Goal: Task Accomplishment & Management: Complete application form

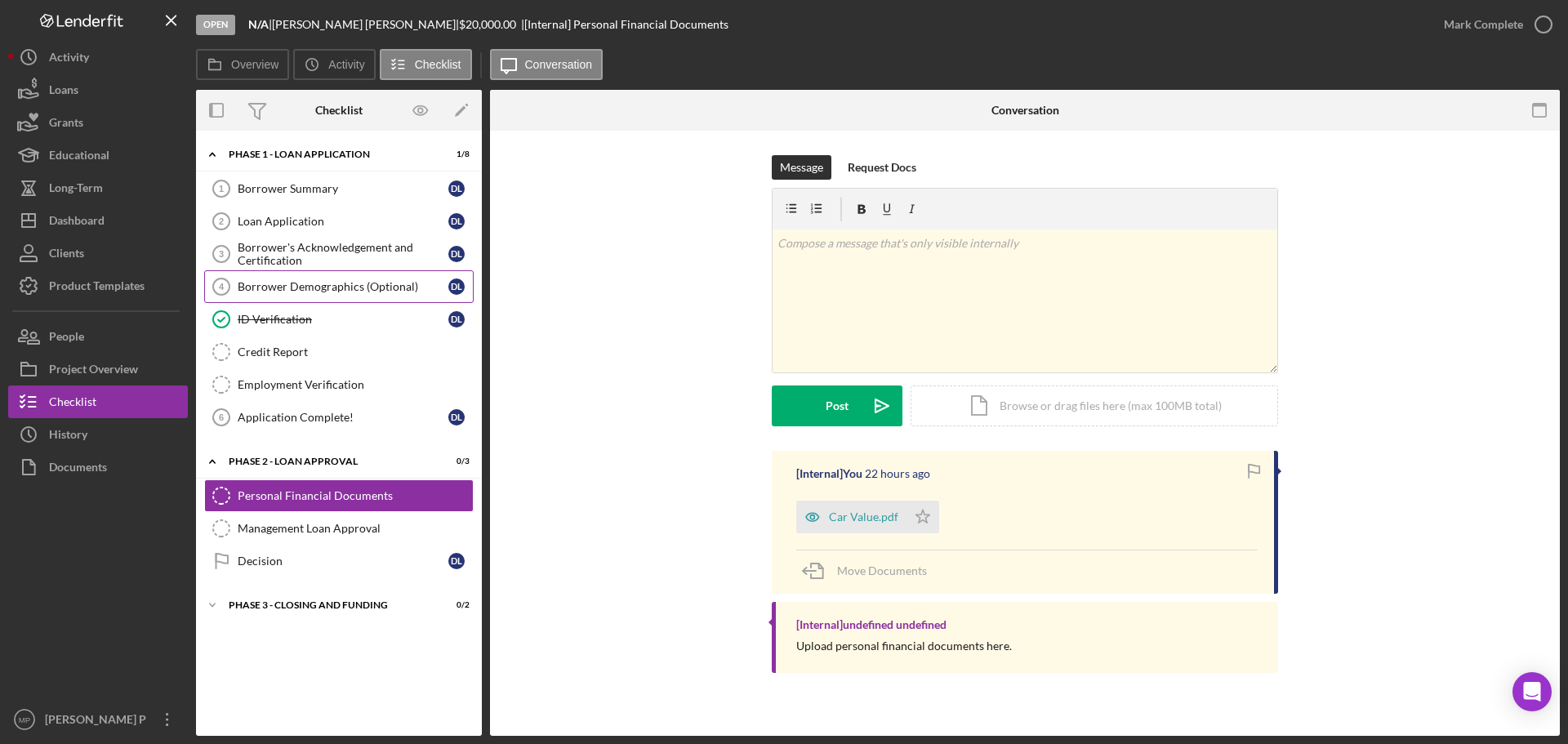
click at [348, 286] on div "Borrower Demographics (Optional)" at bounding box center [343, 286] width 210 height 13
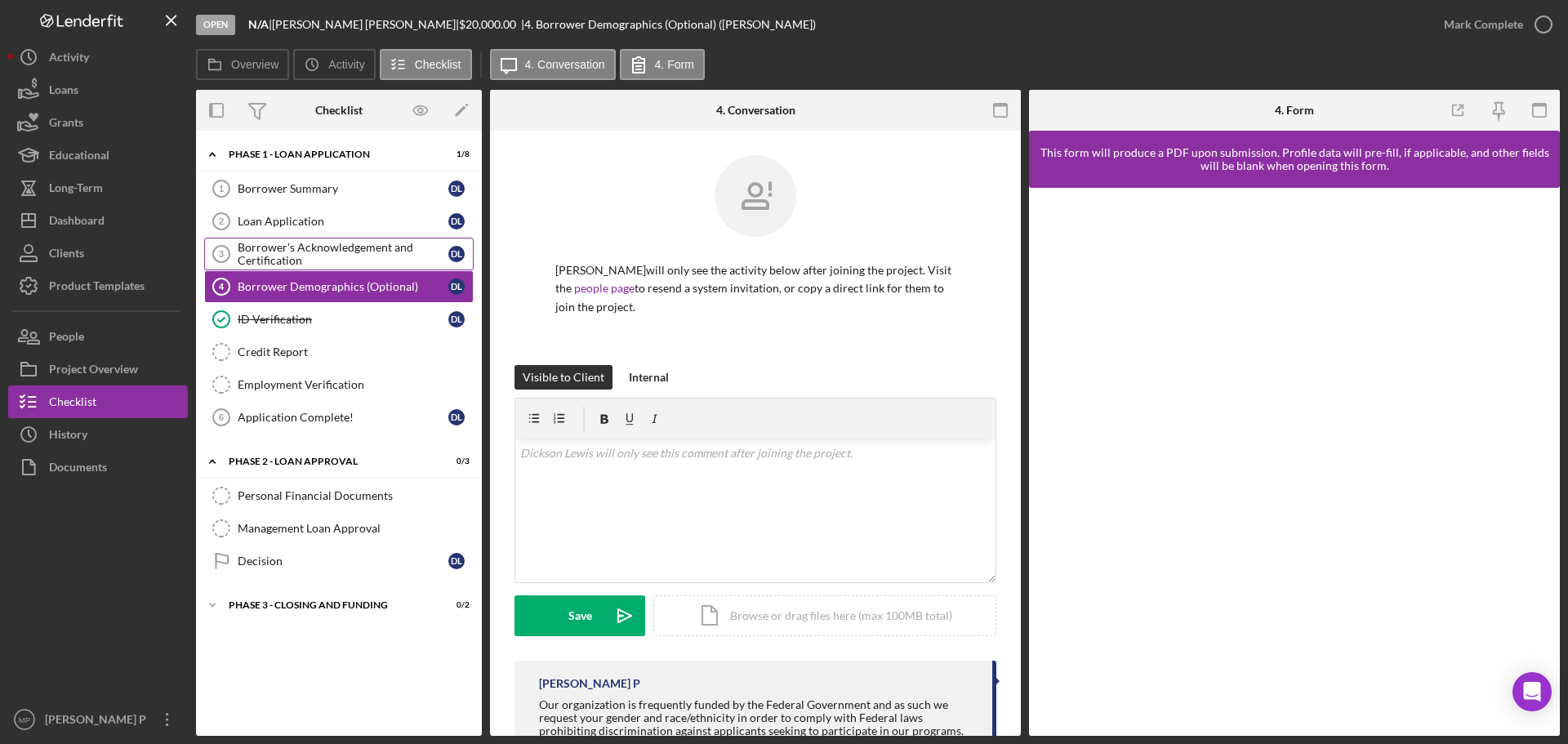
click at [285, 246] on div "Borrower's Acknowledgement and Certification" at bounding box center [343, 254] width 210 height 27
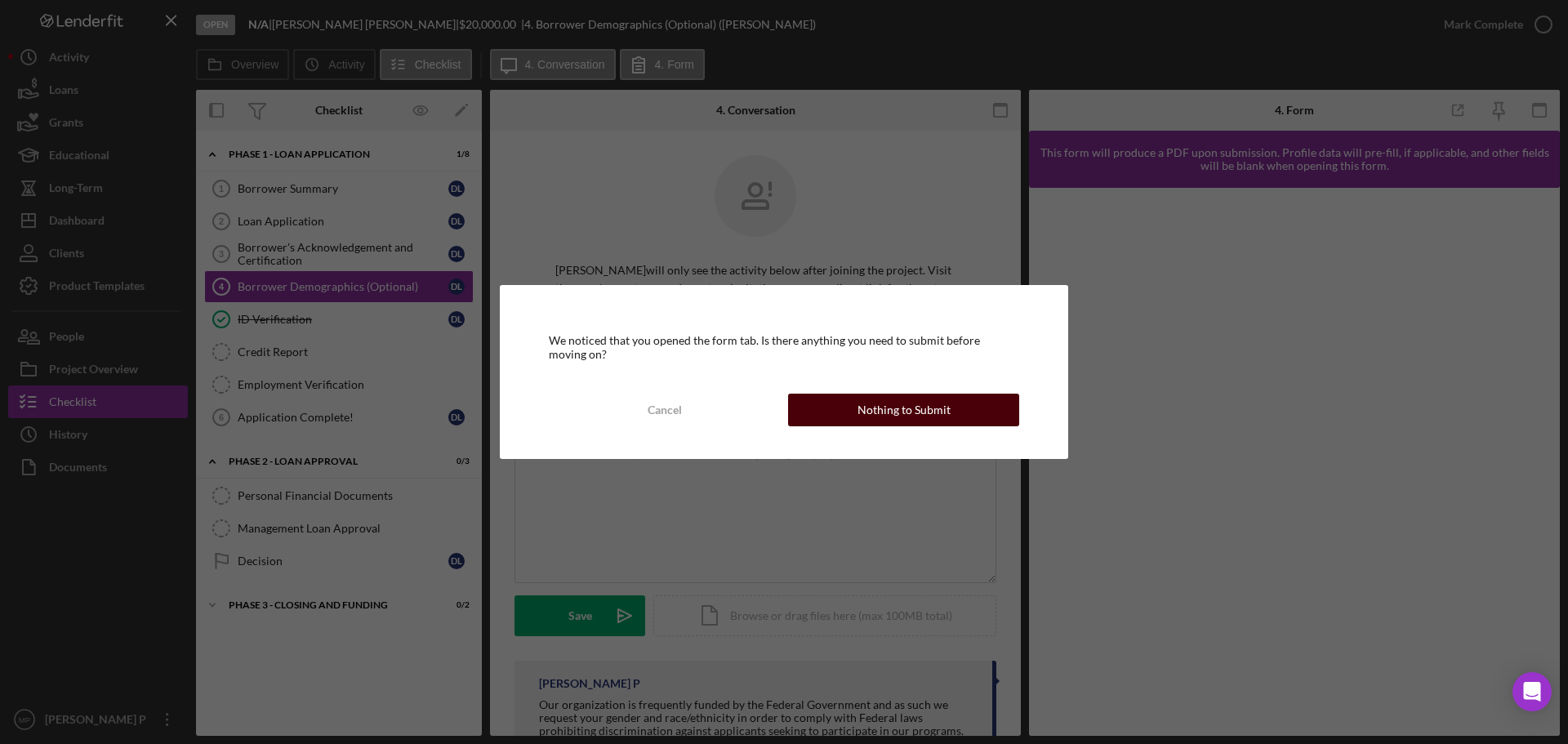
click at [891, 413] on div "Nothing to Submit" at bounding box center [903, 410] width 93 height 32
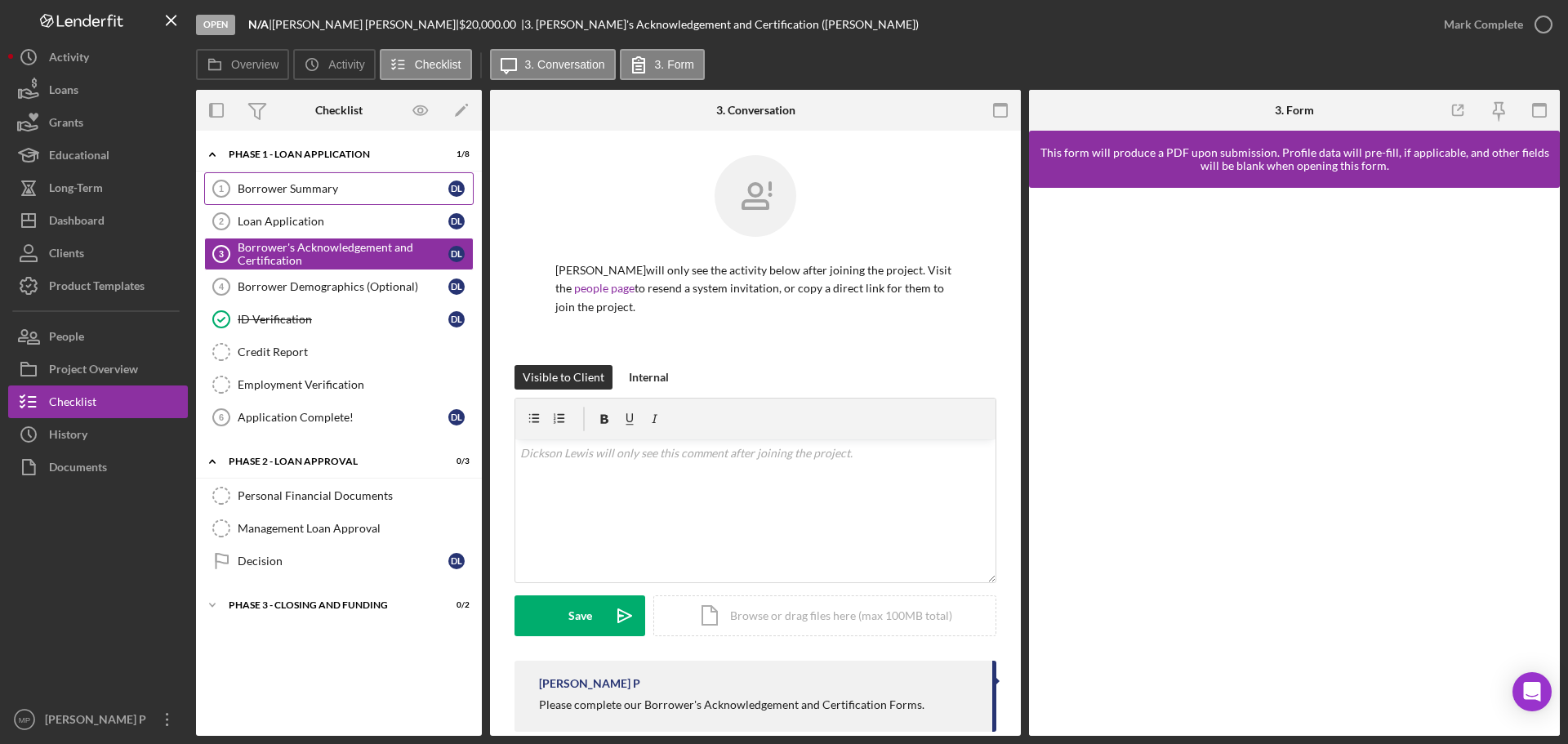
click at [292, 198] on link "Borrower Summary 1 Borrower Summary D L" at bounding box center [339, 188] width 269 height 32
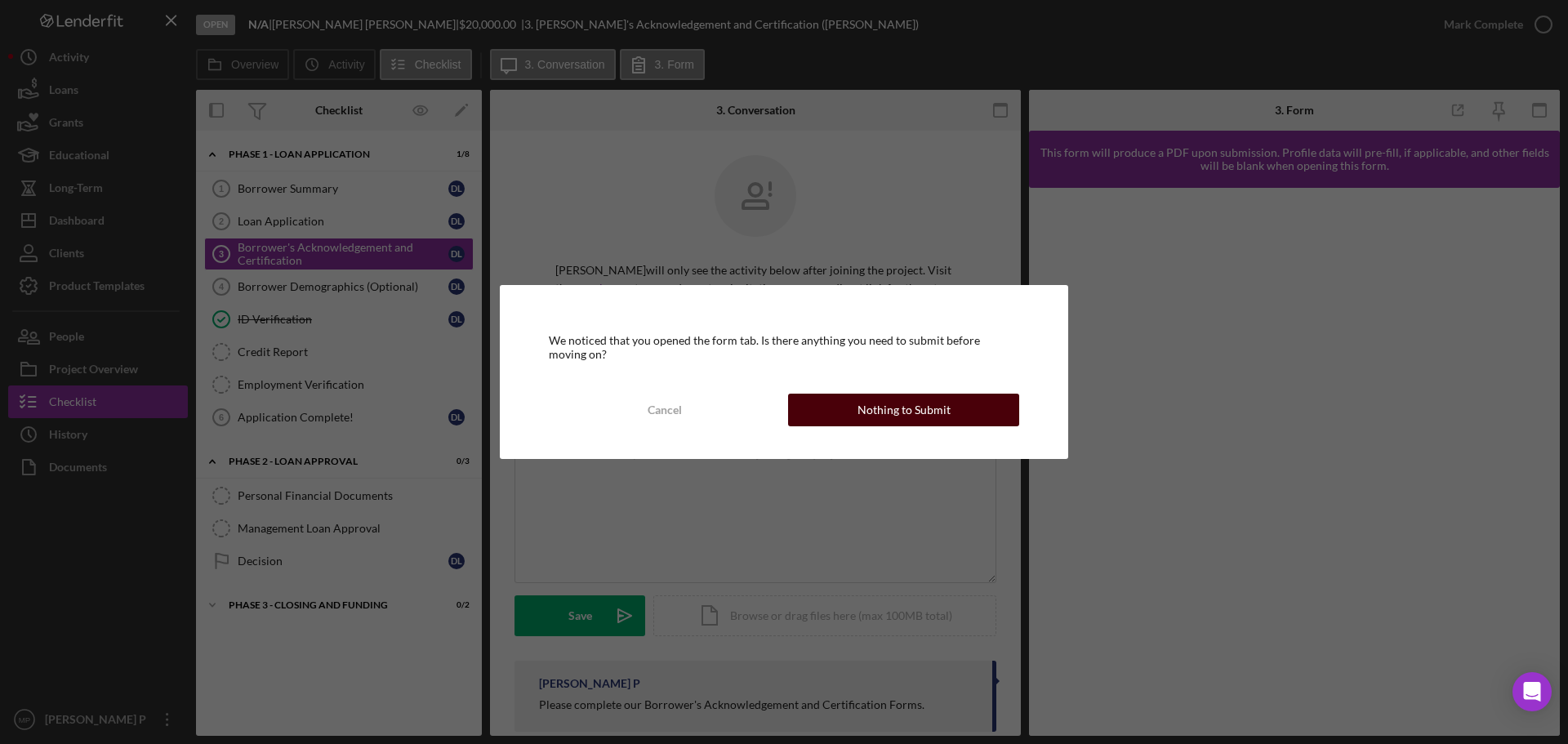
click at [876, 408] on div "Nothing to Submit" at bounding box center [903, 410] width 93 height 32
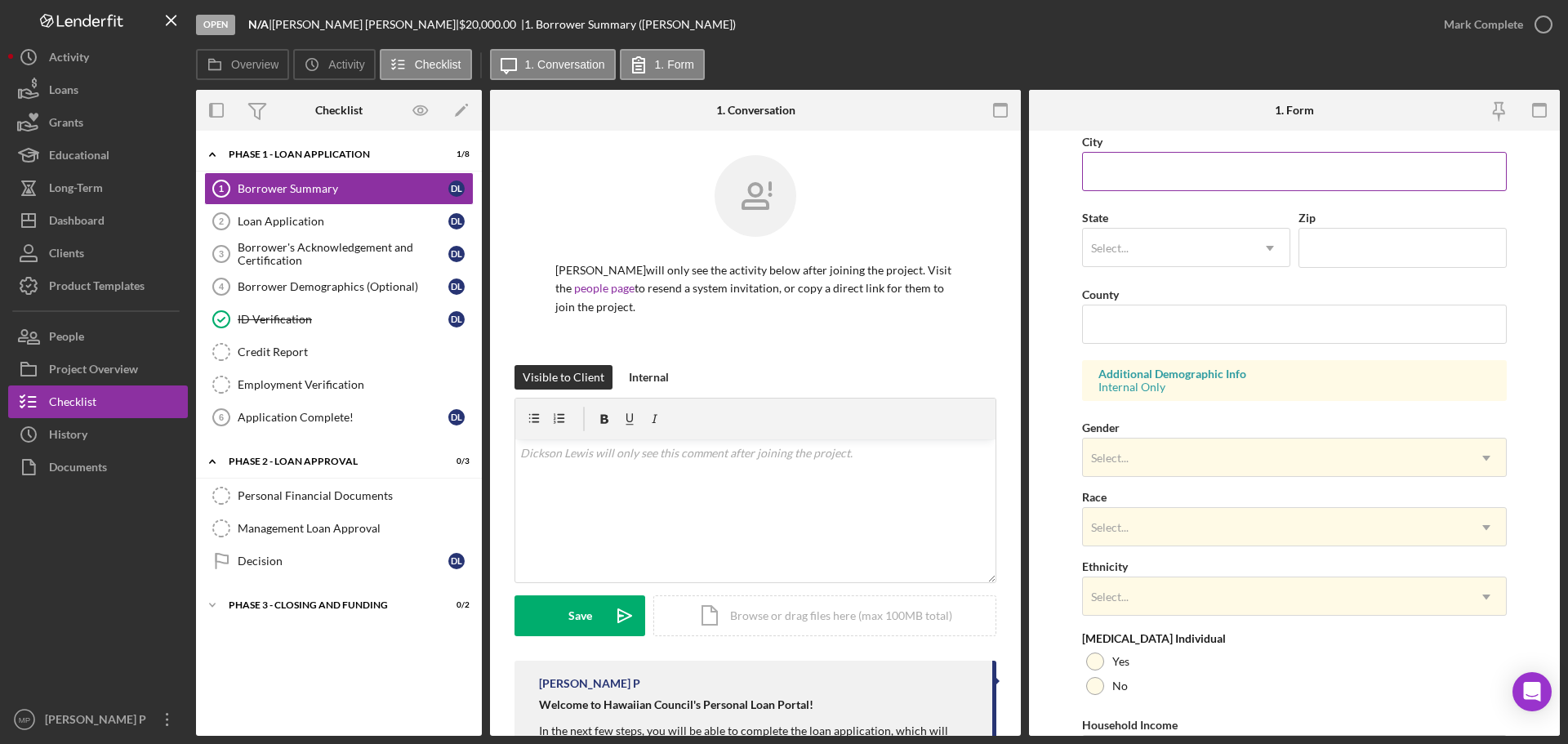
scroll to position [408, 0]
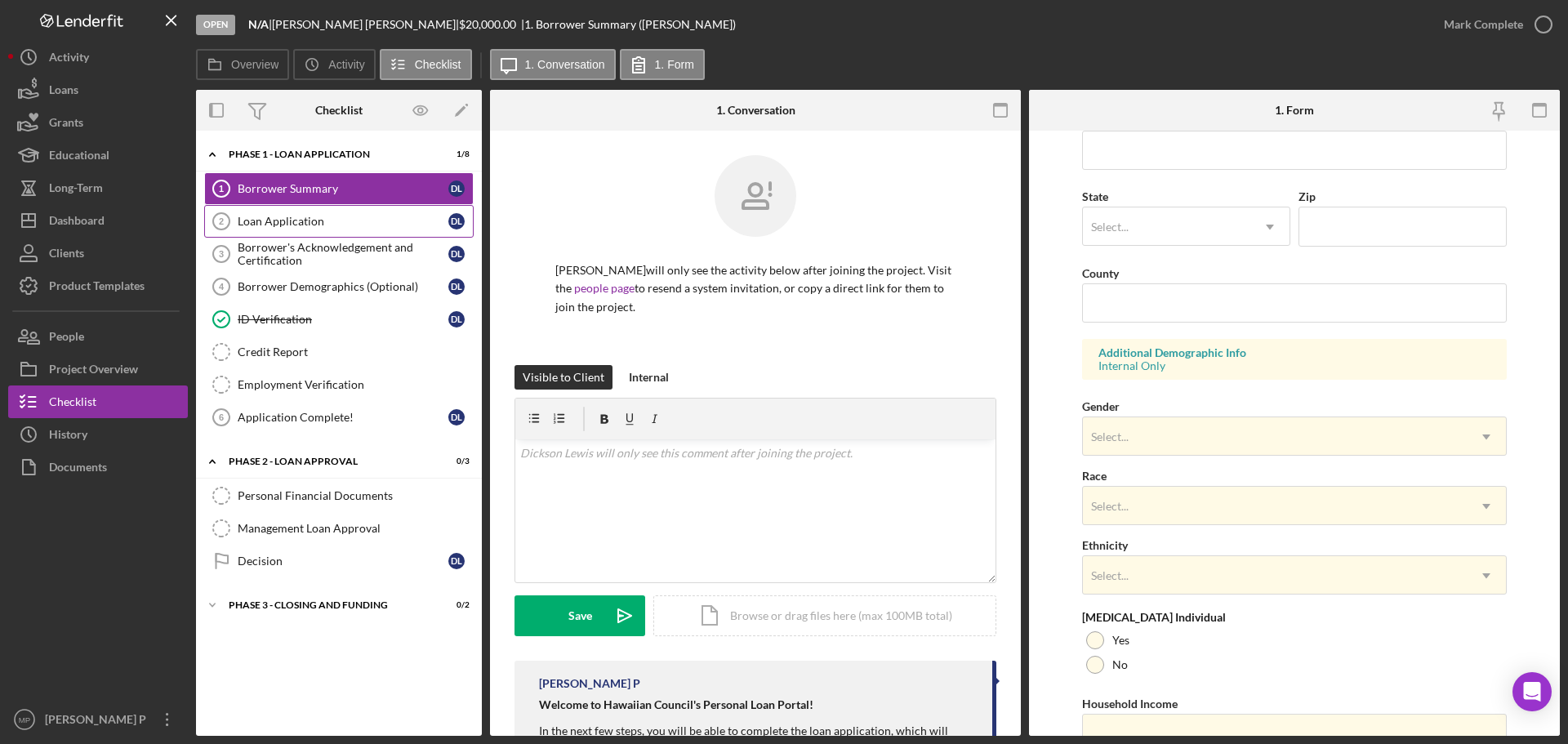
click at [297, 228] on link "Loan Application 2 Loan Application D L" at bounding box center [339, 221] width 269 height 32
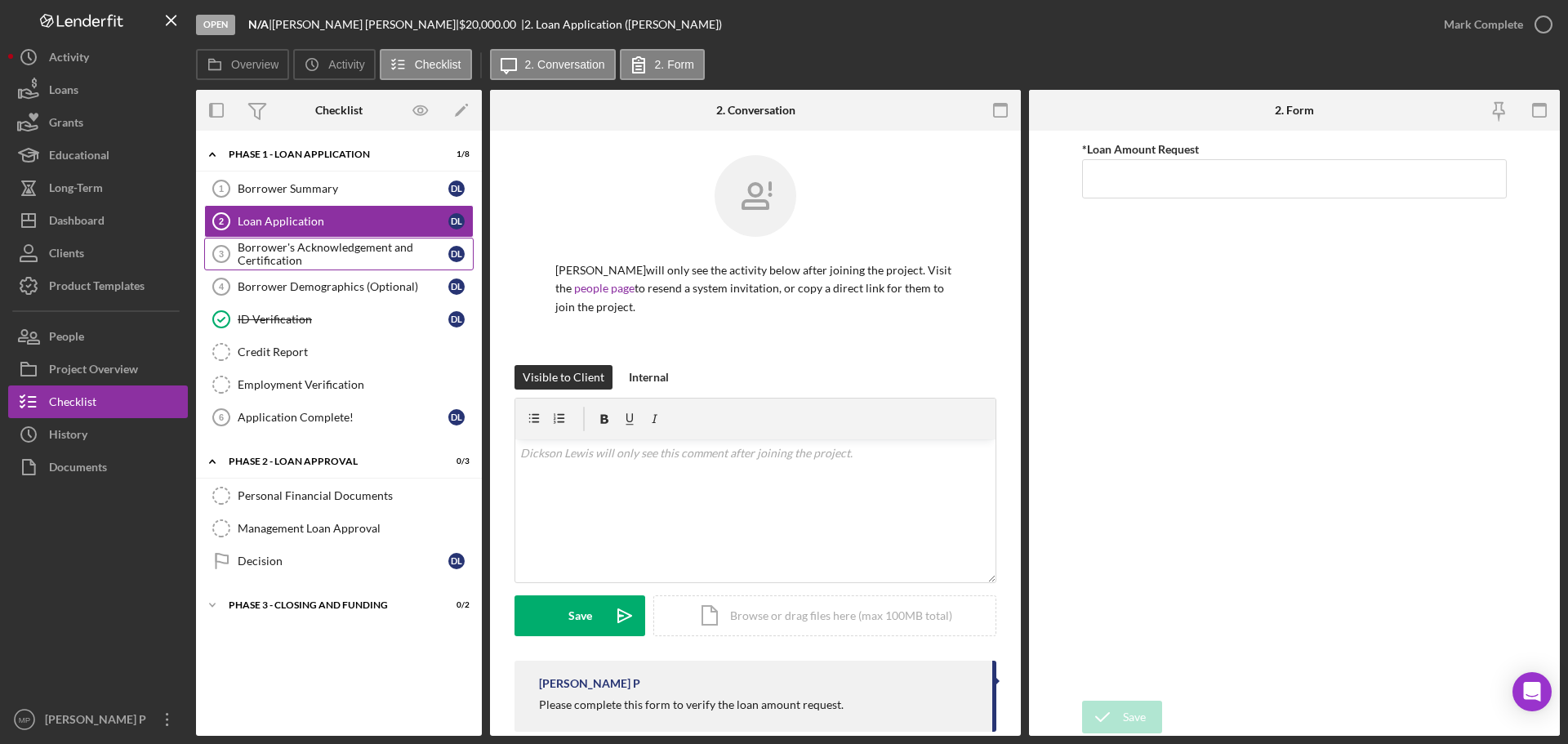
click at [314, 266] on div "Borrower's Acknowledgement and Certification" at bounding box center [343, 254] width 210 height 27
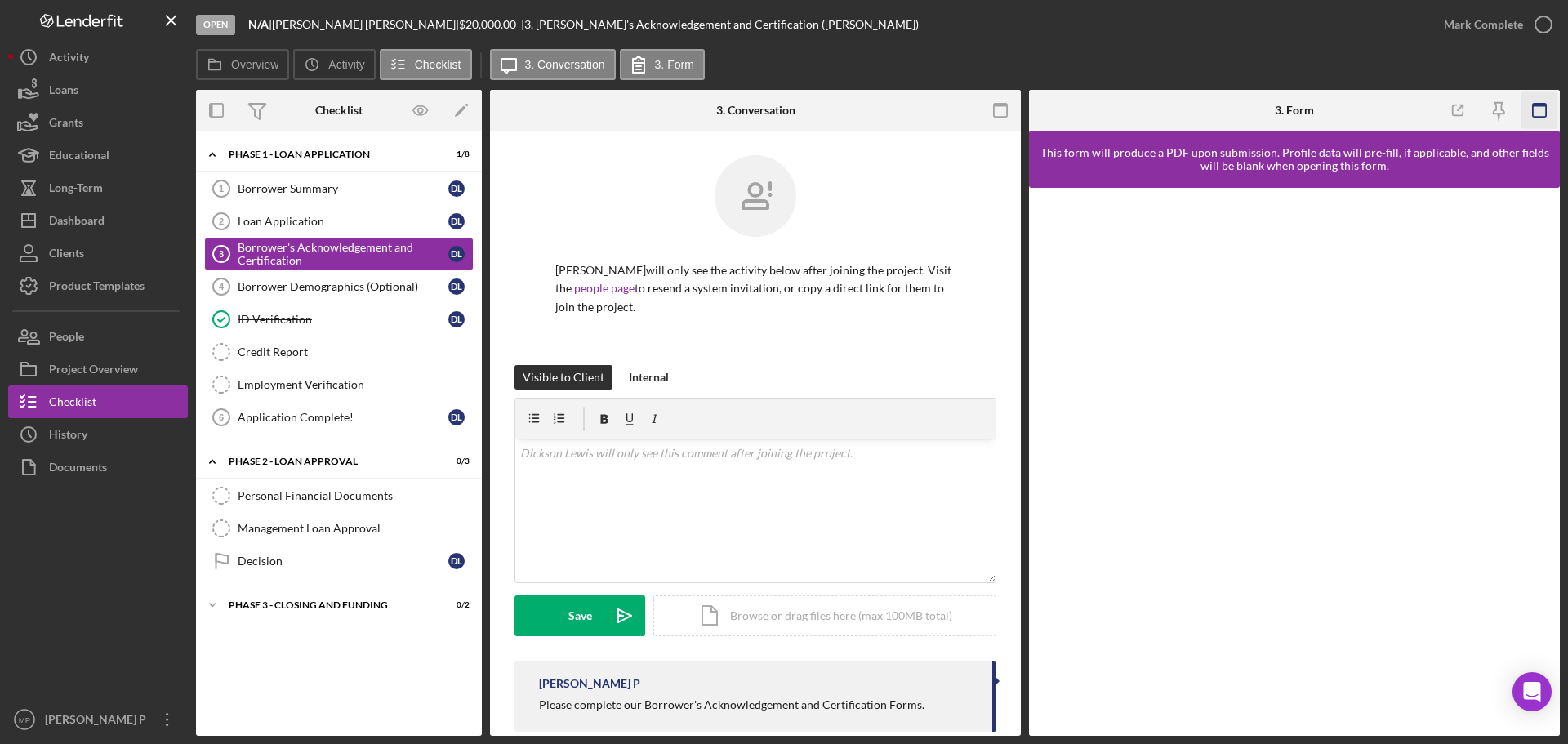
click at [1542, 111] on icon "button" at bounding box center [1539, 110] width 37 height 37
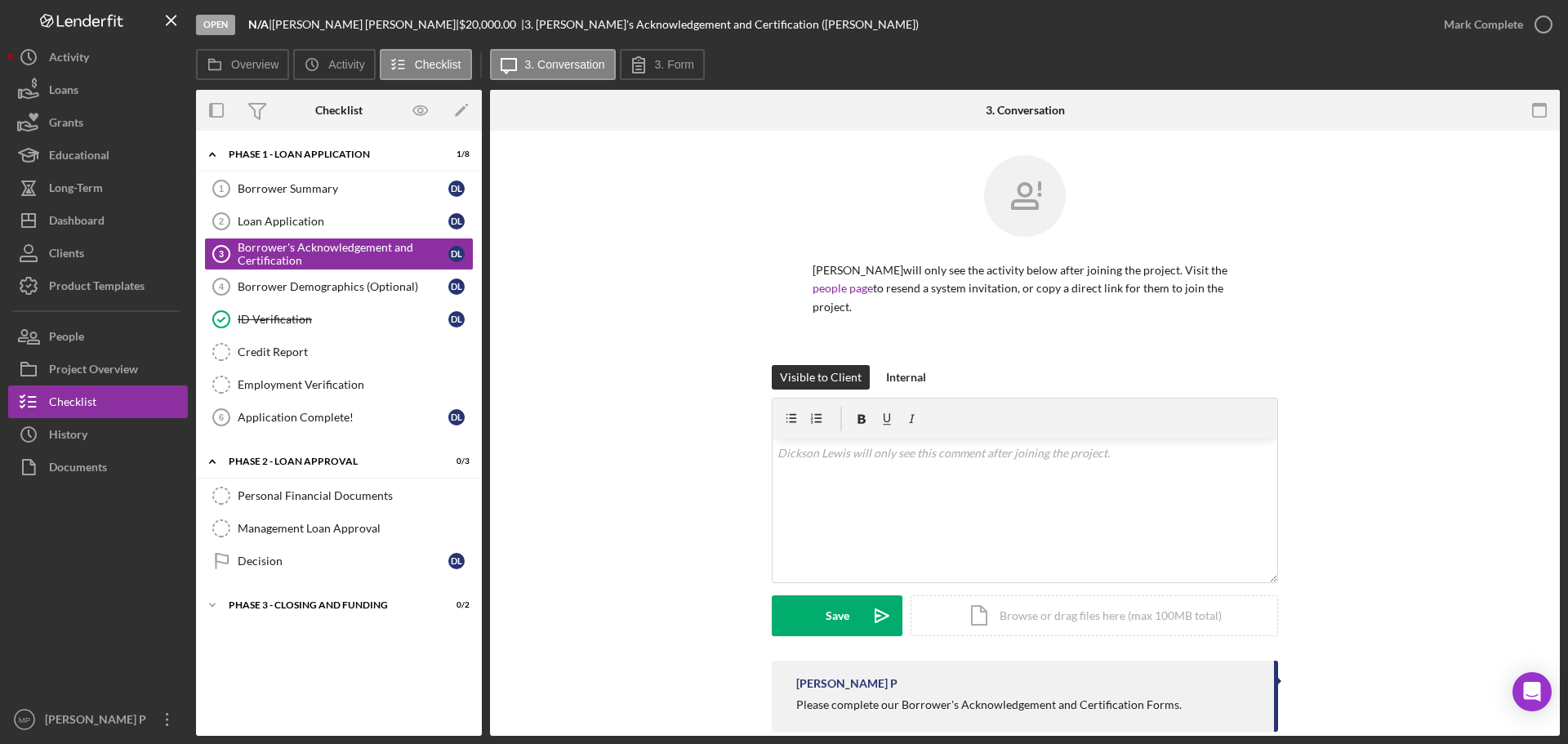
click at [1391, 708] on div "[PERSON_NAME] P Please complete our Borrower's Acknowledgement and Certificatio…" at bounding box center [1024, 700] width 1021 height 80
click at [292, 190] on div "Borrower Summary" at bounding box center [343, 188] width 210 height 13
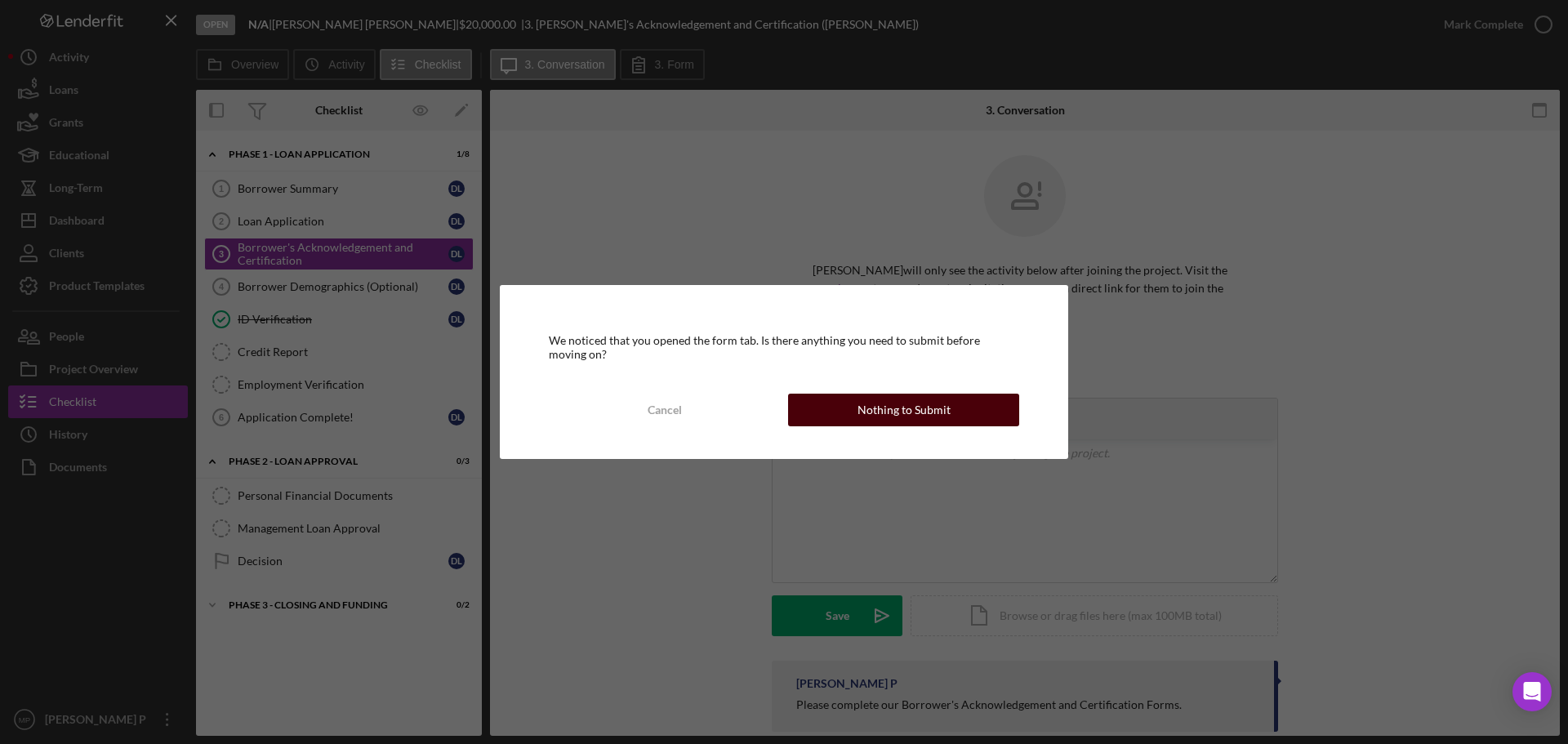
click at [827, 421] on button "Nothing to Submit" at bounding box center [903, 410] width 231 height 32
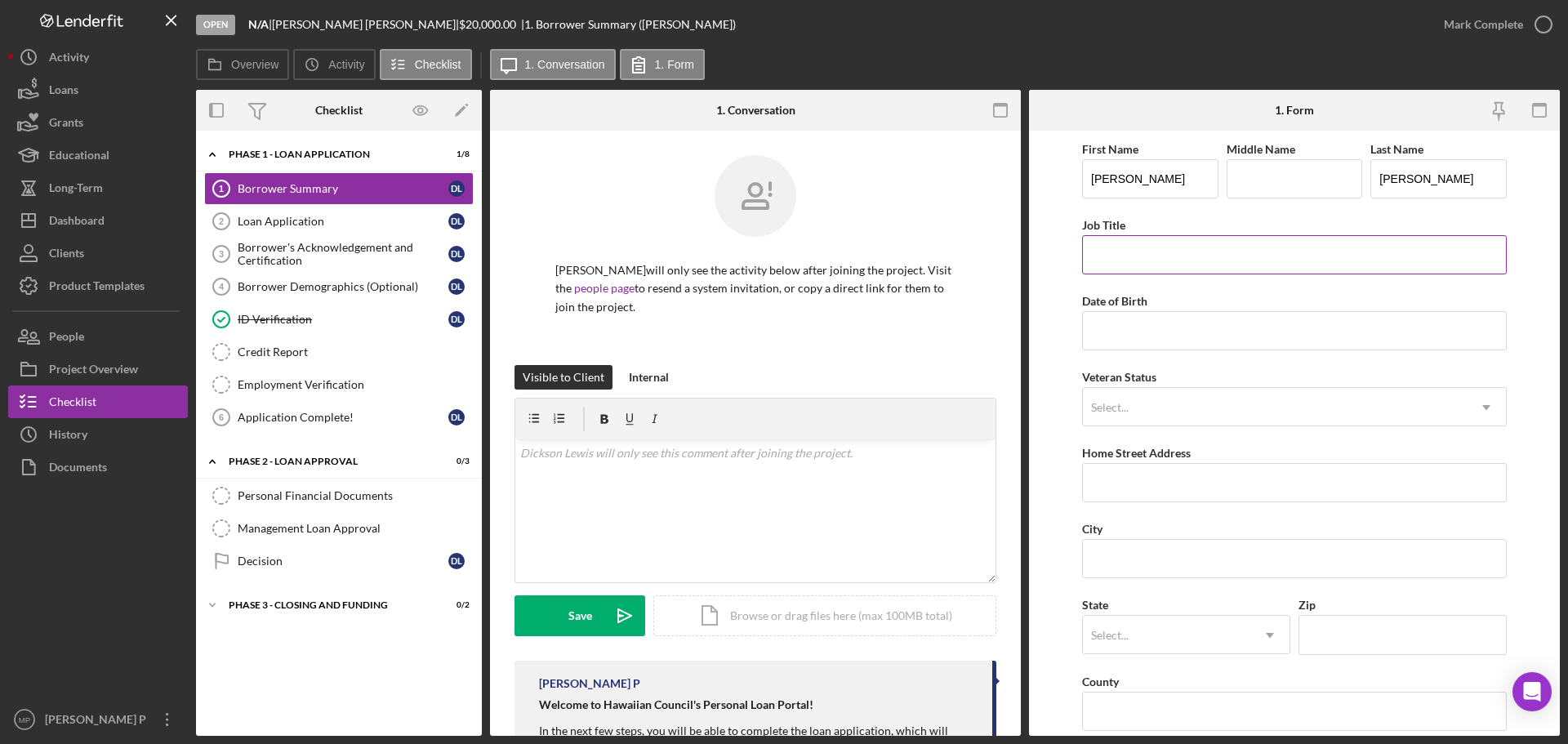
click at [1180, 253] on input "Job Title" at bounding box center [1294, 255] width 424 height 39
click at [1068, 267] on form "First Name [PERSON_NAME] Middle Name Last Name [PERSON_NAME] Job Title Date of …" at bounding box center [1294, 433] width 530 height 605
click at [333, 223] on div "Loan Application" at bounding box center [343, 221] width 210 height 13
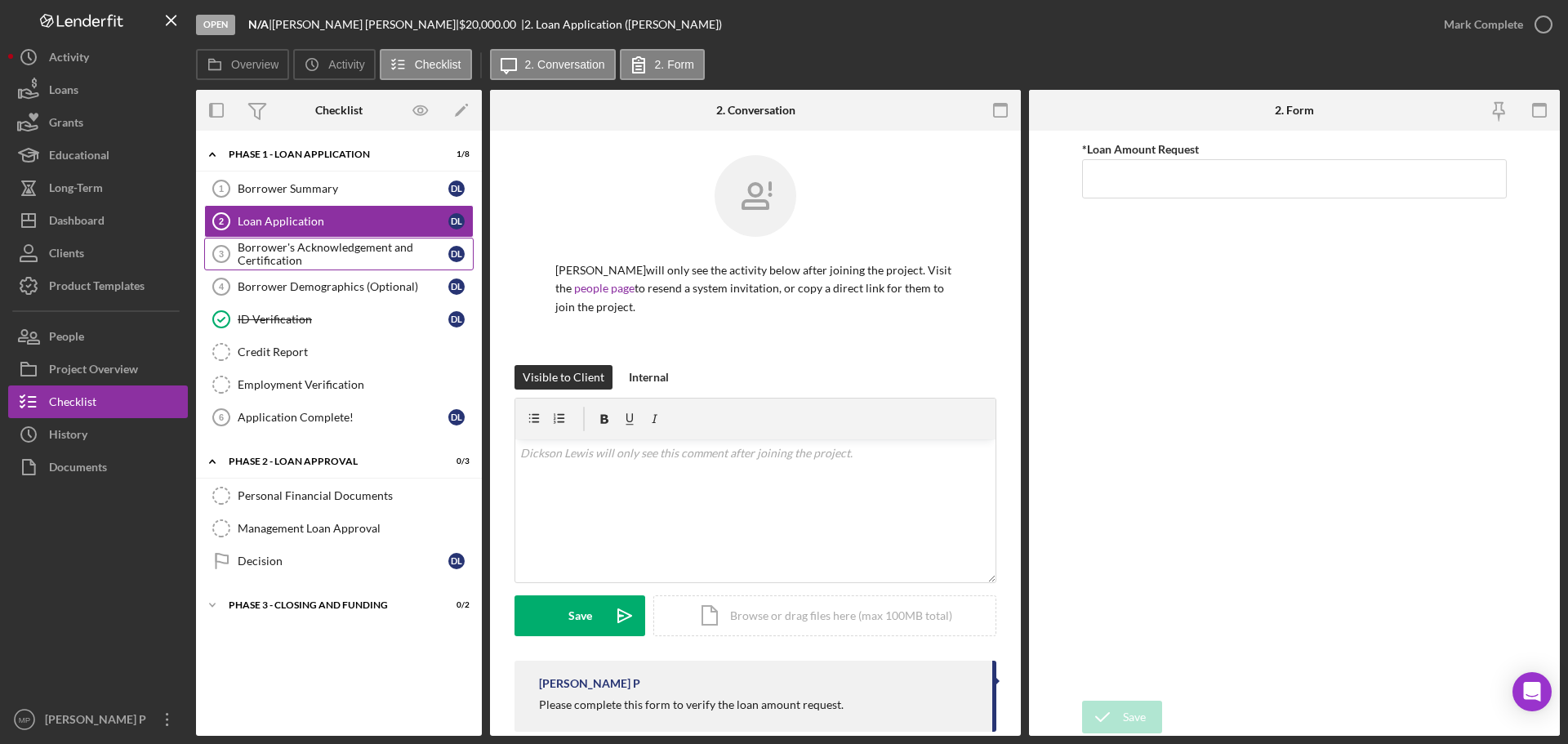
click at [337, 245] on div "Borrower's Acknowledgement and Certification" at bounding box center [343, 254] width 210 height 27
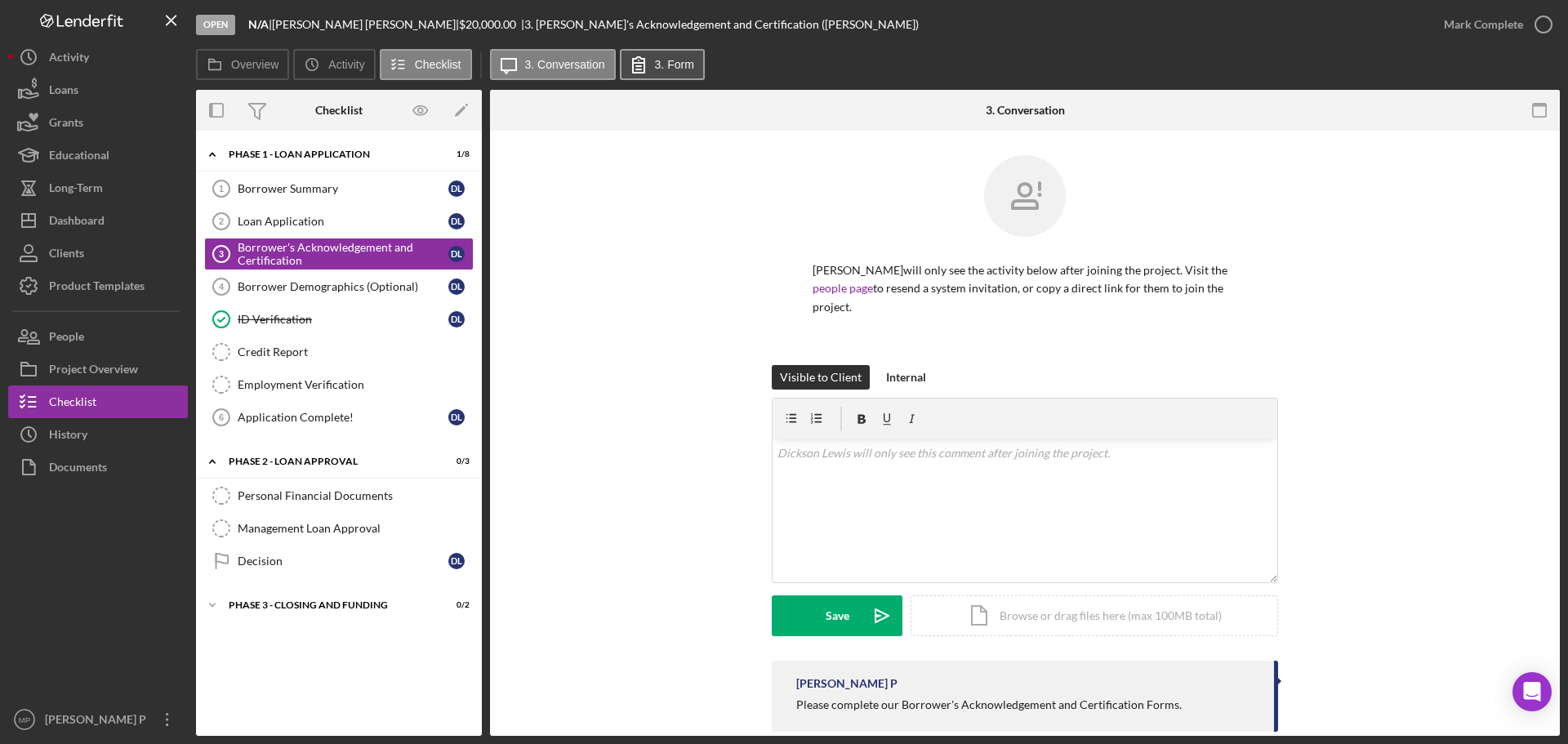
click at [664, 65] on label "3. Form" at bounding box center [675, 64] width 39 height 13
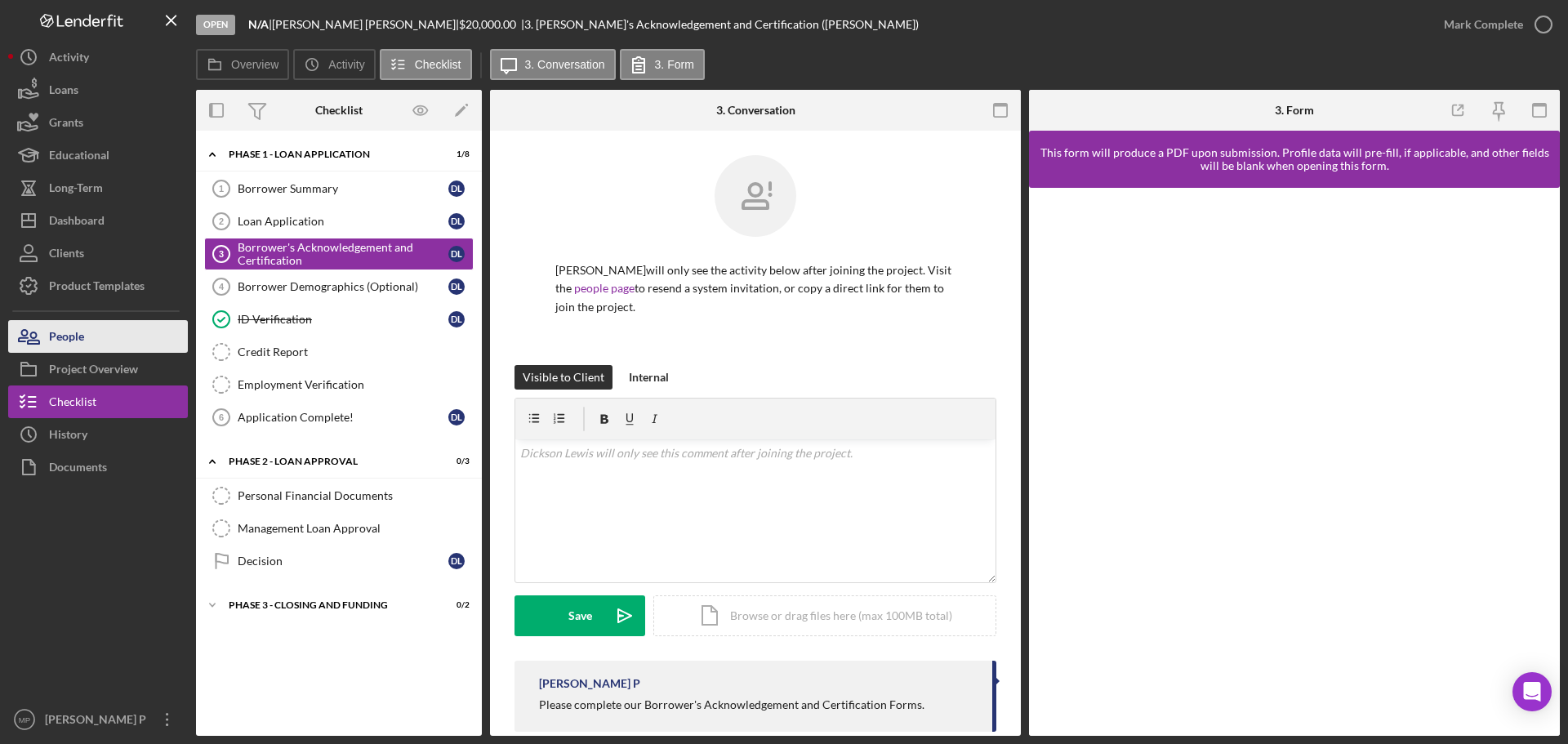
click at [83, 343] on div "People" at bounding box center [66, 338] width 35 height 37
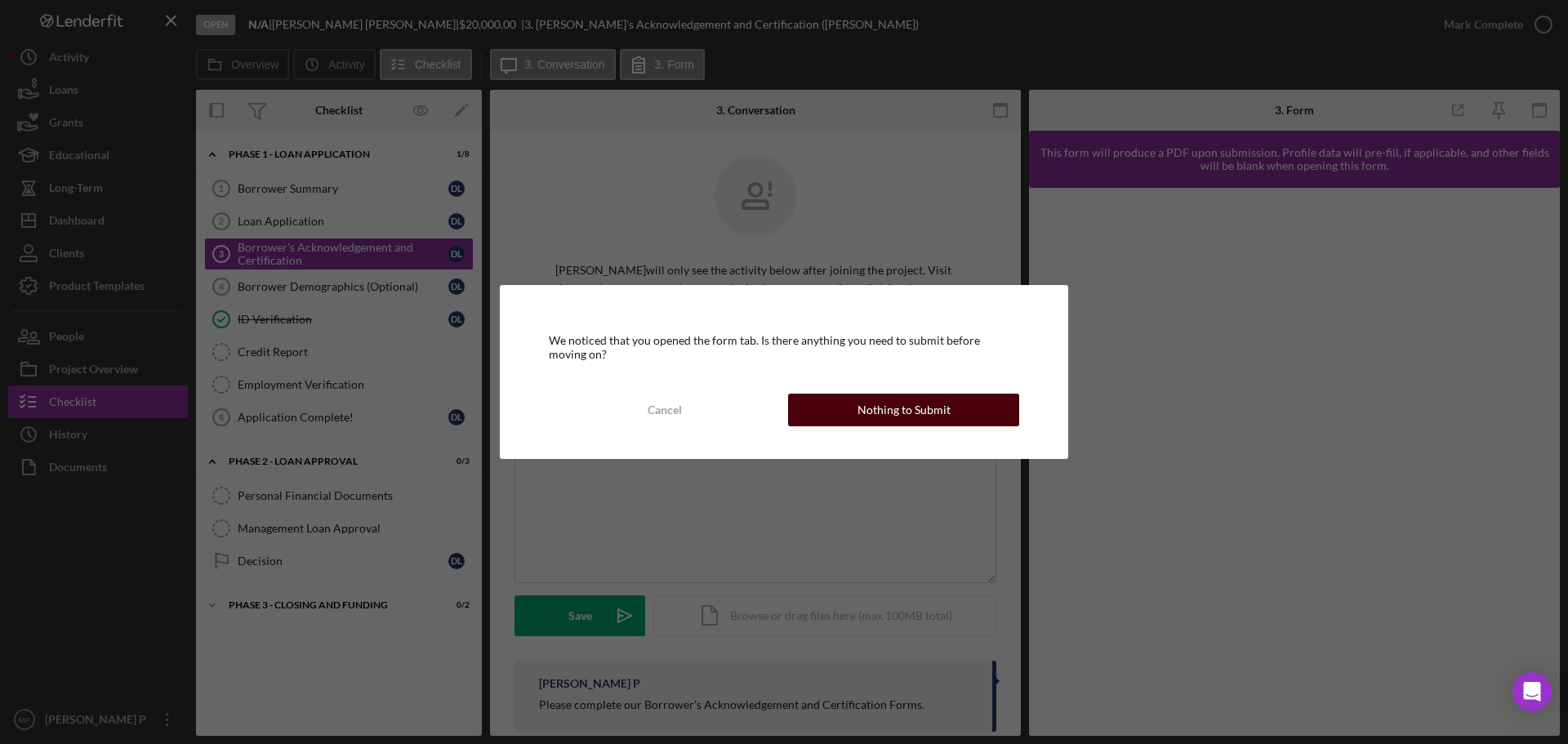
click at [831, 412] on button "Nothing to Submit" at bounding box center [903, 410] width 231 height 32
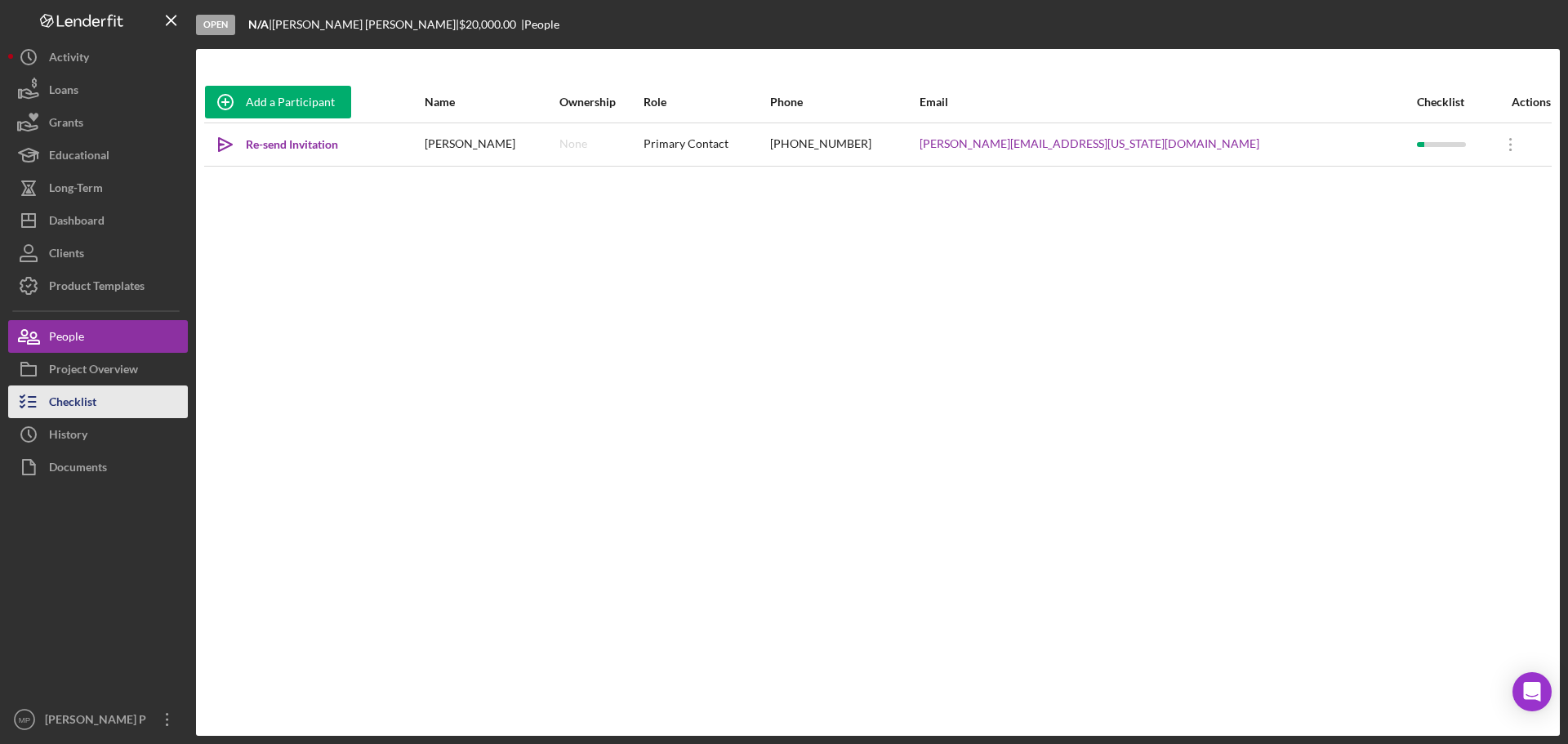
click at [104, 399] on button "Checklist" at bounding box center [98, 402] width 180 height 32
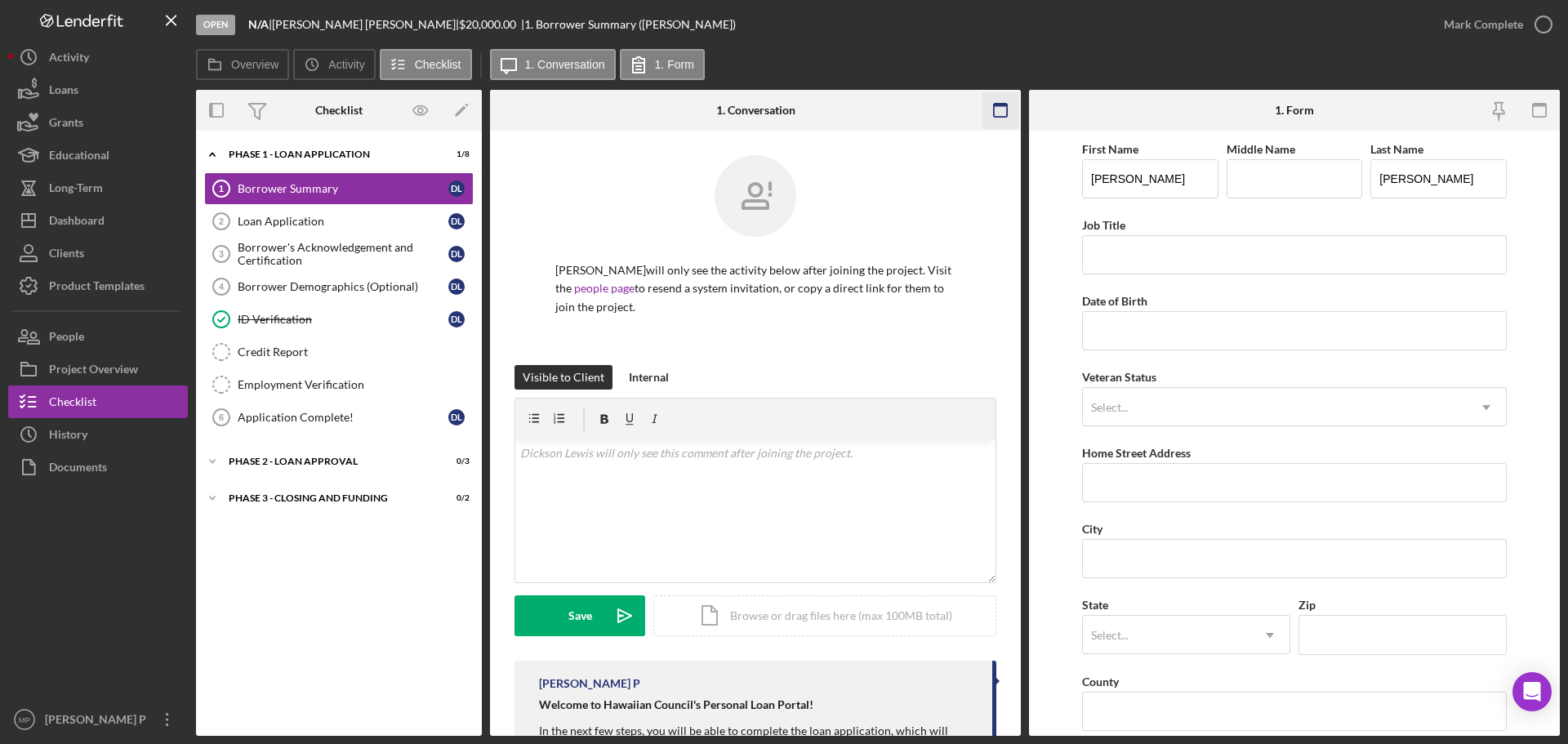
click at [996, 115] on icon "button" at bounding box center [1000, 110] width 37 height 37
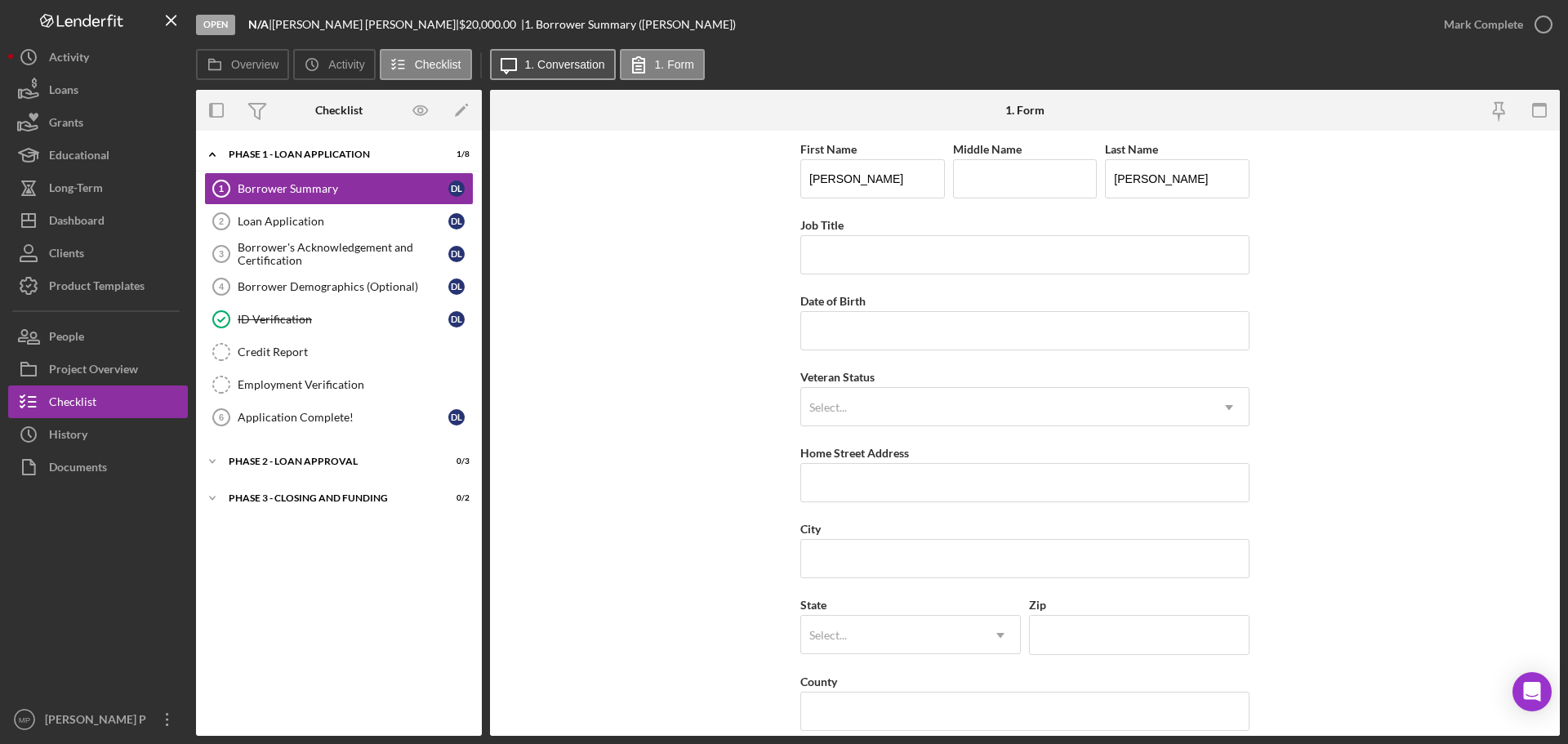
click at [555, 59] on label "1. Conversation" at bounding box center [565, 64] width 80 height 13
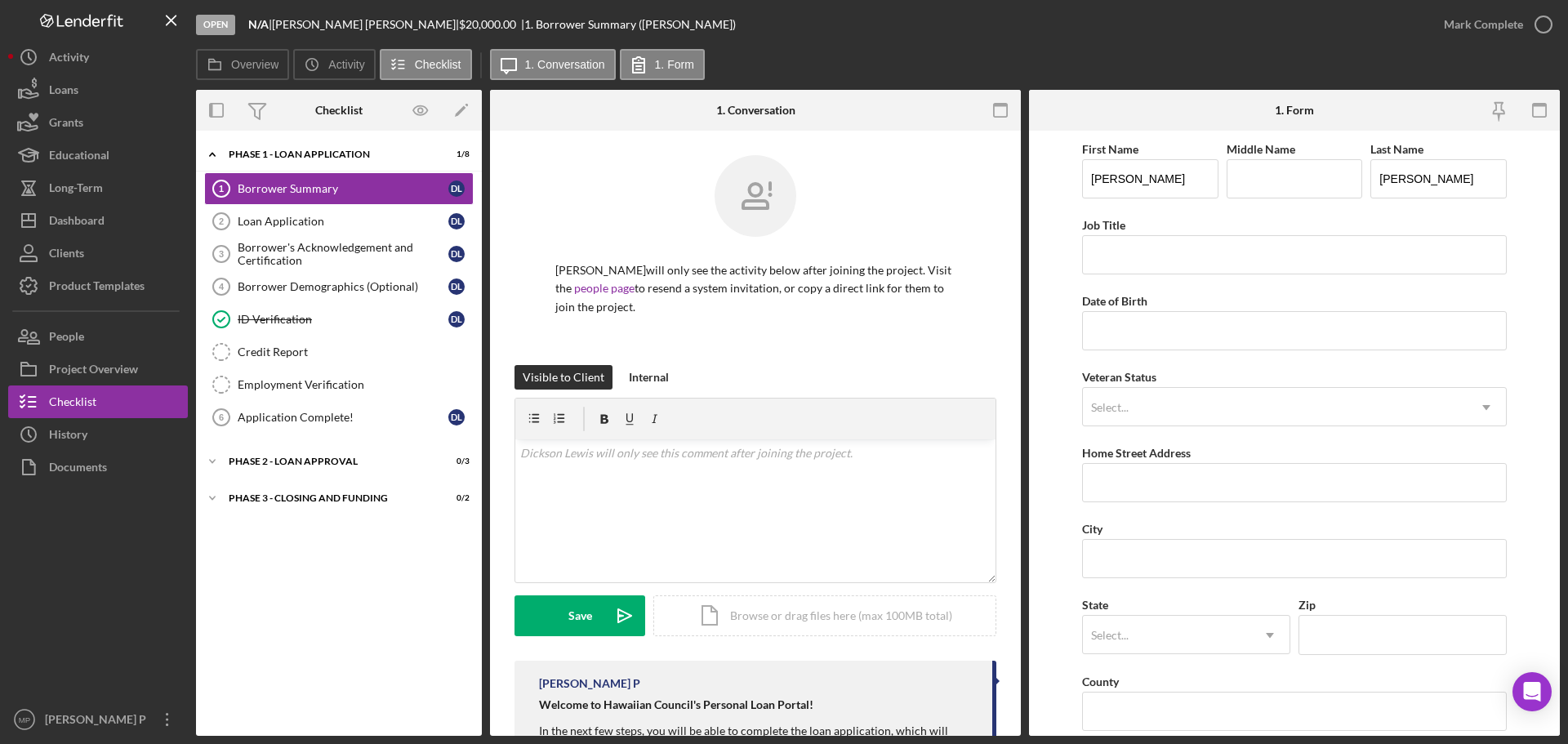
click at [1526, 189] on form "First Name [PERSON_NAME] Middle Name Last Name [PERSON_NAME] Job Title Date of …" at bounding box center [1294, 433] width 530 height 605
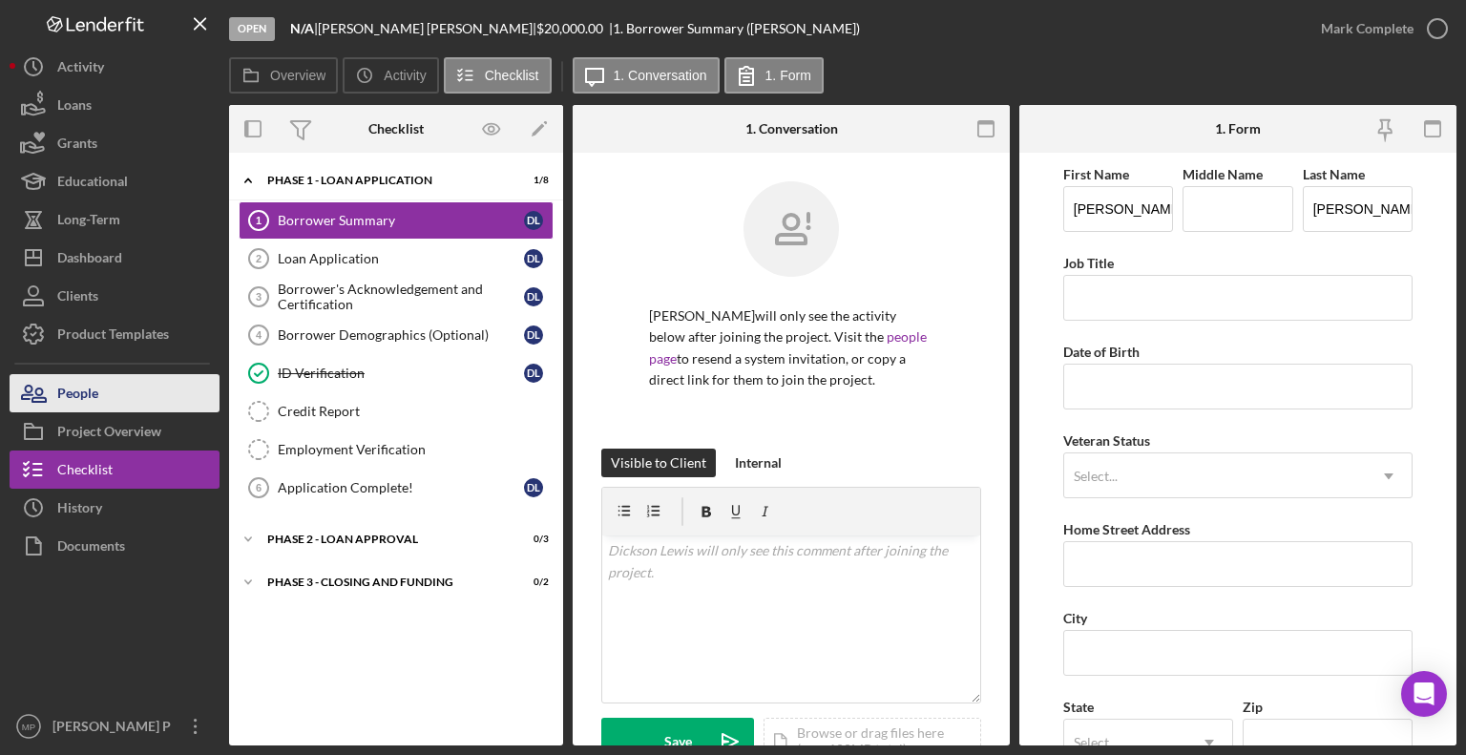
click at [115, 399] on button "People" at bounding box center [115, 393] width 210 height 38
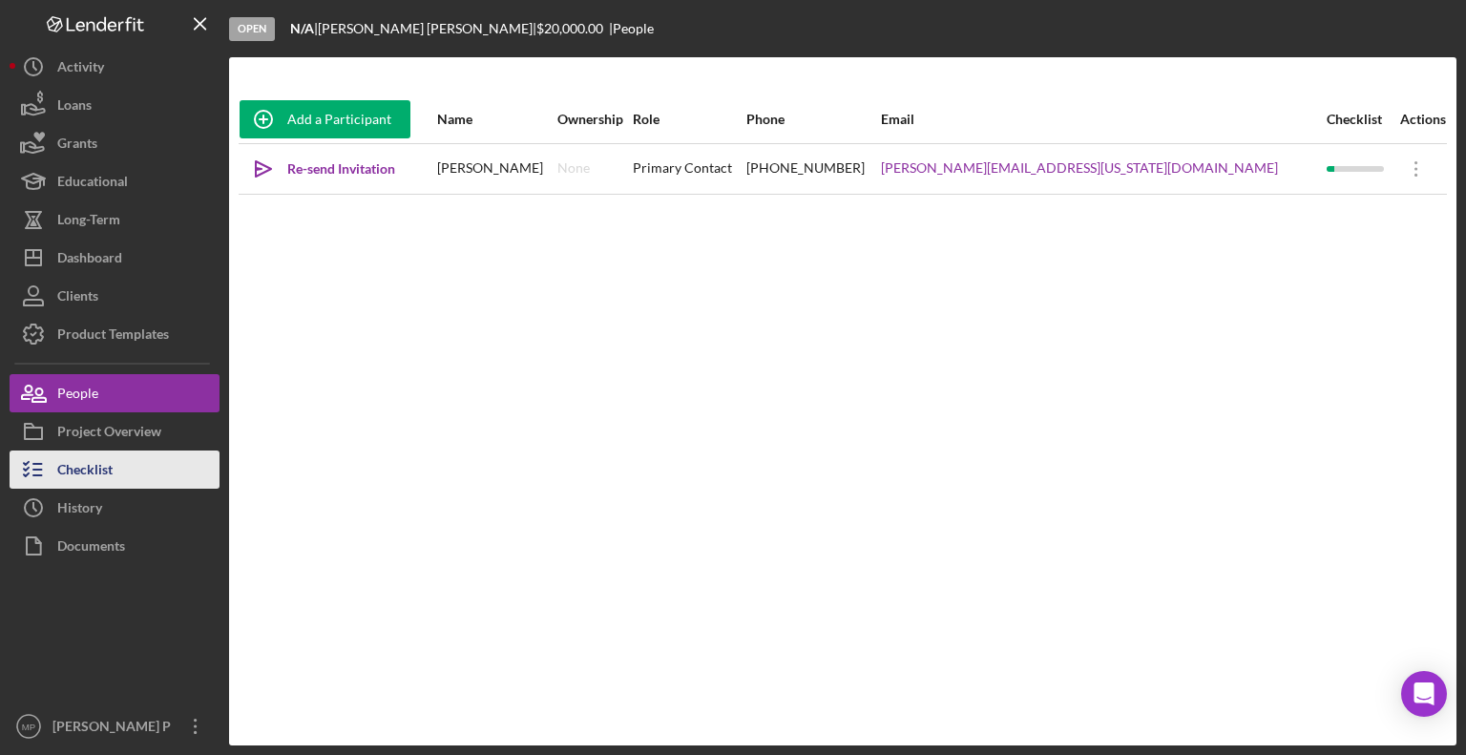
click at [106, 465] on div "Checklist" at bounding box center [84, 472] width 55 height 43
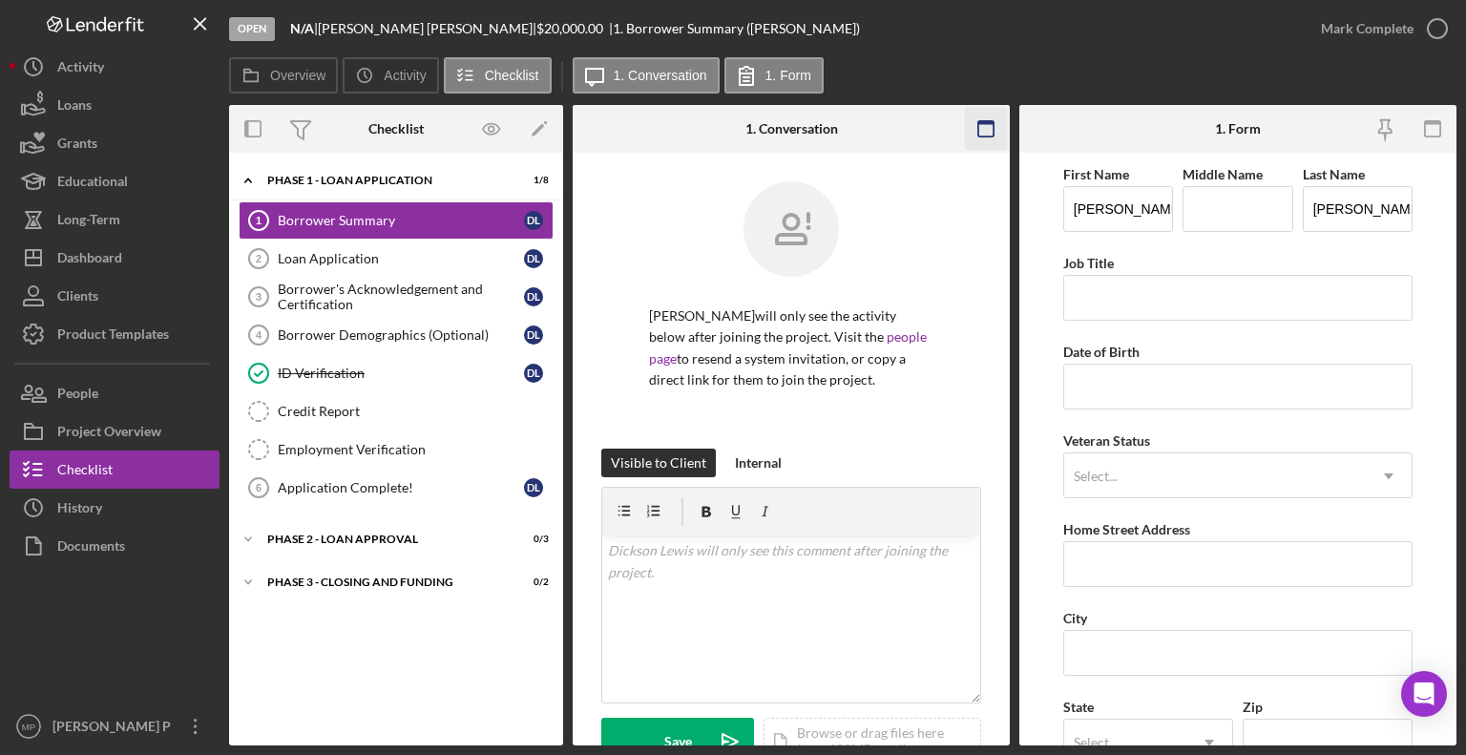
click at [982, 131] on icon "button" at bounding box center [986, 129] width 43 height 43
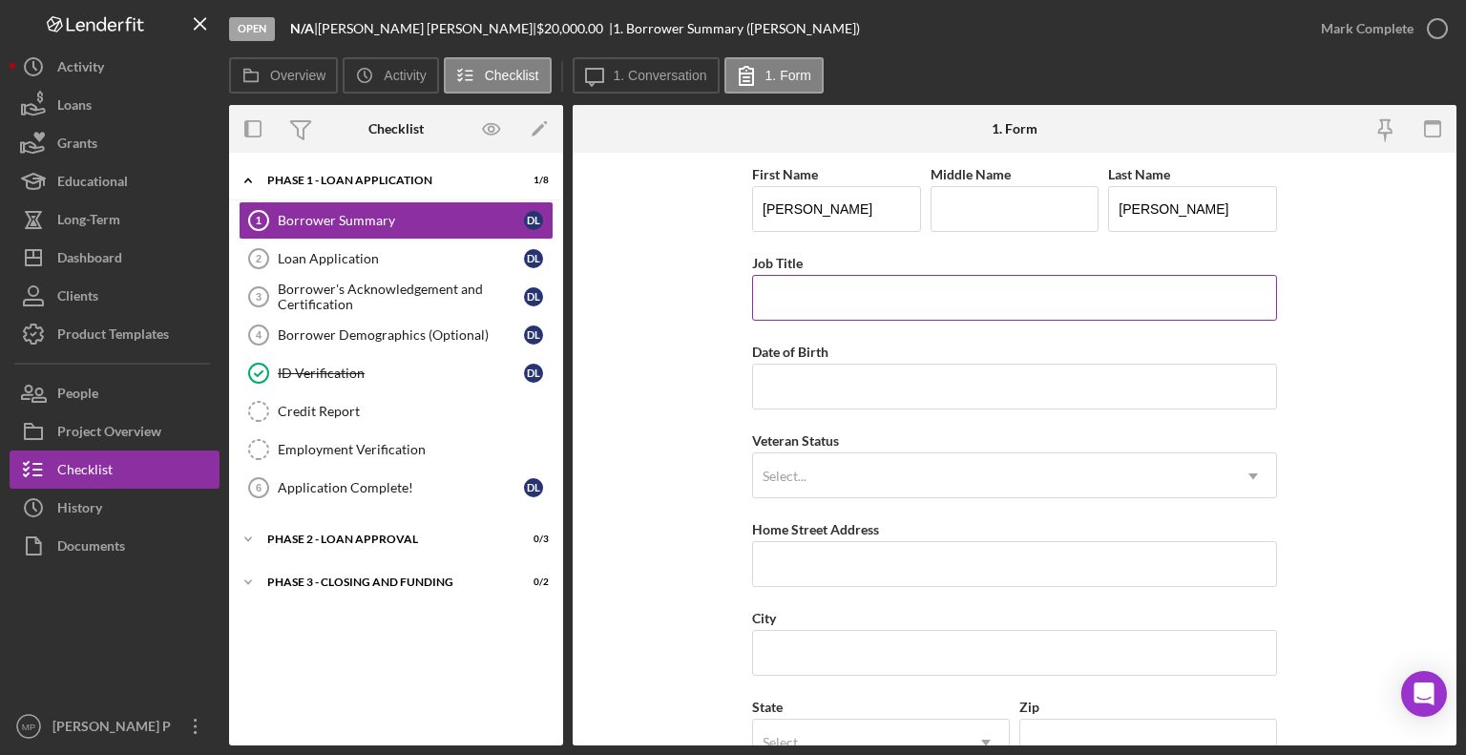
click at [787, 296] on input "Job Title" at bounding box center [1014, 298] width 525 height 46
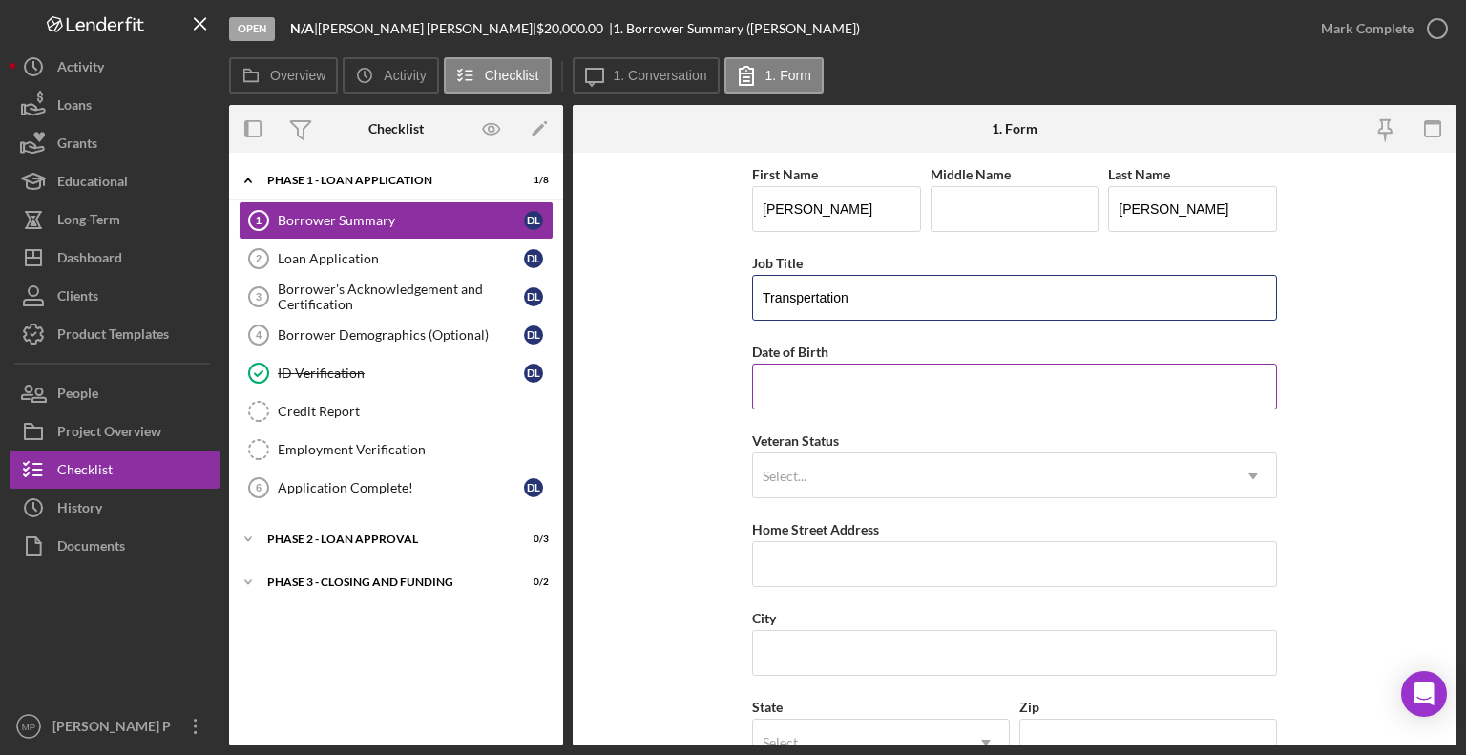
type input "Transpertation"
click at [777, 381] on input "Date of Birth" at bounding box center [1014, 387] width 525 height 46
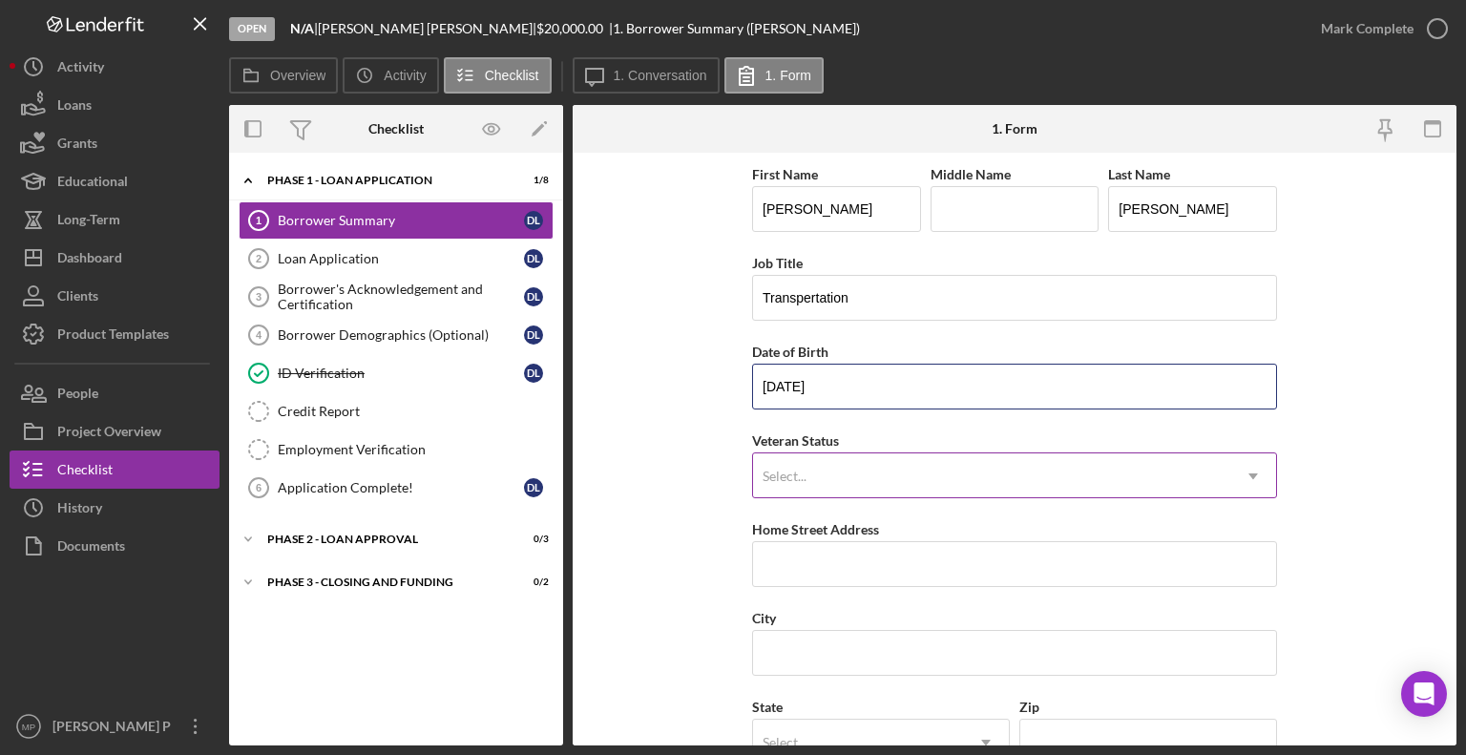
type input "03/15/1956"
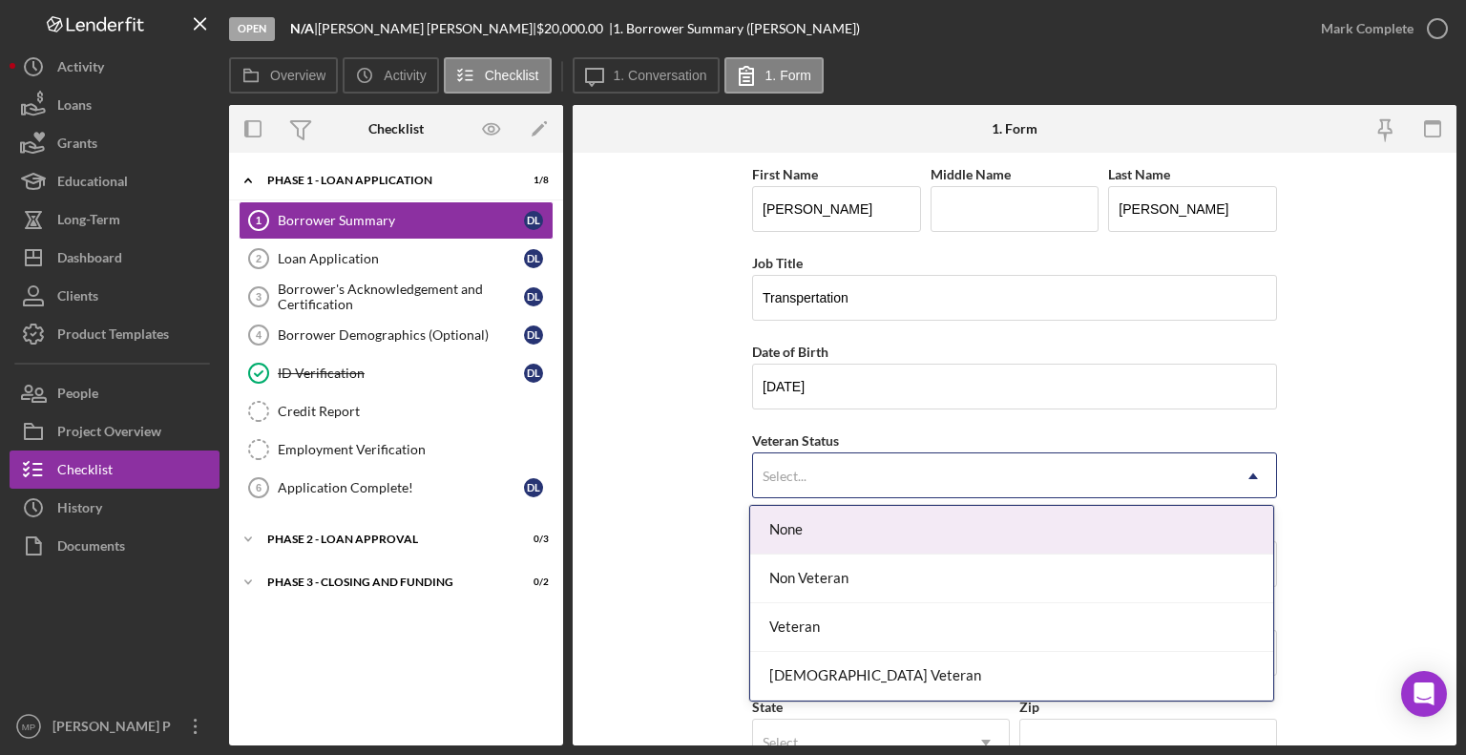
click at [791, 469] on div "Select..." at bounding box center [785, 476] width 44 height 15
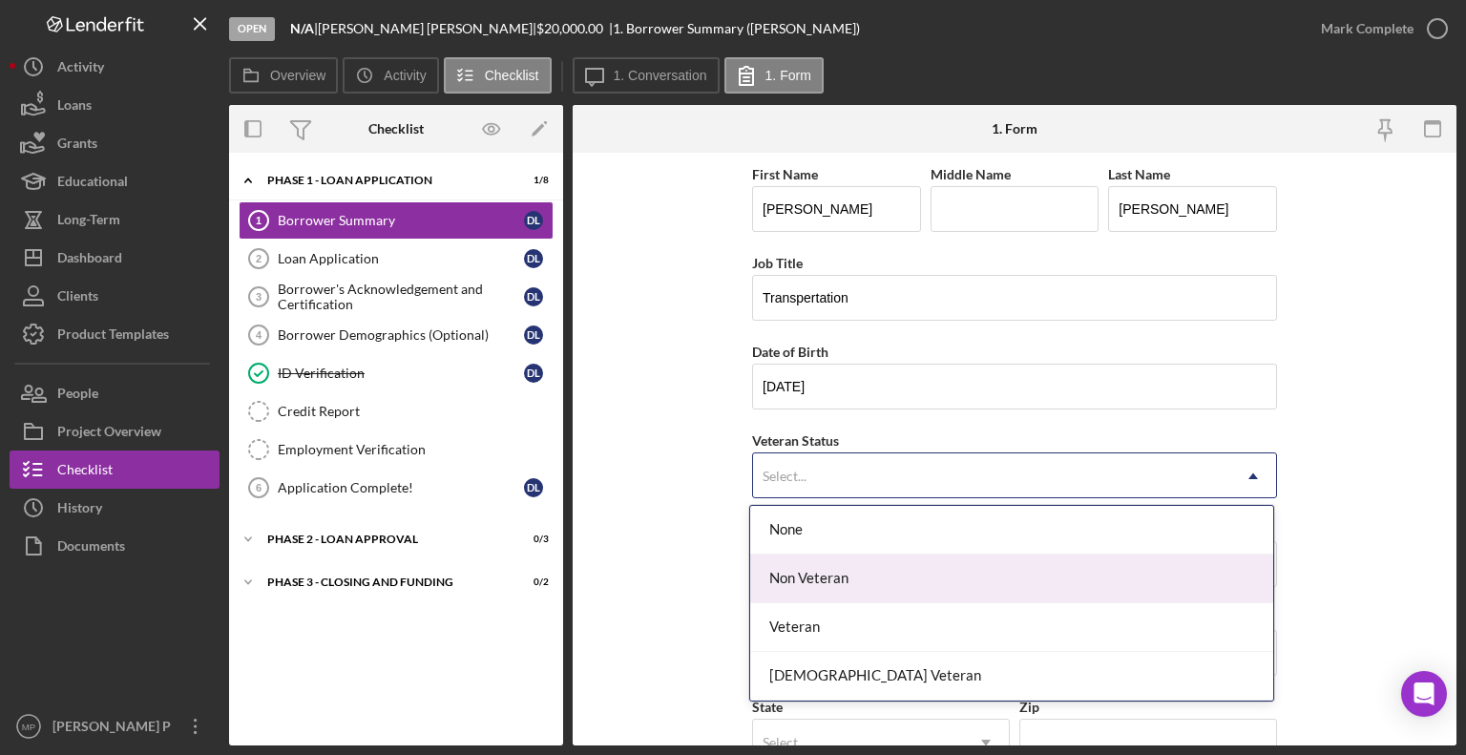
click at [829, 576] on div "Non Veteran" at bounding box center [1011, 579] width 523 height 49
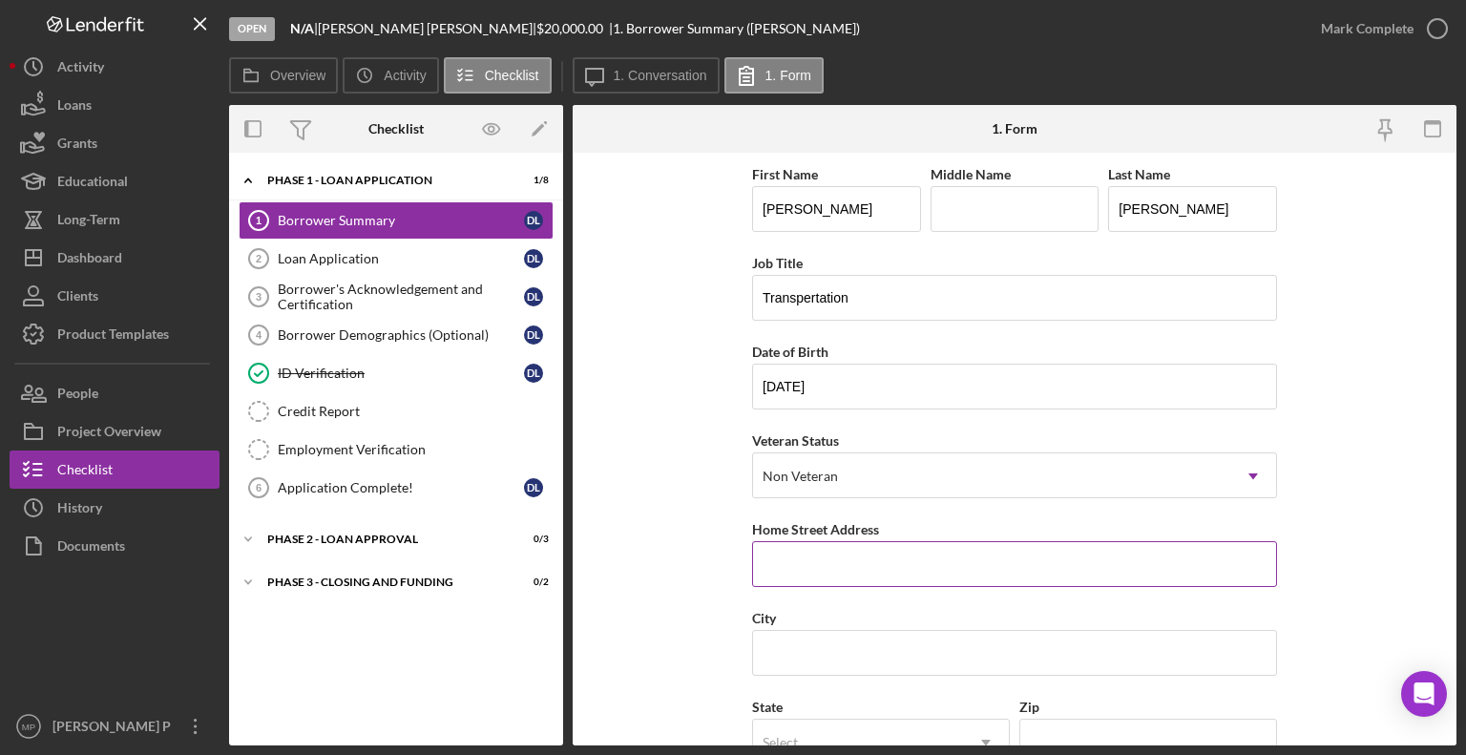
drag, startPoint x: 790, startPoint y: 563, endPoint x: 768, endPoint y: 560, distance: 22.1
click at [768, 560] on input "Home Street Address" at bounding box center [1014, 564] width 525 height 46
type input "91-1346 Kinoiki Street"
click at [776, 652] on input "City" at bounding box center [1014, 653] width 525 height 46
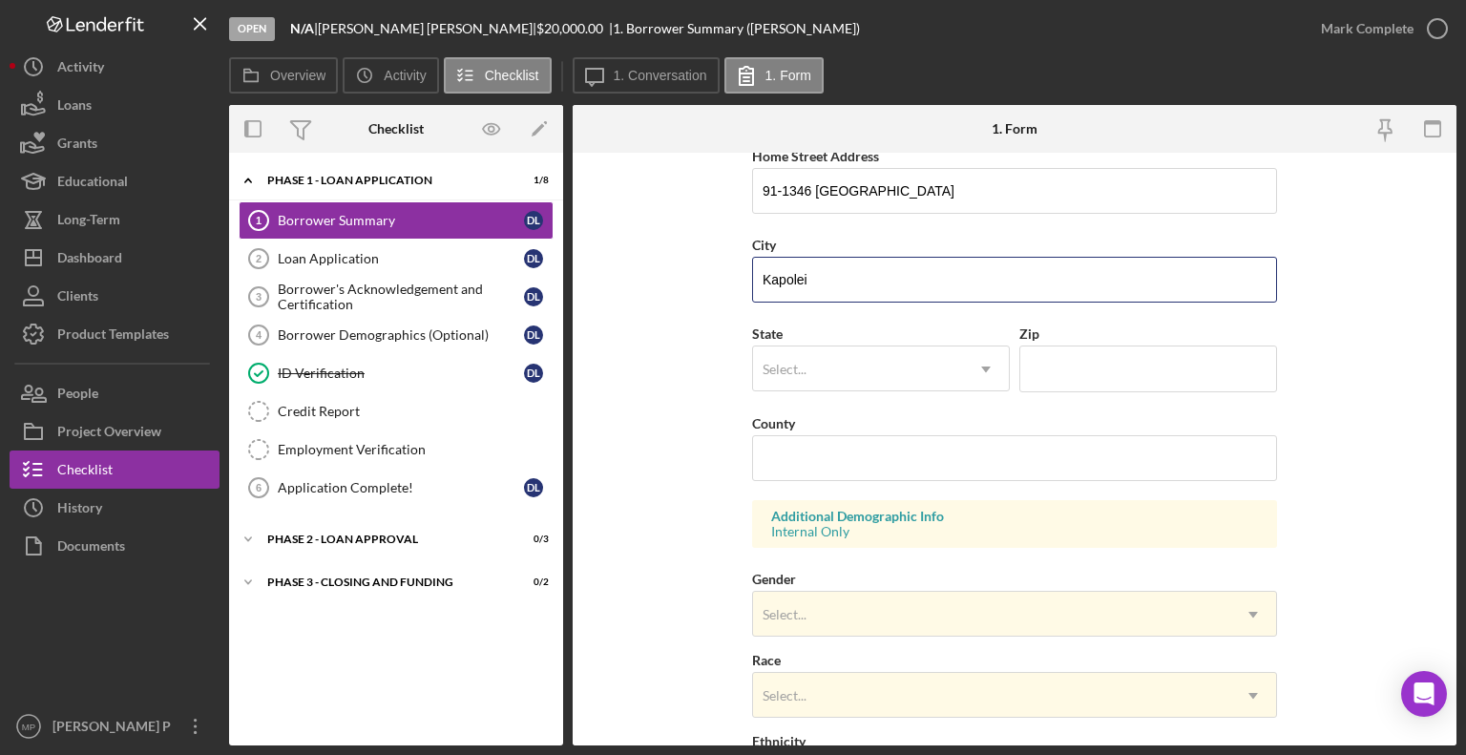
scroll to position [376, 0]
type input "Kapolei"
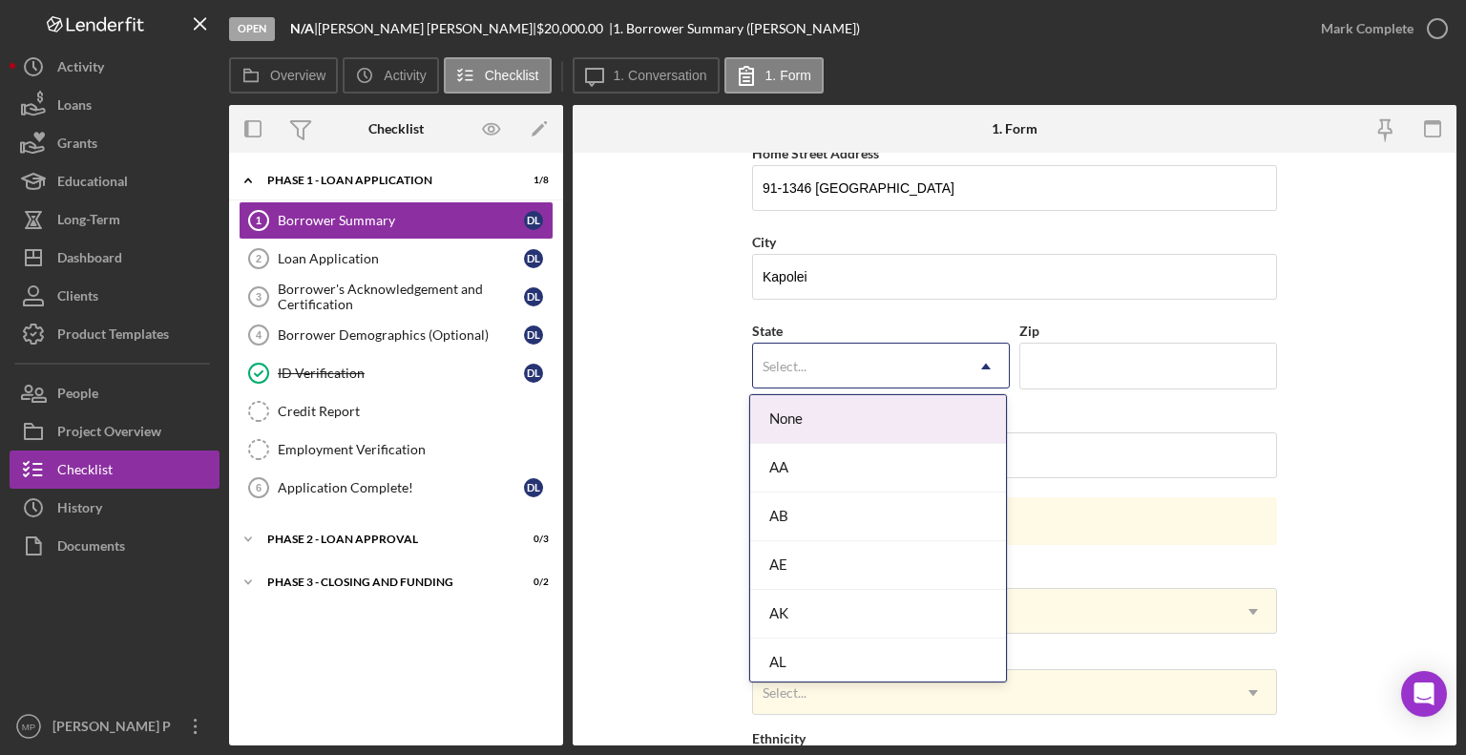
click at [981, 364] on use at bounding box center [986, 367] width 10 height 6
type input "h"
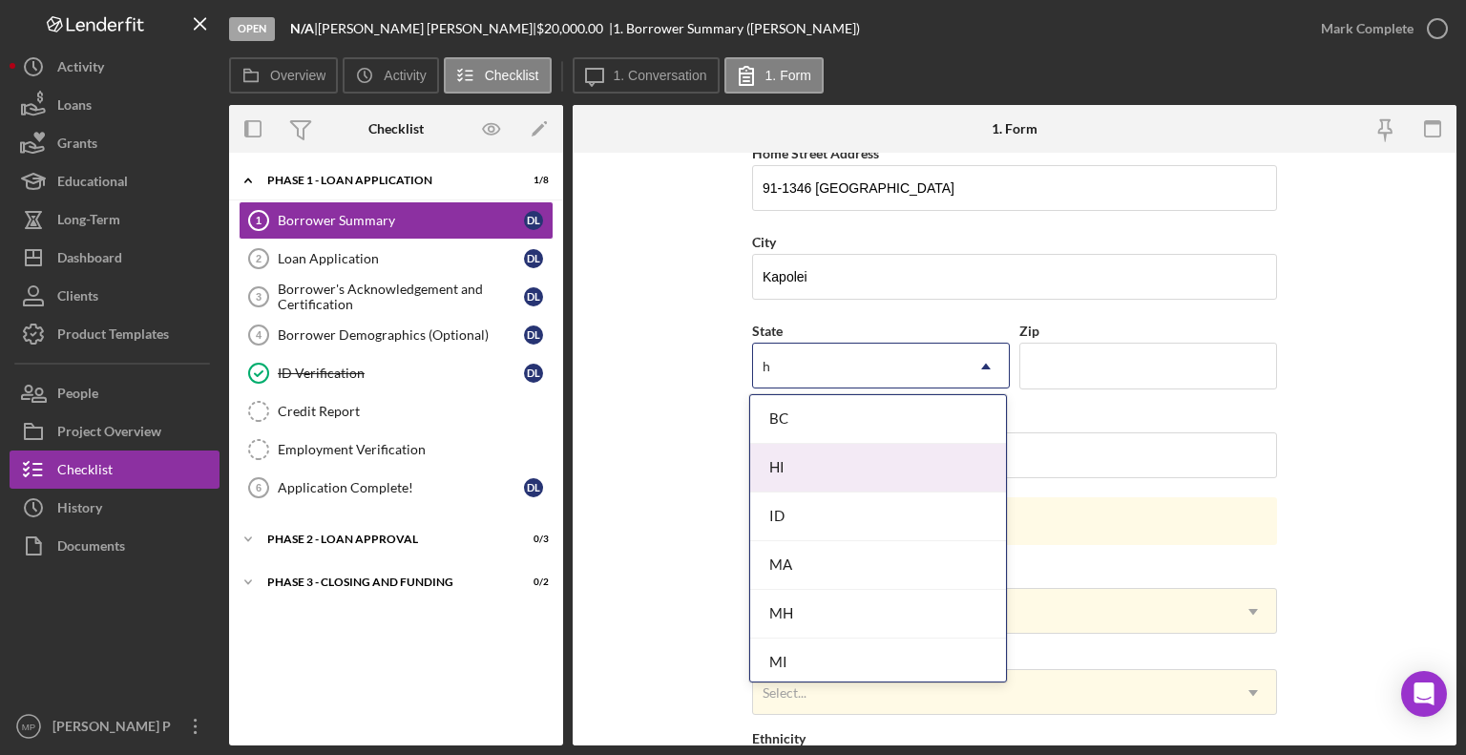
click at [903, 465] on div "HI" at bounding box center [878, 468] width 256 height 49
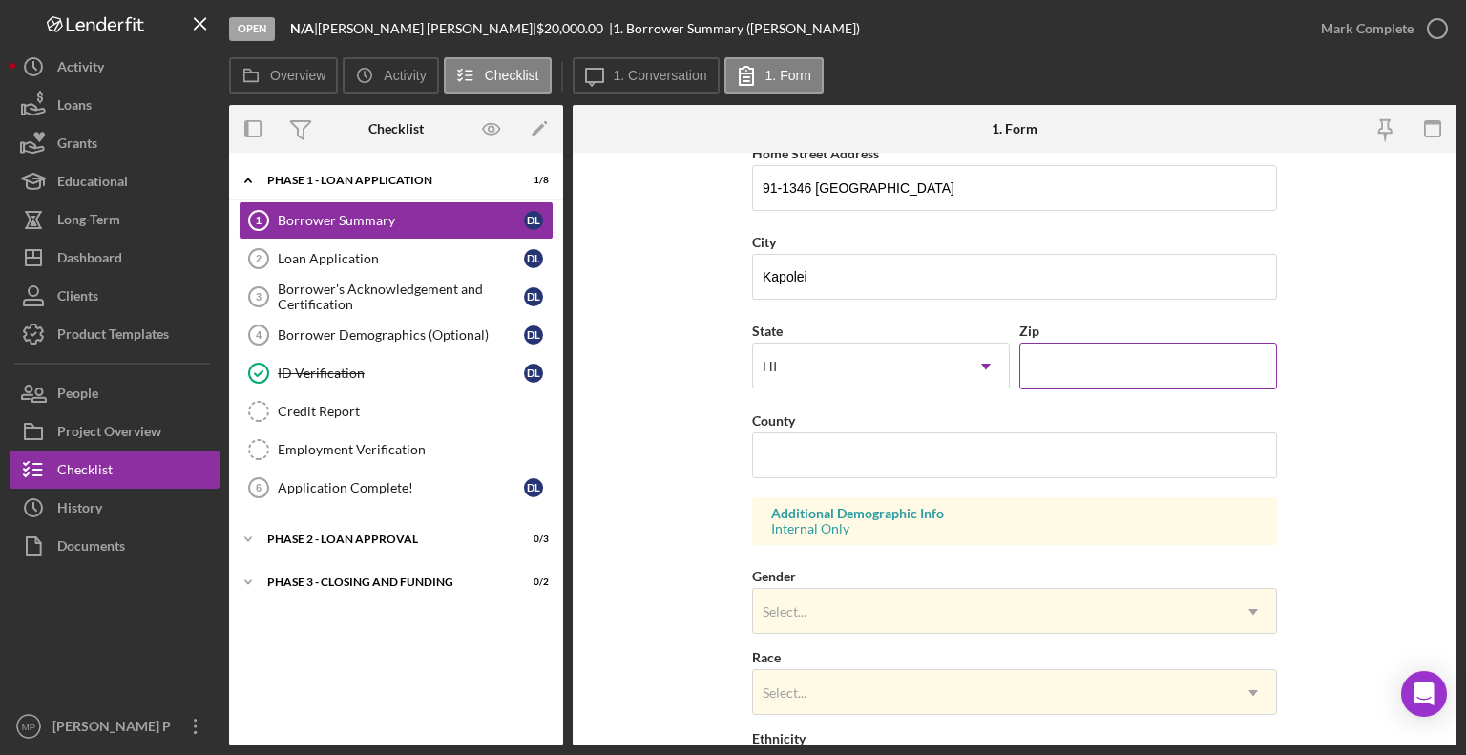
click at [1087, 354] on input "Zip" at bounding box center [1149, 366] width 258 height 46
type input "96707"
click at [1056, 450] on input "County" at bounding box center [1014, 455] width 525 height 46
type input "US"
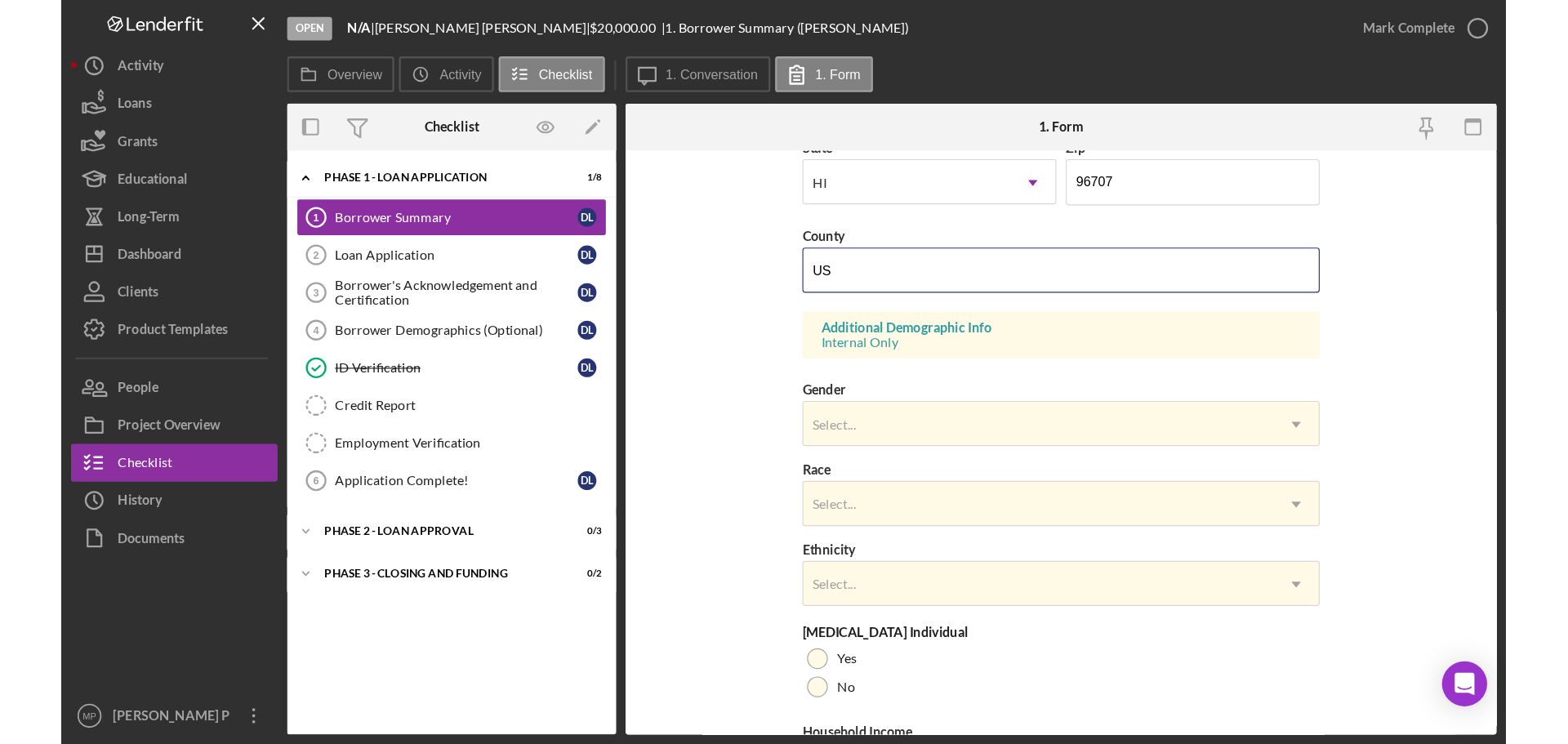
scroll to position [580, 0]
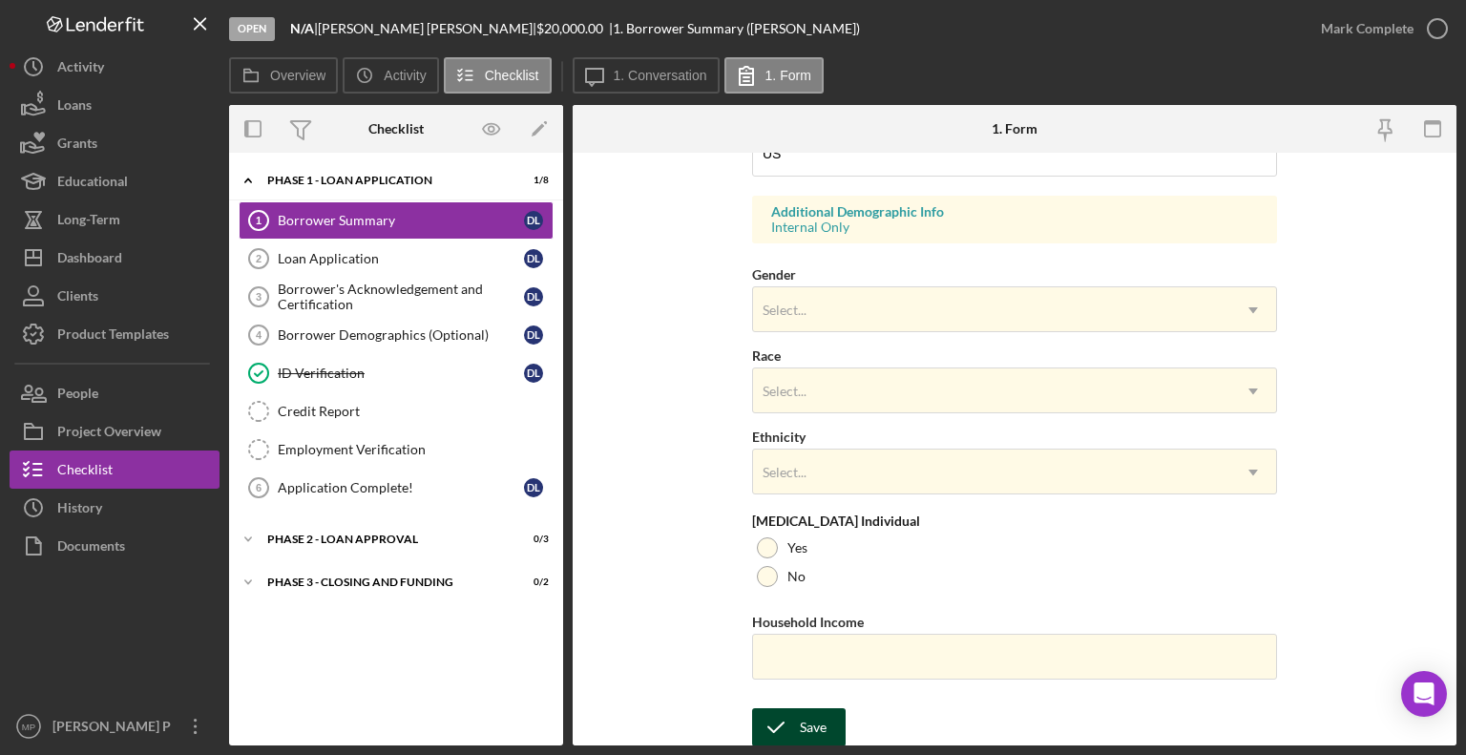
click at [802, 738] on div "Save" at bounding box center [813, 727] width 27 height 38
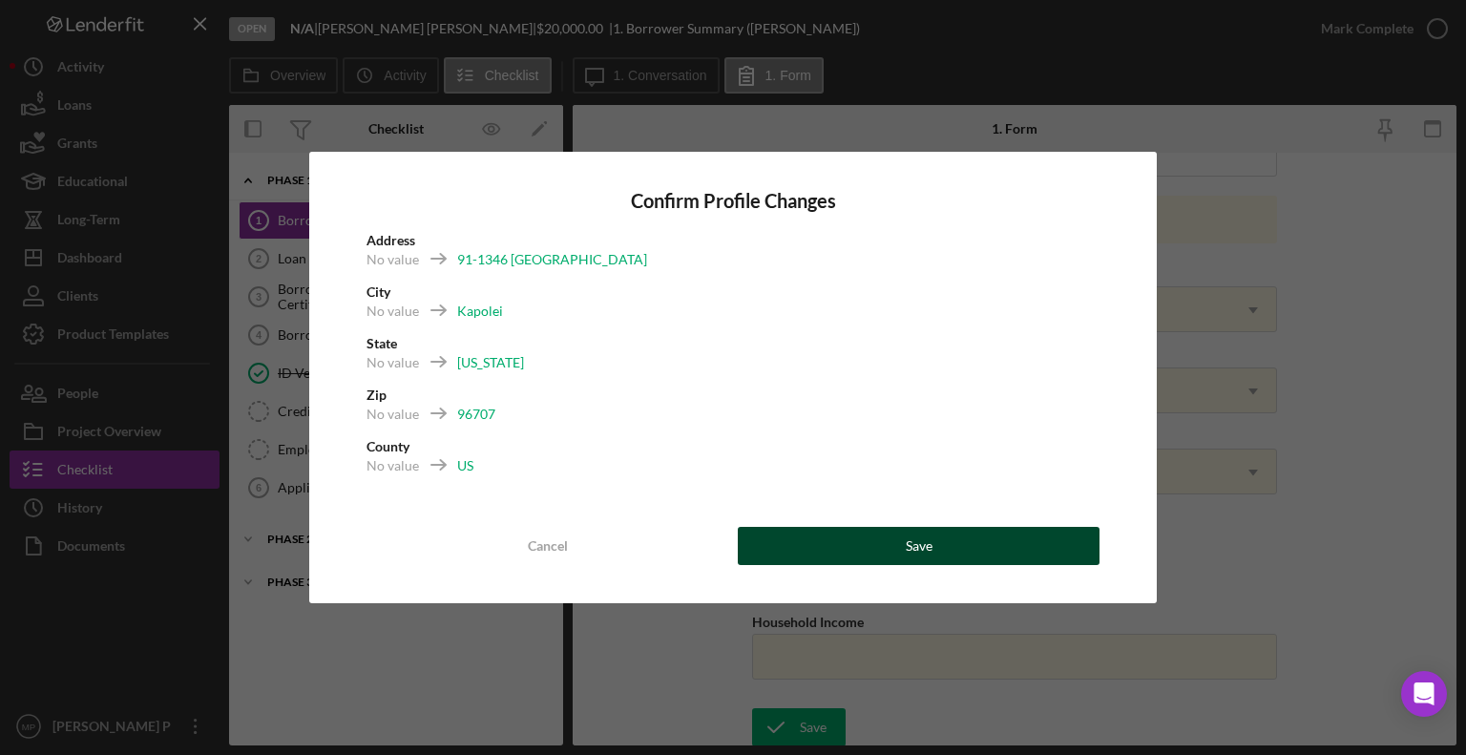
click at [867, 561] on button "Save" at bounding box center [919, 546] width 362 height 38
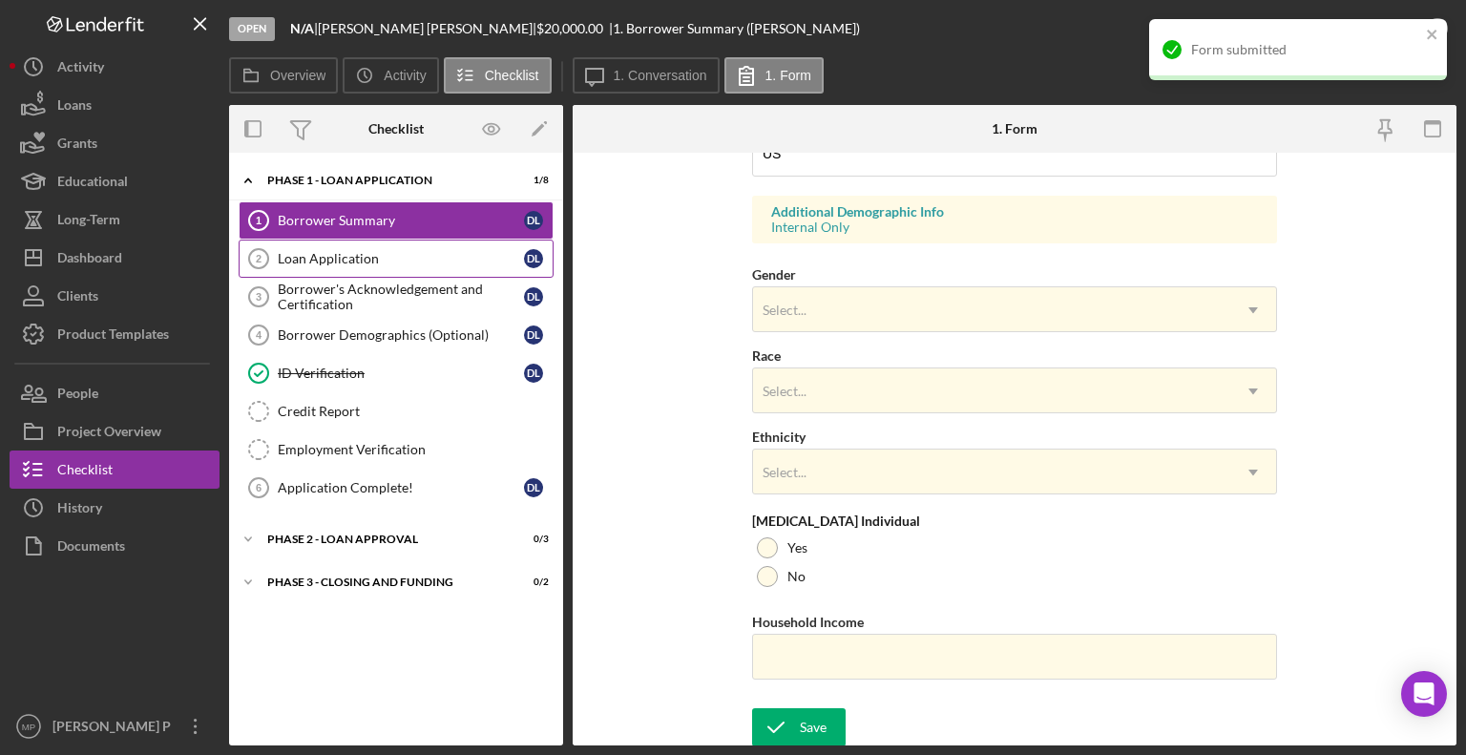
click at [369, 268] on link "Loan Application 2 Loan Application D L" at bounding box center [396, 259] width 315 height 38
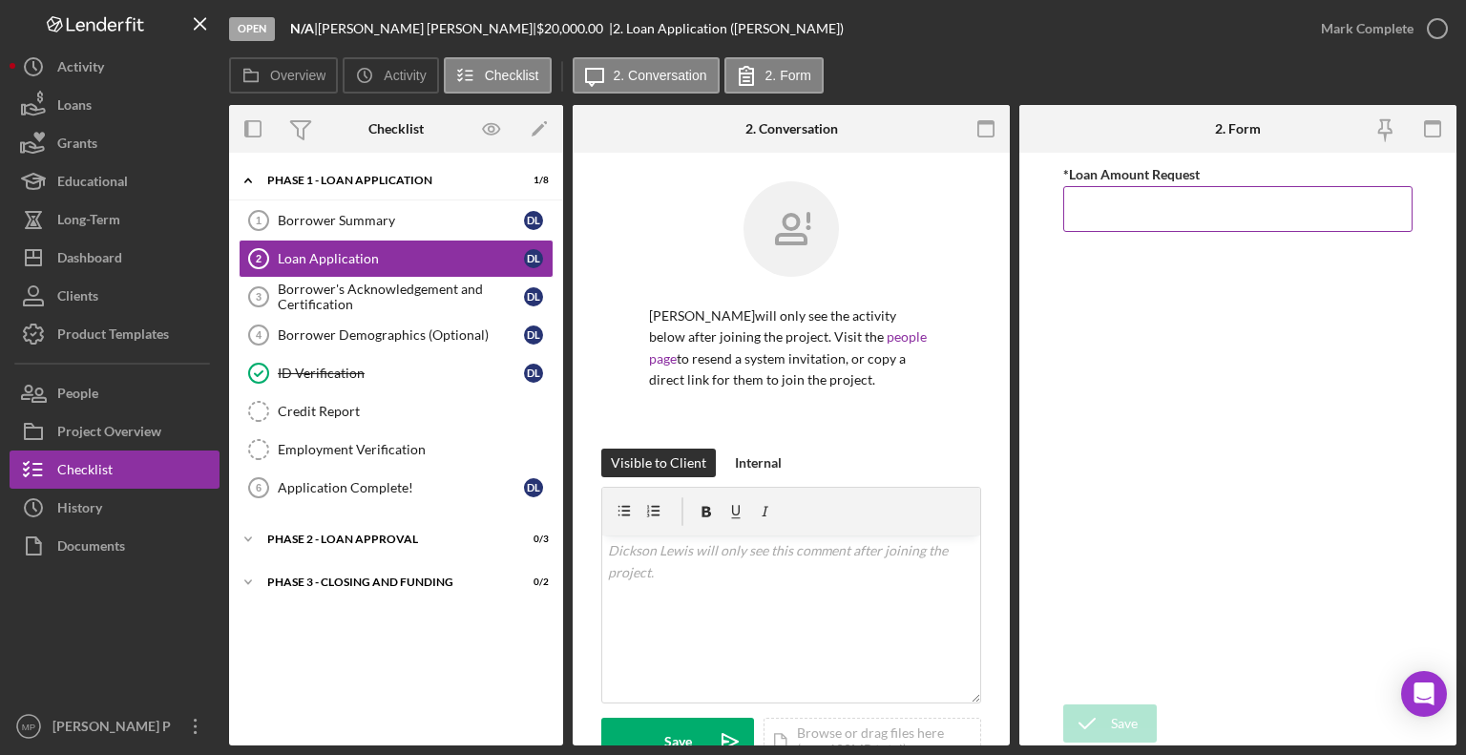
click at [1157, 205] on input "*Loan Amount Request" at bounding box center [1237, 209] width 349 height 46
type input "$20,000"
click at [1119, 722] on div "Save" at bounding box center [1124, 723] width 27 height 38
click at [400, 298] on div "Borrower's Acknowledgement and Certification" at bounding box center [401, 297] width 246 height 31
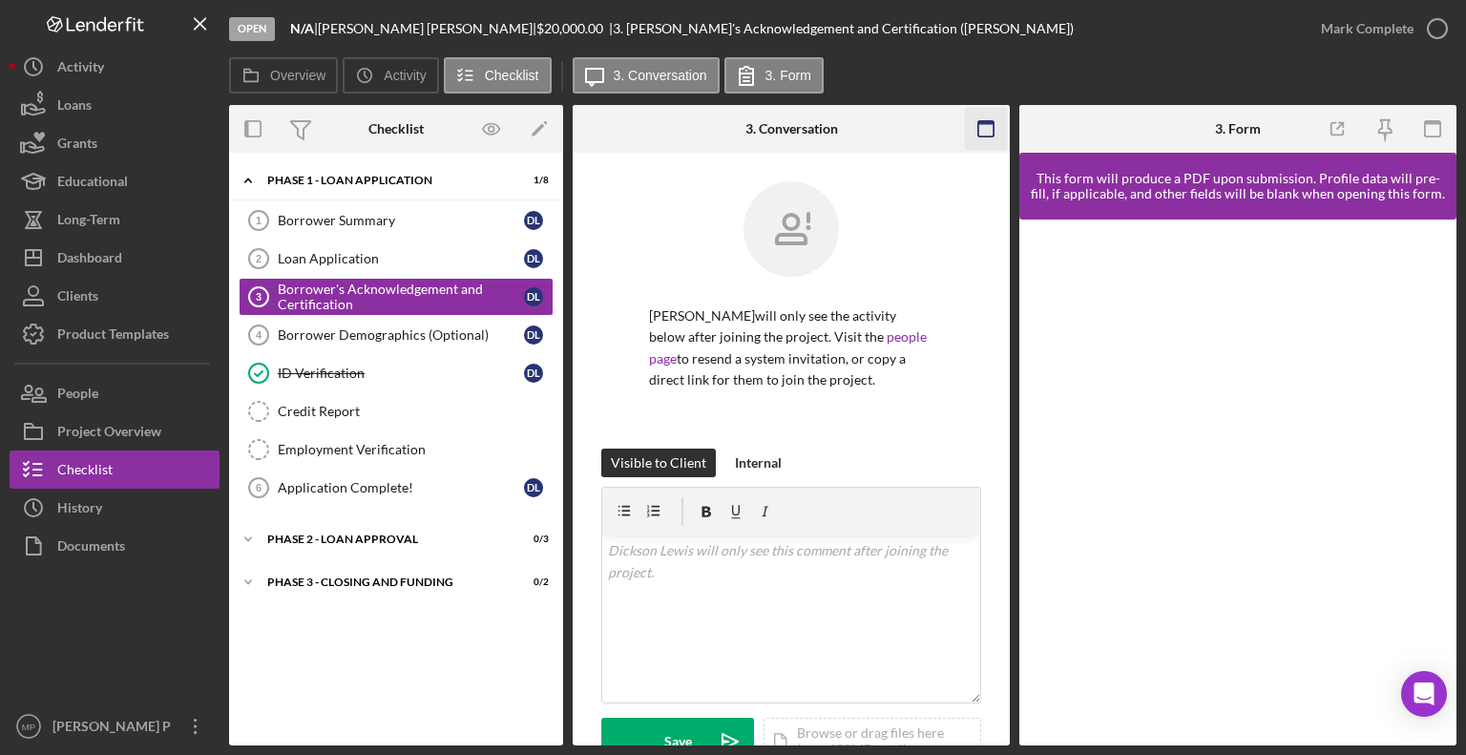
click at [981, 127] on icon "button" at bounding box center [986, 129] width 43 height 43
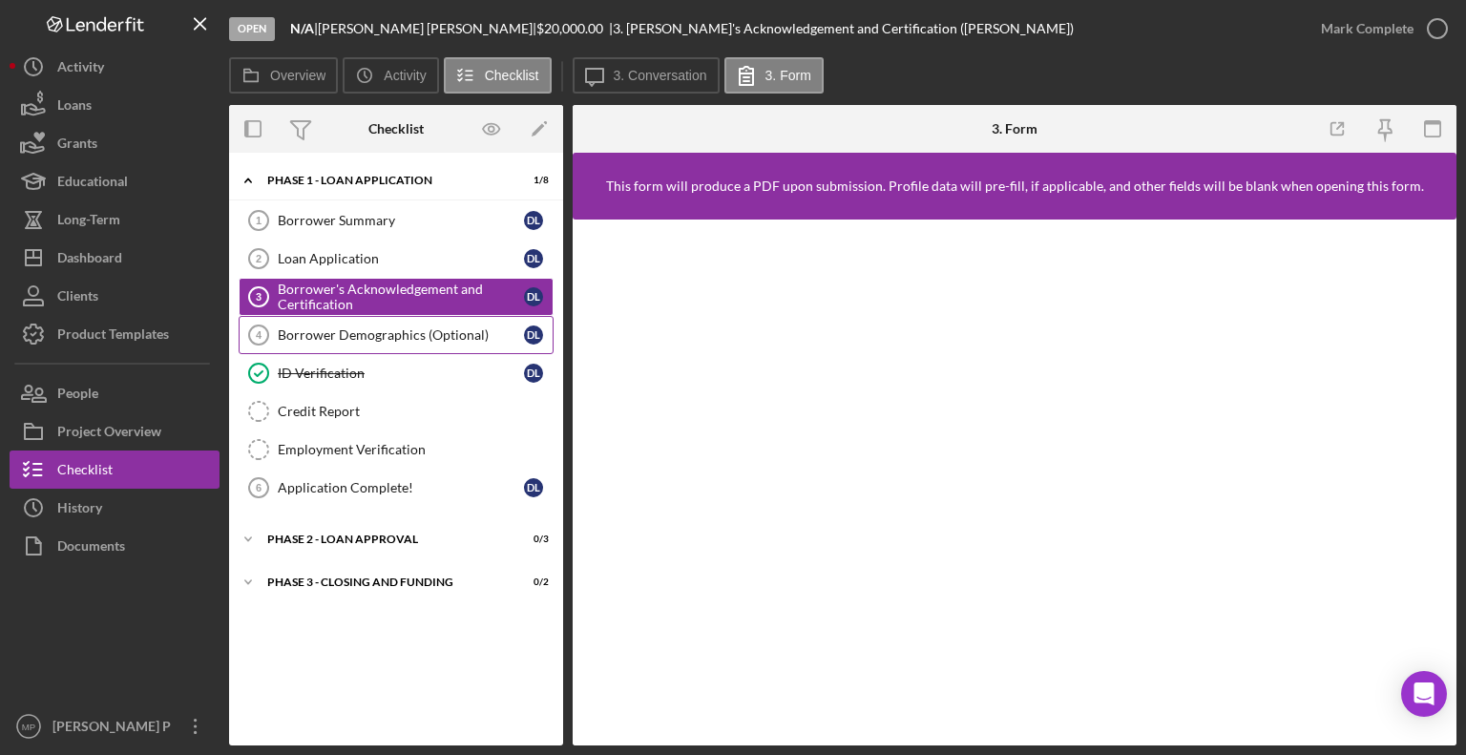
click at [436, 333] on div "Borrower Demographics (Optional)" at bounding box center [401, 334] width 246 height 15
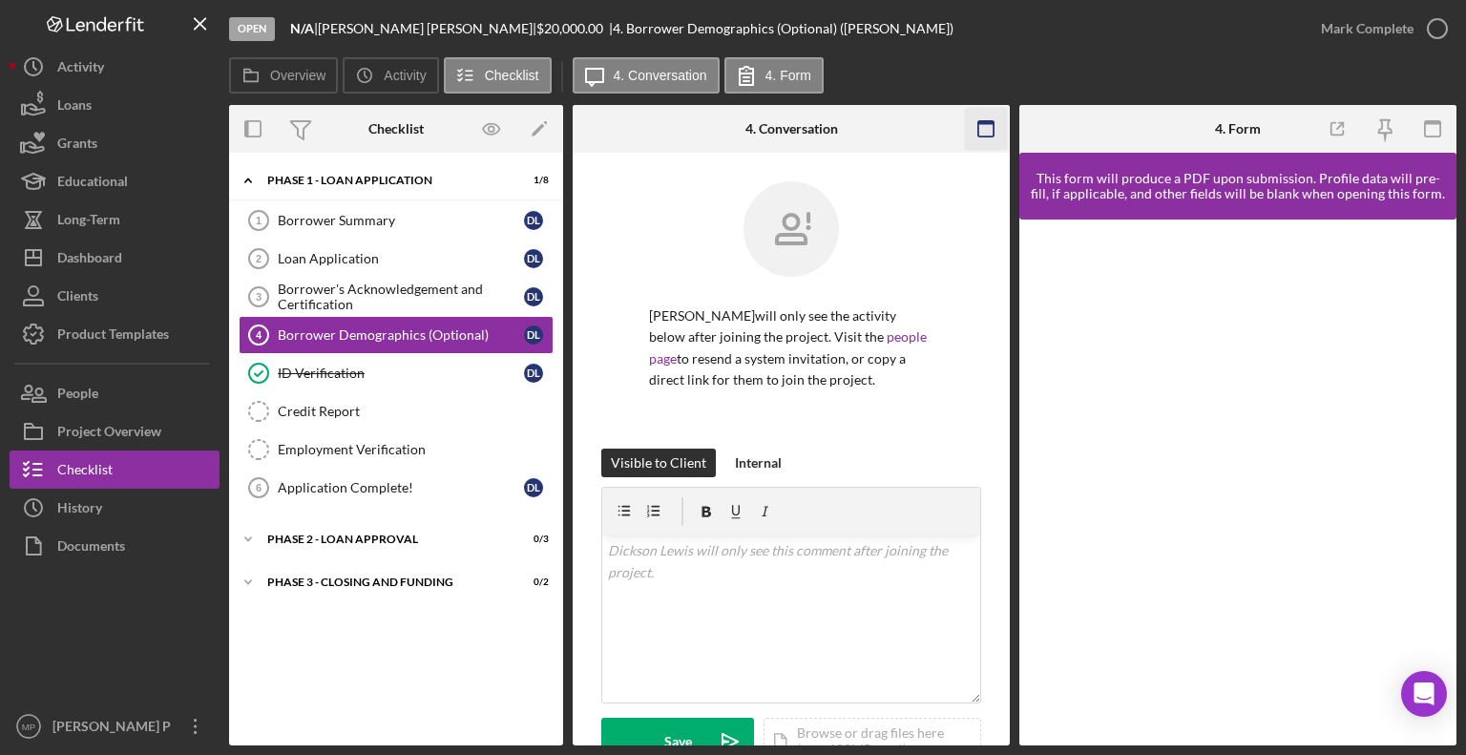
click at [991, 129] on icon "button" at bounding box center [986, 129] width 43 height 43
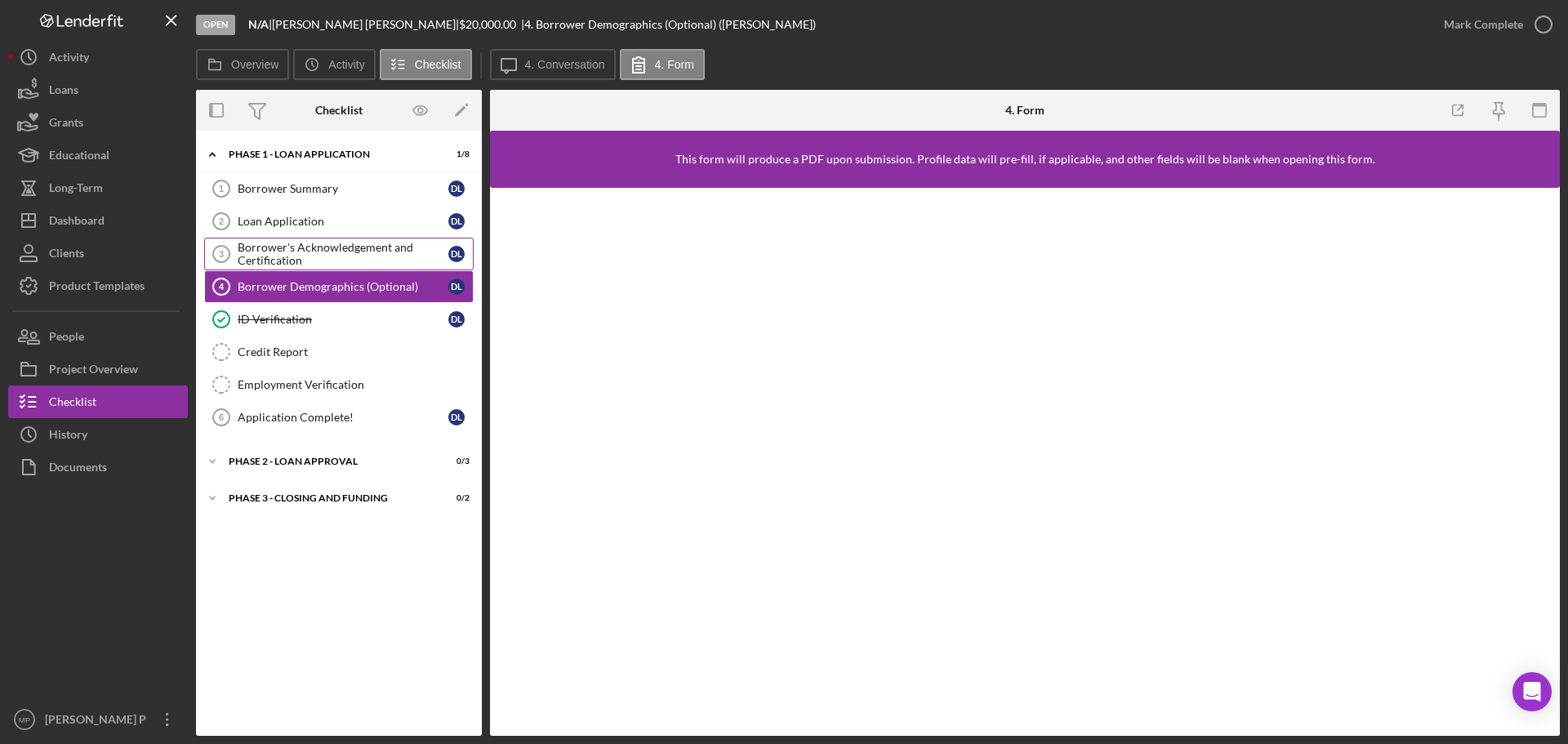
click at [315, 255] on div "Borrower's Acknowledgement and Certification" at bounding box center [343, 254] width 210 height 27
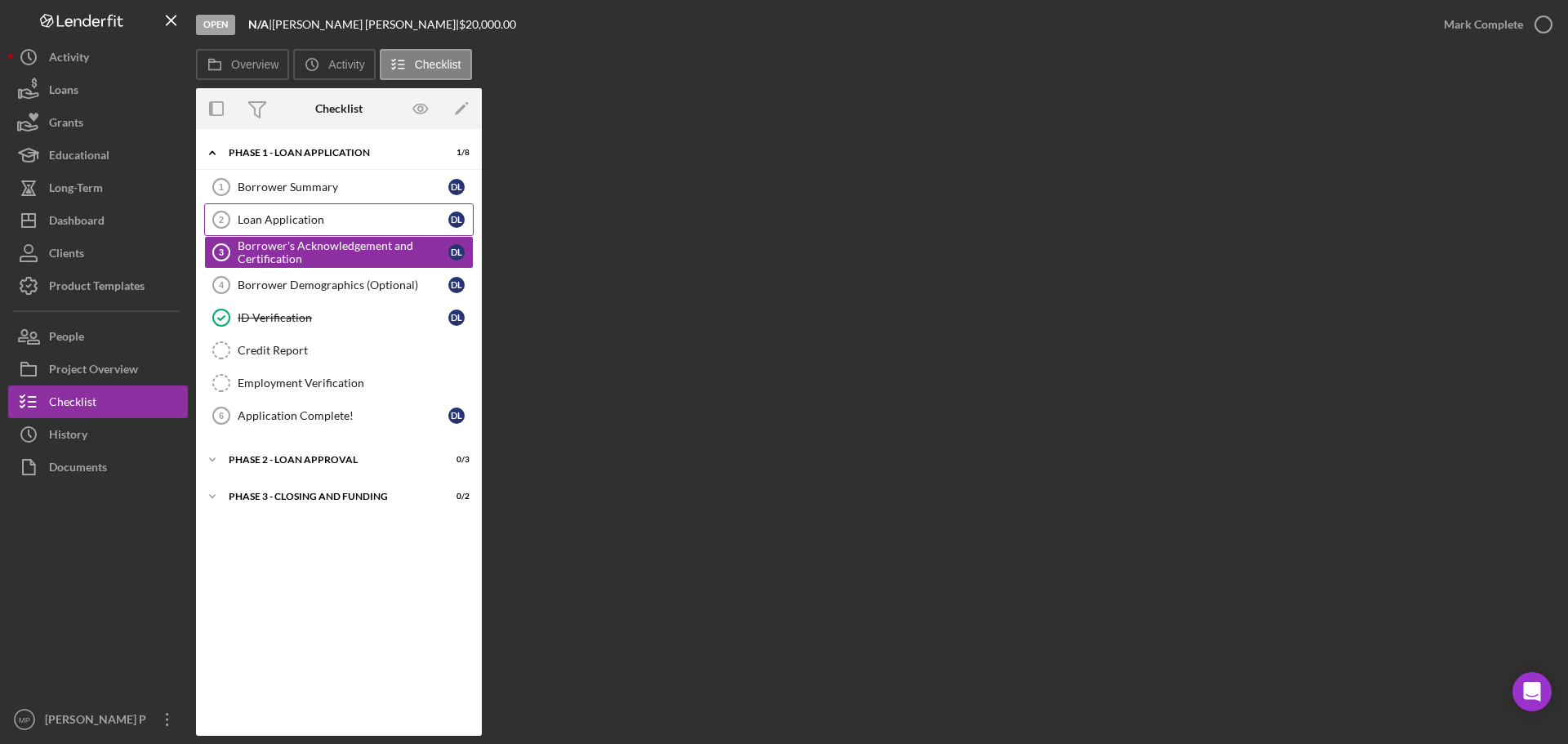
click at [307, 215] on div "Loan Application" at bounding box center [343, 219] width 210 height 13
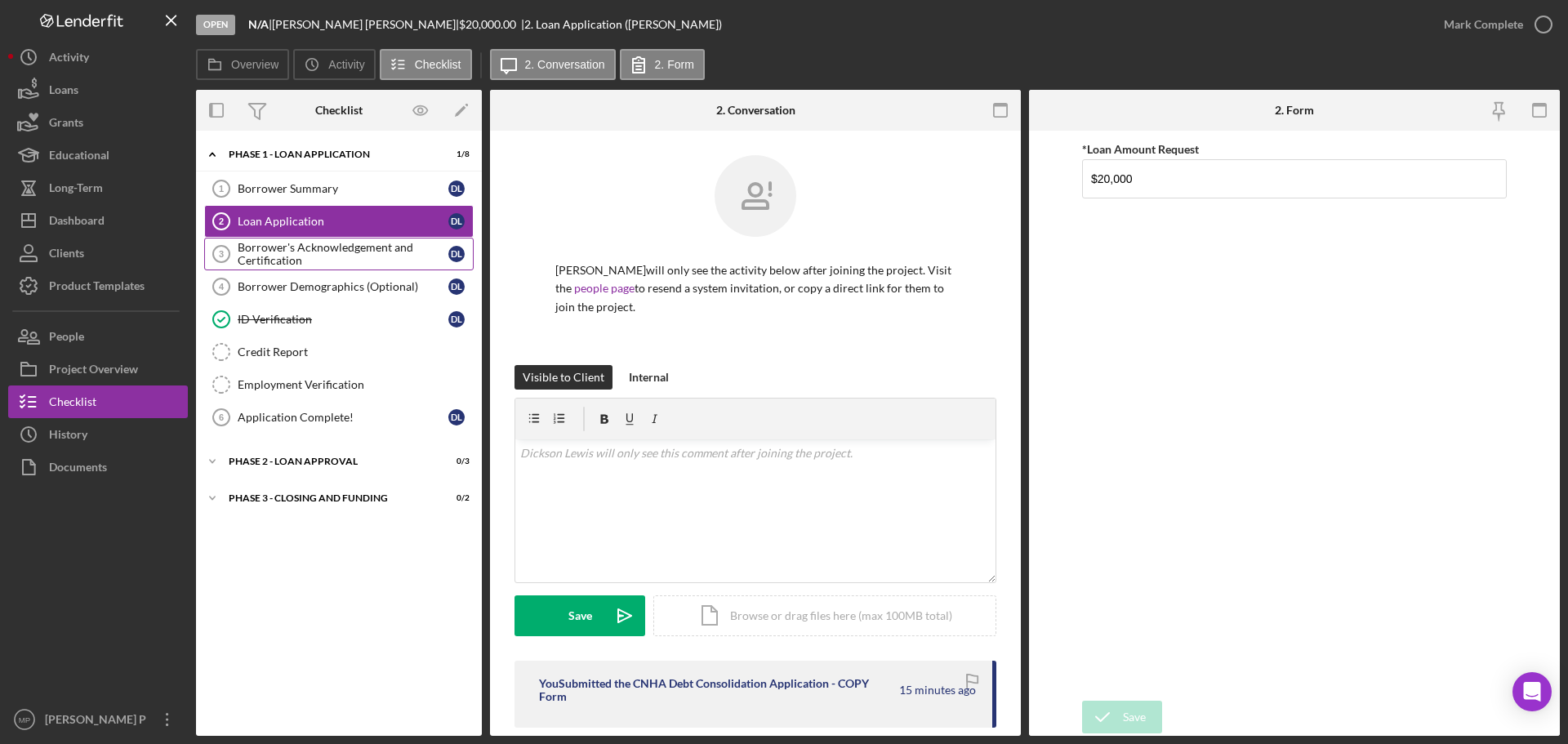
click at [287, 249] on div "Borrower's Acknowledgement and Certification" at bounding box center [343, 254] width 210 height 27
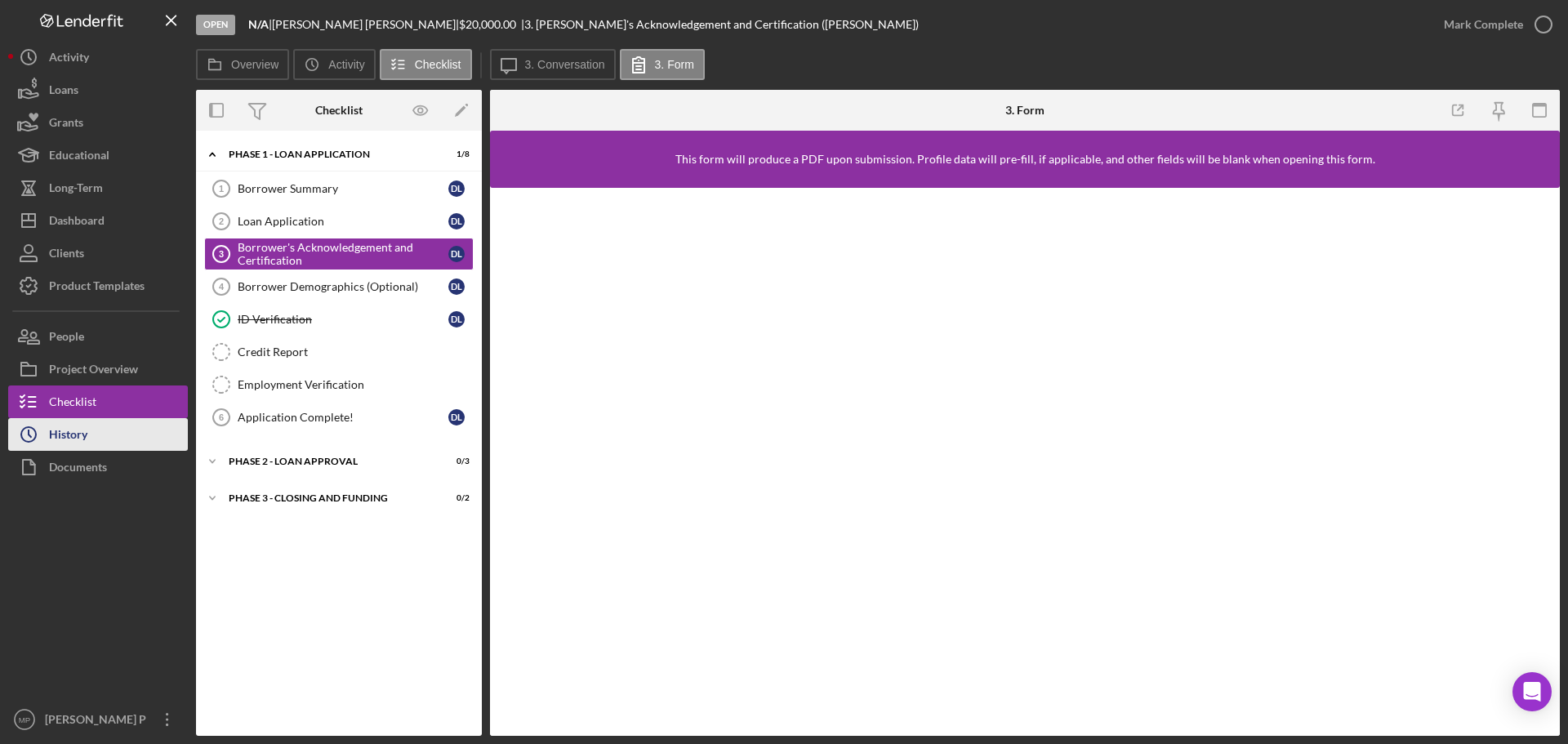
click at [80, 440] on div "History" at bounding box center [68, 436] width 38 height 37
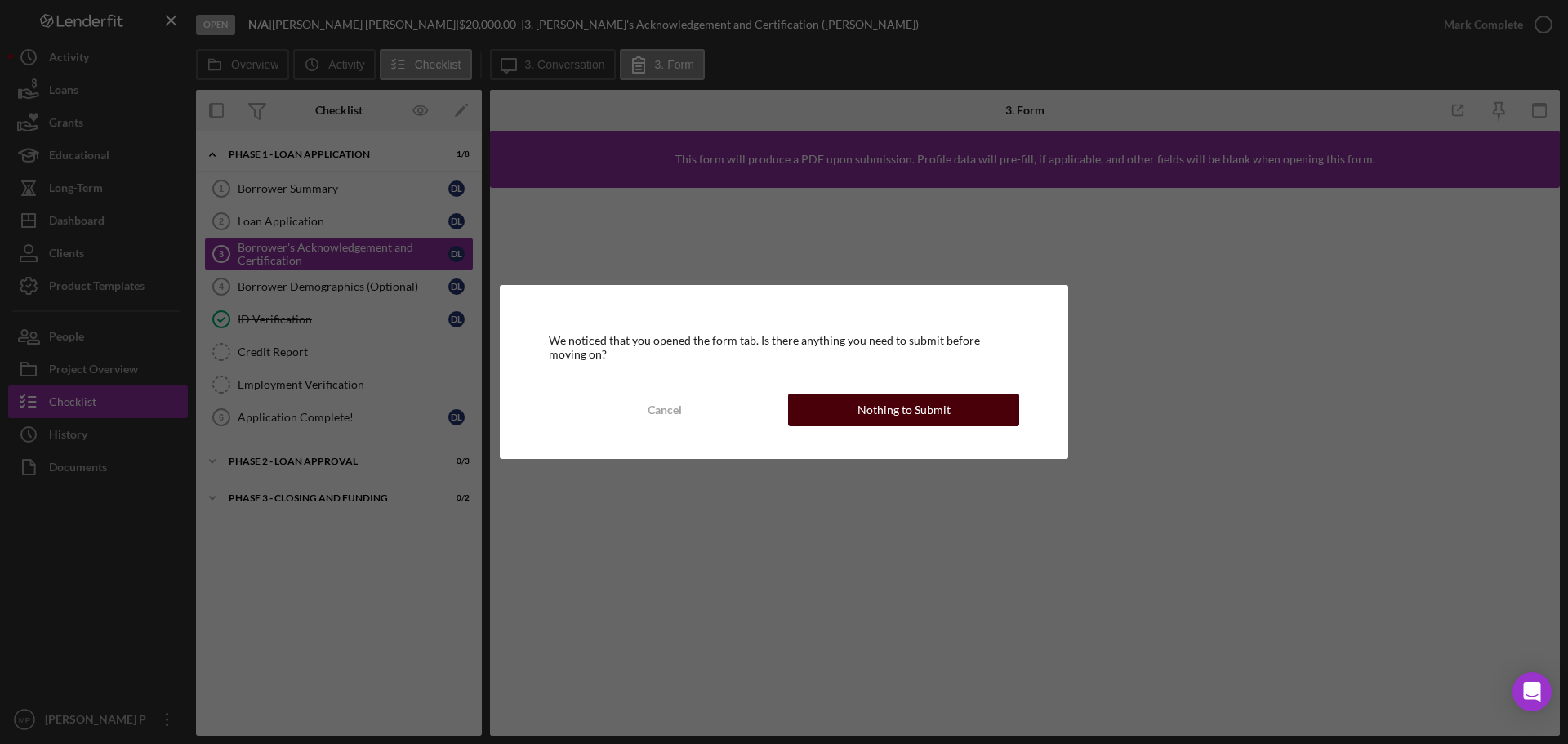
click at [850, 417] on button "Nothing to Submit" at bounding box center [903, 410] width 231 height 32
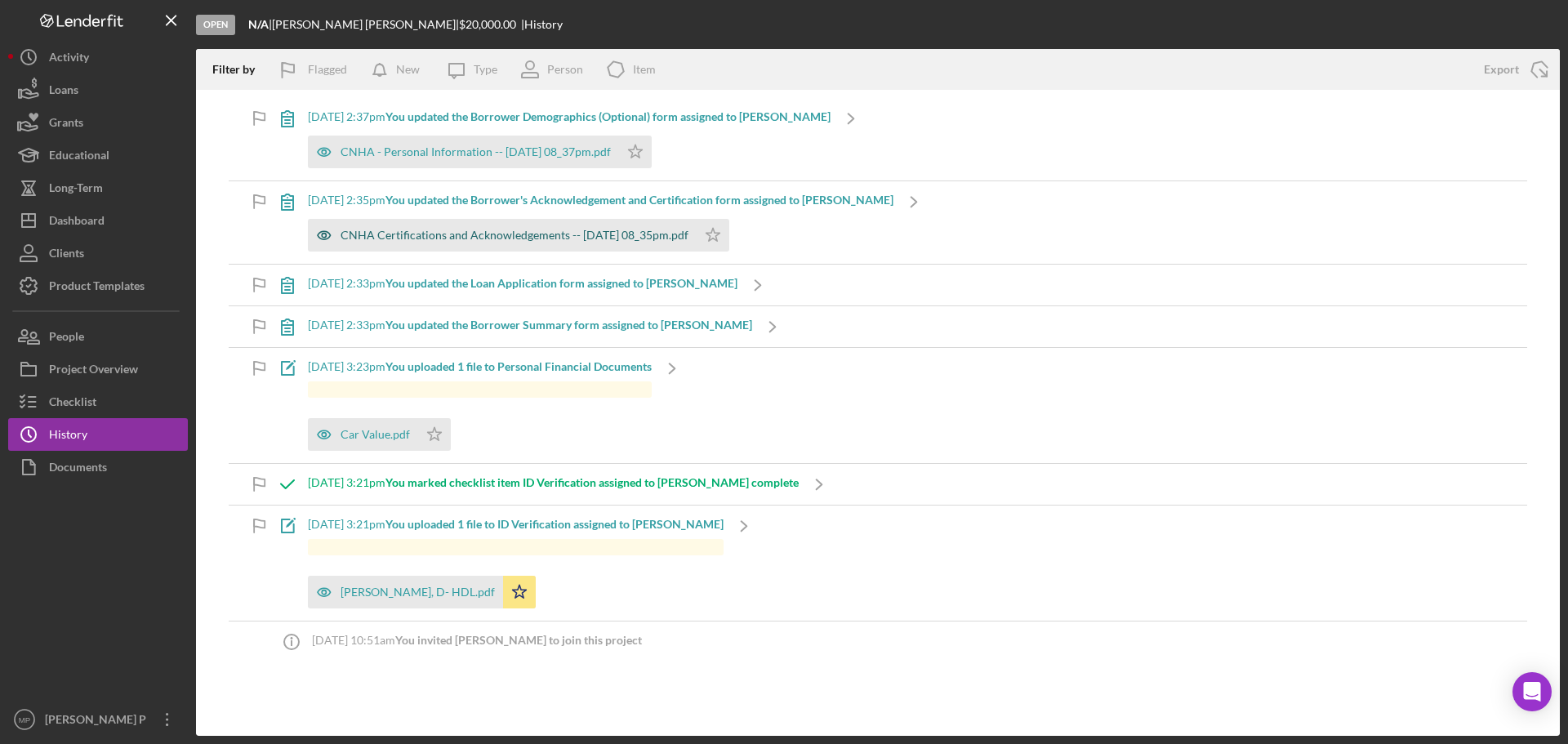
click at [547, 239] on div "CNHA Certifications and Acknowledgements -- 2025-08-13 08_35pm.pdf" at bounding box center [514, 234] width 348 height 13
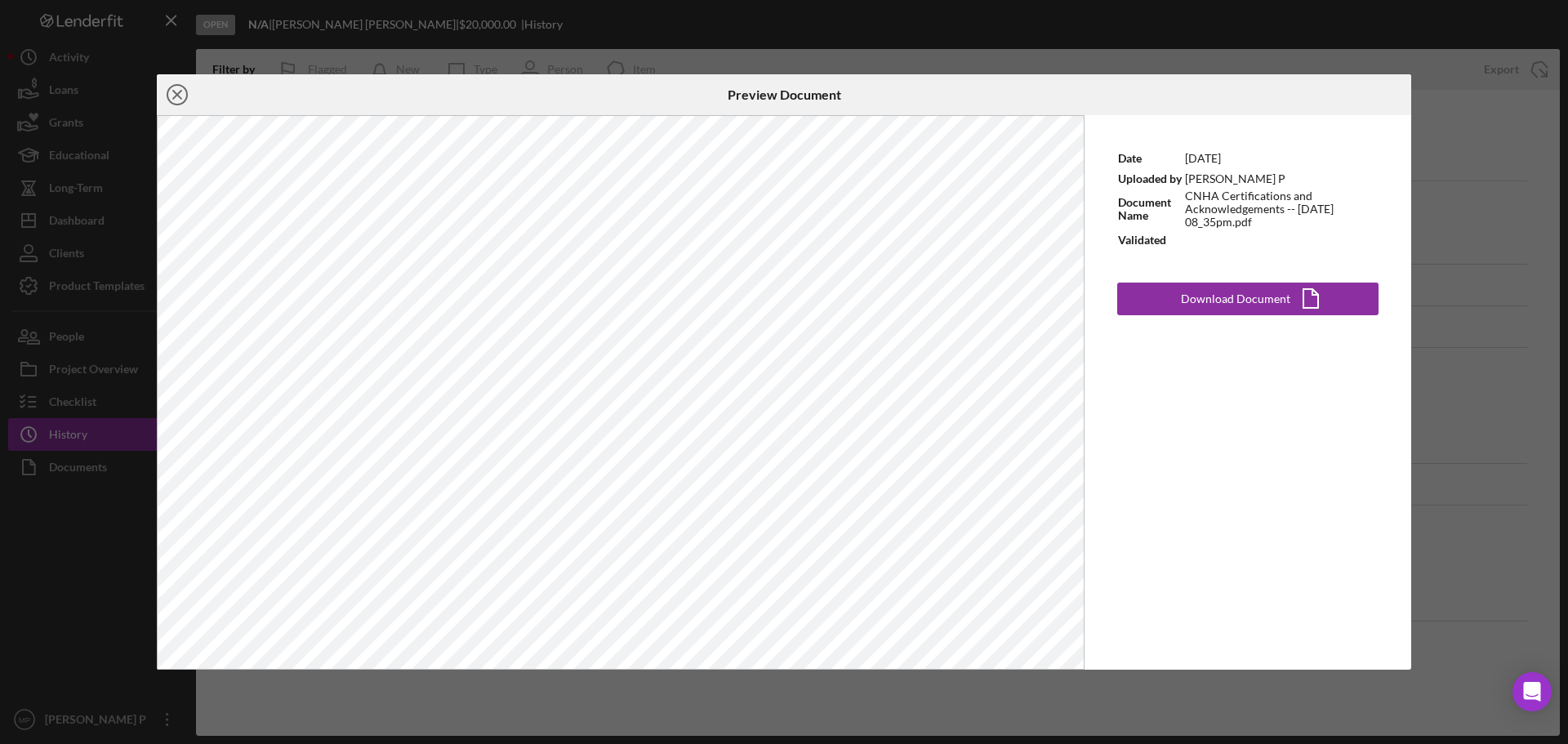
click at [172, 92] on icon "Icon/Close" at bounding box center [177, 95] width 41 height 41
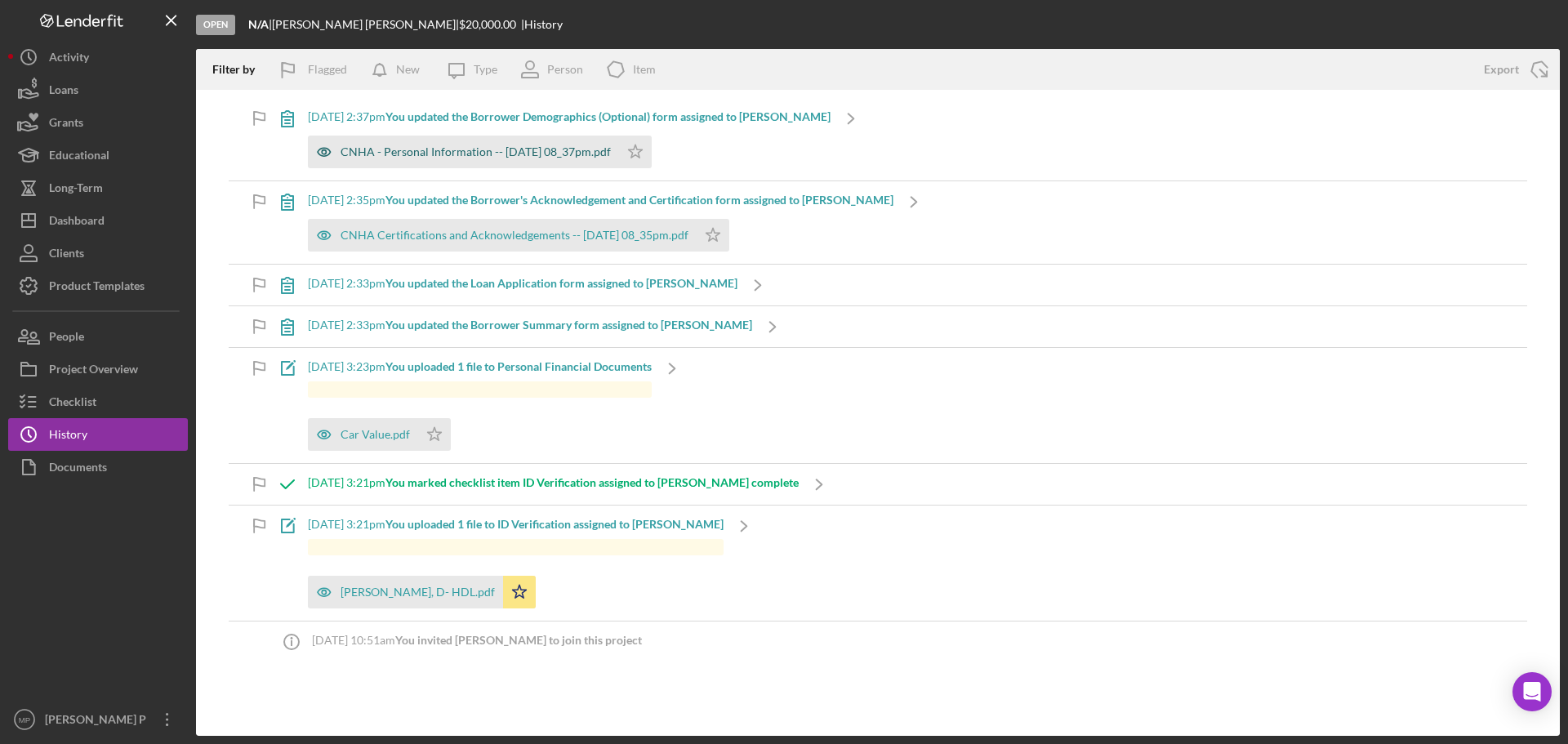
click at [488, 149] on div "CNHA - Personal Information -- 2025-08-13 08_37pm.pdf" at bounding box center [476, 151] width 270 height 13
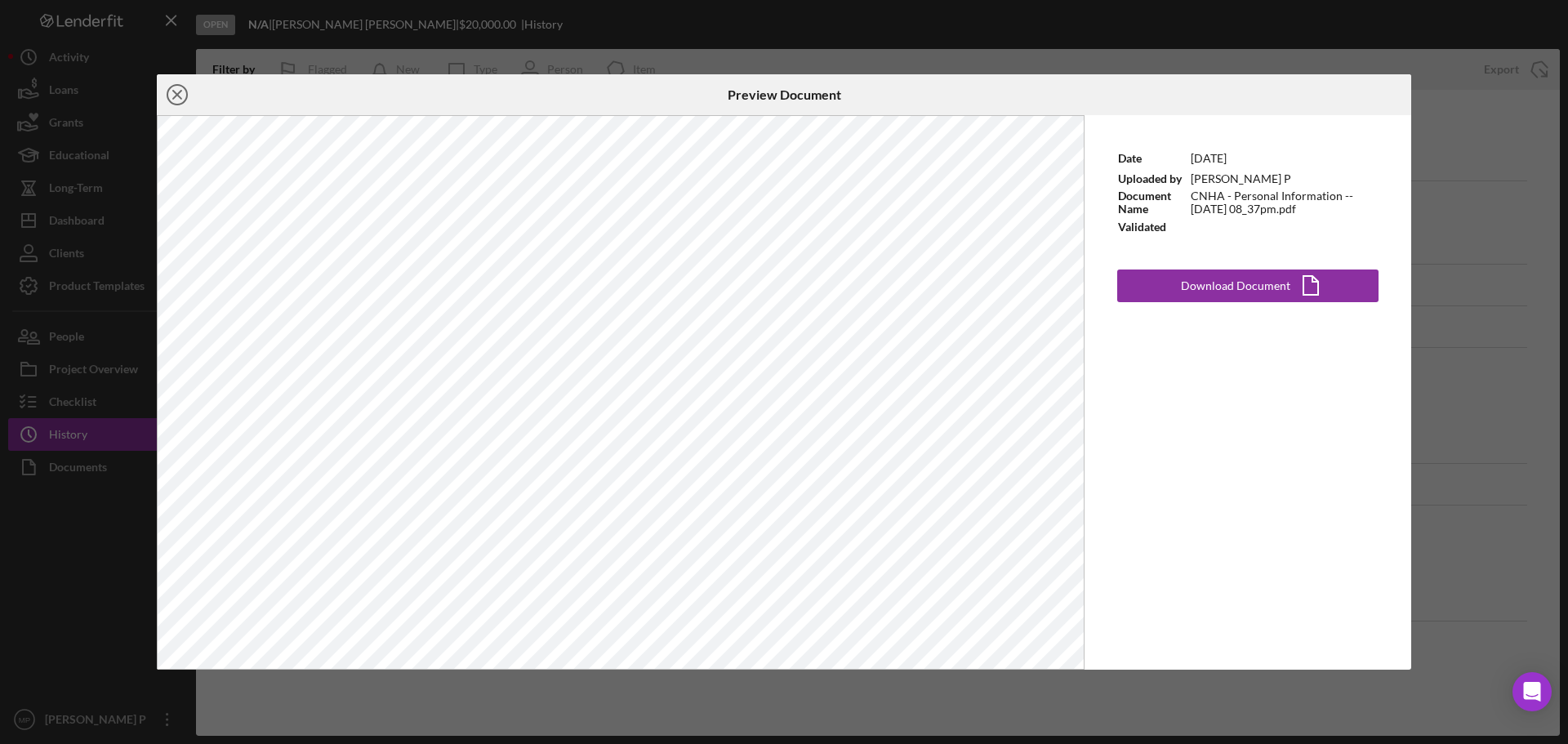
click at [183, 93] on icon "Icon/Close" at bounding box center [177, 95] width 41 height 41
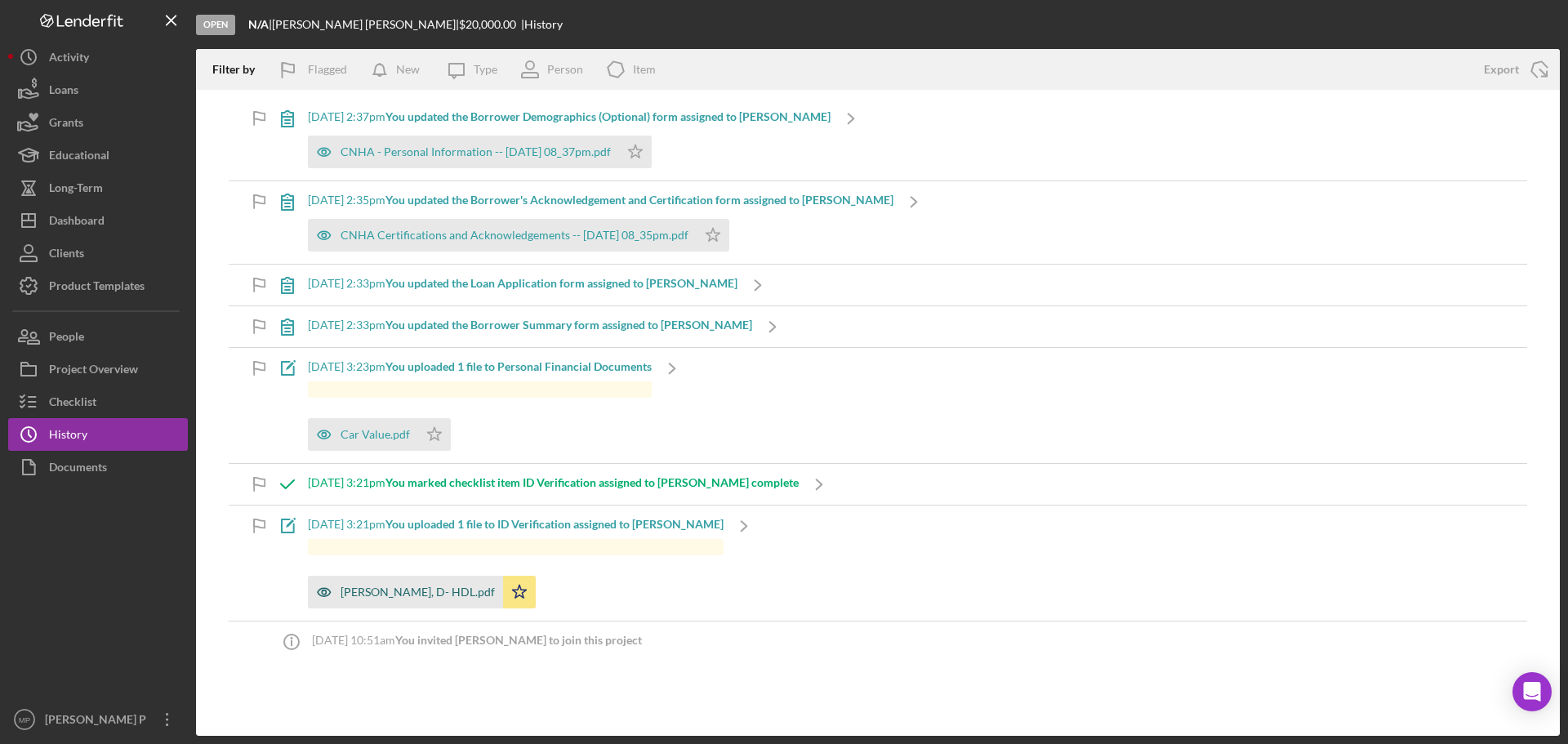
click at [388, 598] on div "Lewis, D- HDL.pdf" at bounding box center [417, 591] width 154 height 13
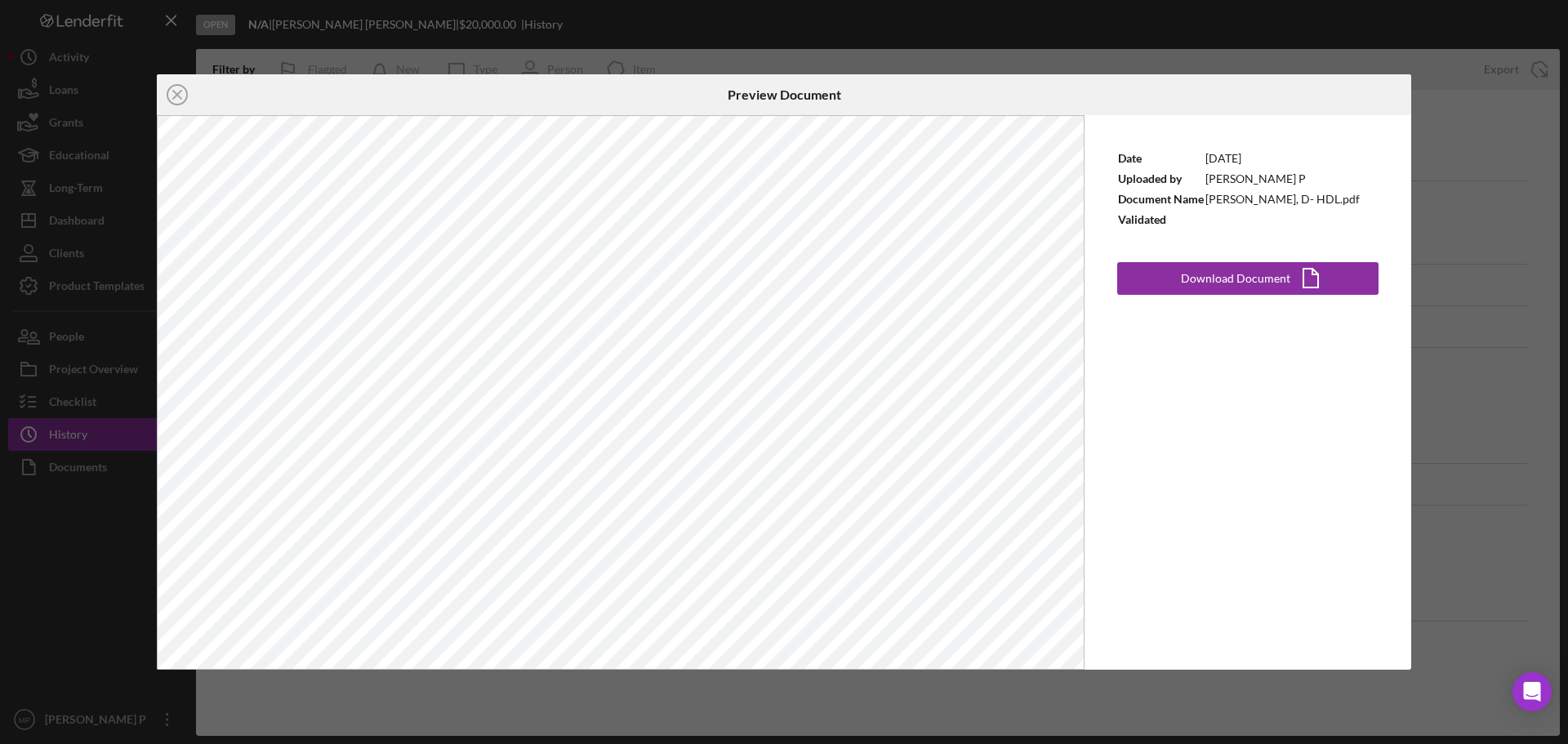
click at [949, 29] on div "Icon/Close Preview Document Date 8/13/2025 Uploaded by Michiyo P Document Name …" at bounding box center [784, 372] width 1568 height 744
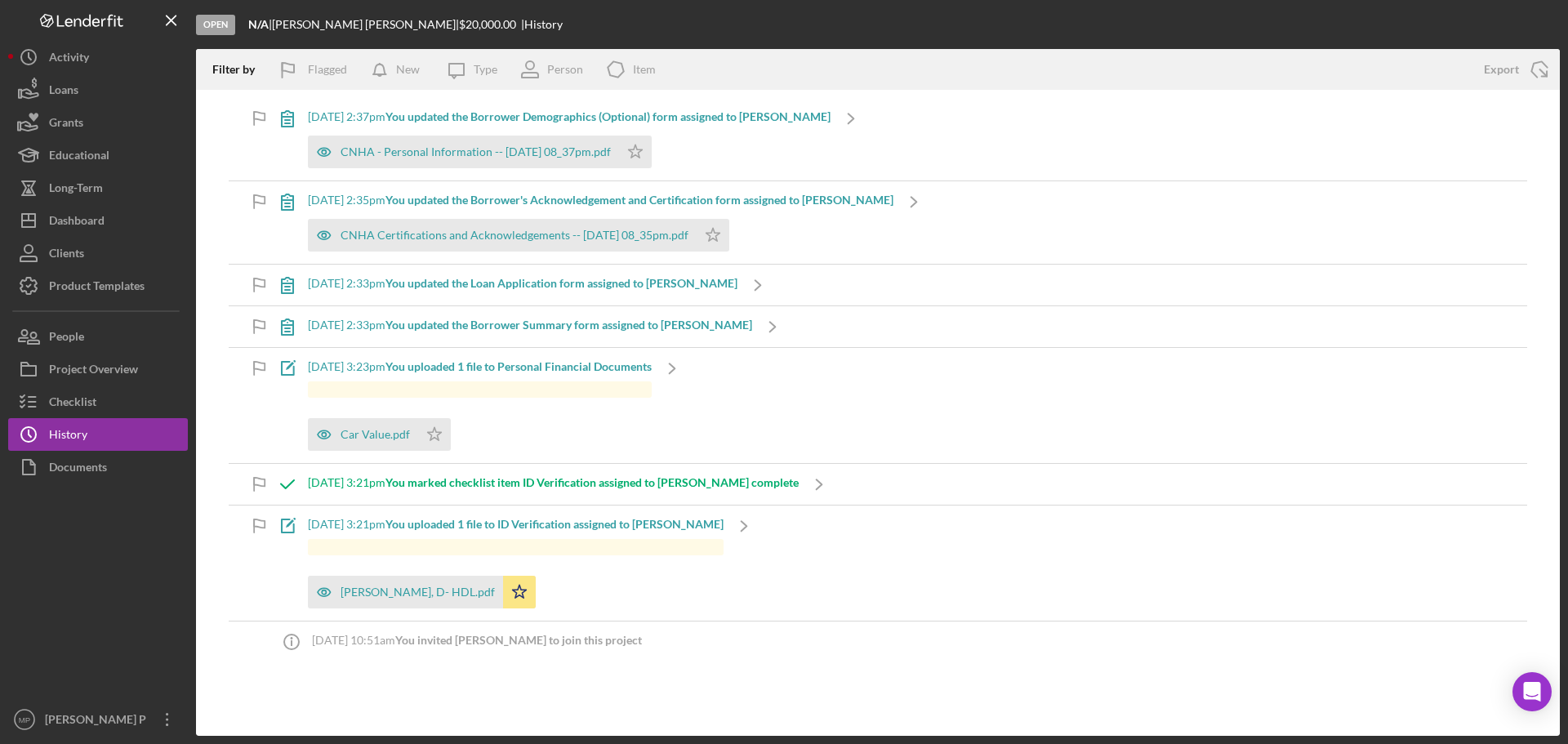
drag, startPoint x: 27, startPoint y: 586, endPoint x: 35, endPoint y: 581, distance: 9.4
click at [27, 586] on div at bounding box center [98, 593] width 180 height 220
click at [558, 239] on div "CNHA Certifications and Acknowledgements -- 2025-08-13 08_35pm.pdf" at bounding box center [514, 234] width 348 height 13
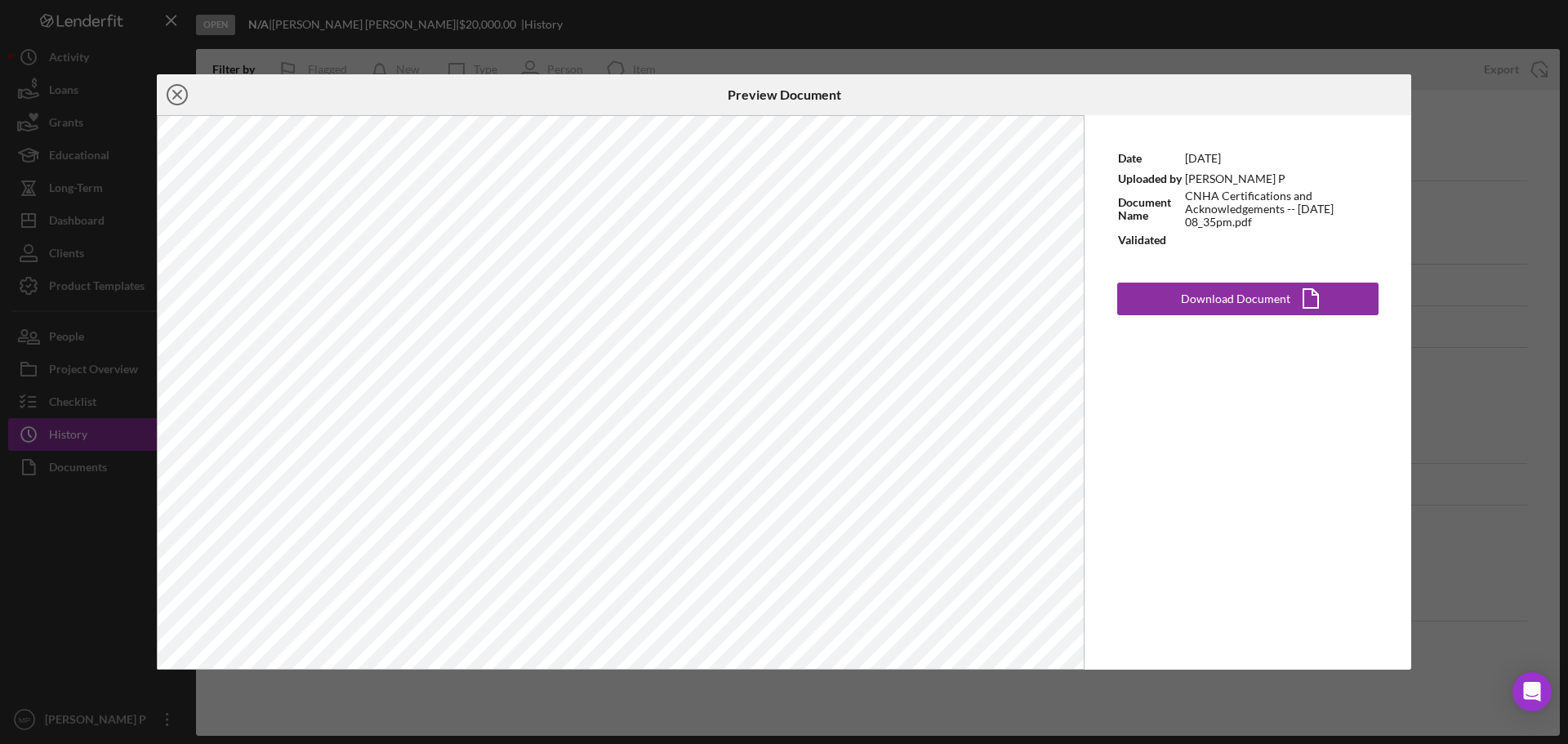
click at [179, 95] on icon "Icon/Close" at bounding box center [177, 95] width 41 height 41
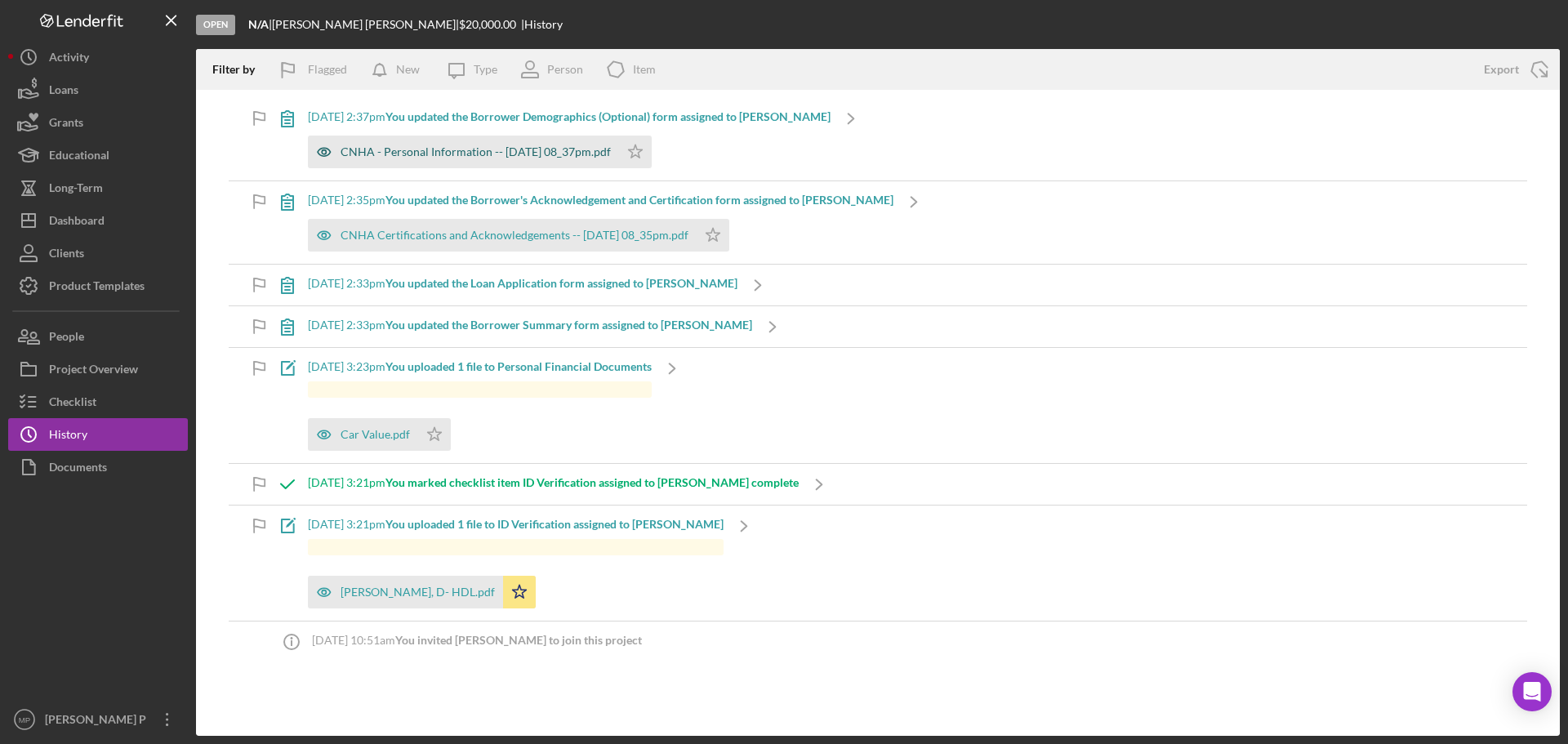
click at [479, 151] on div "CNHA - Personal Information -- 2025-08-13 08_37pm.pdf" at bounding box center [476, 151] width 270 height 13
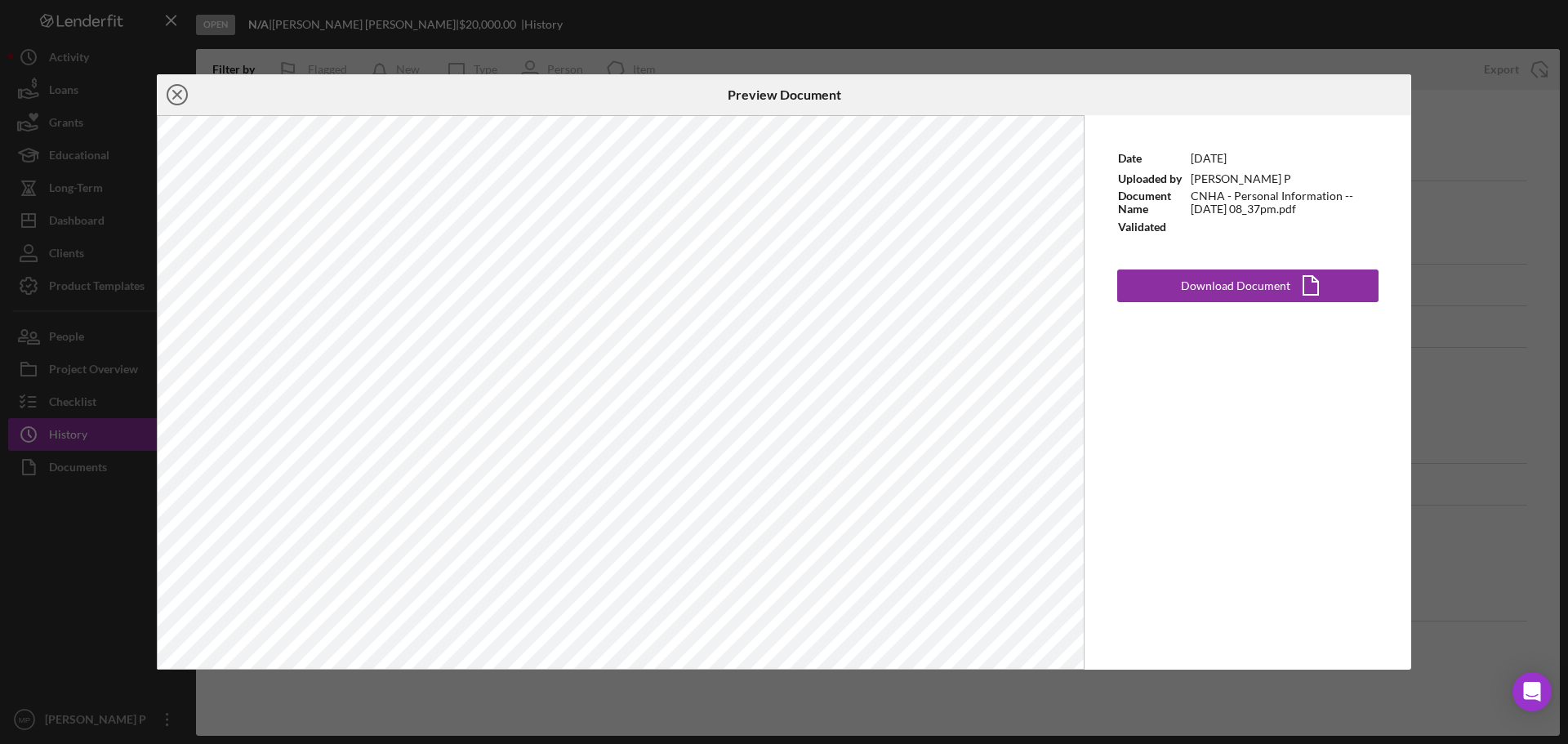
click at [175, 96] on icon "Icon/Close" at bounding box center [177, 95] width 41 height 41
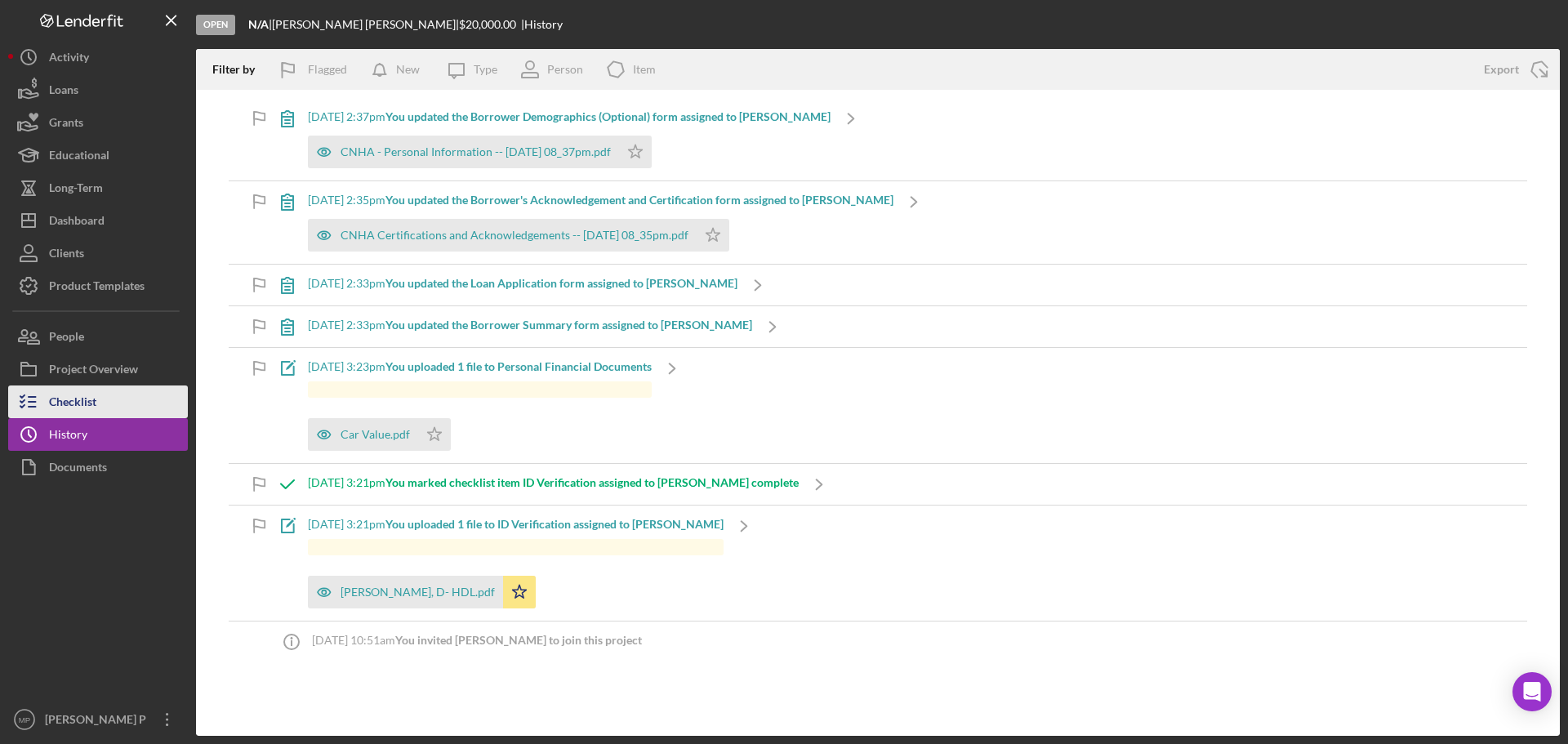
click at [66, 396] on div "Checklist" at bounding box center [72, 404] width 47 height 37
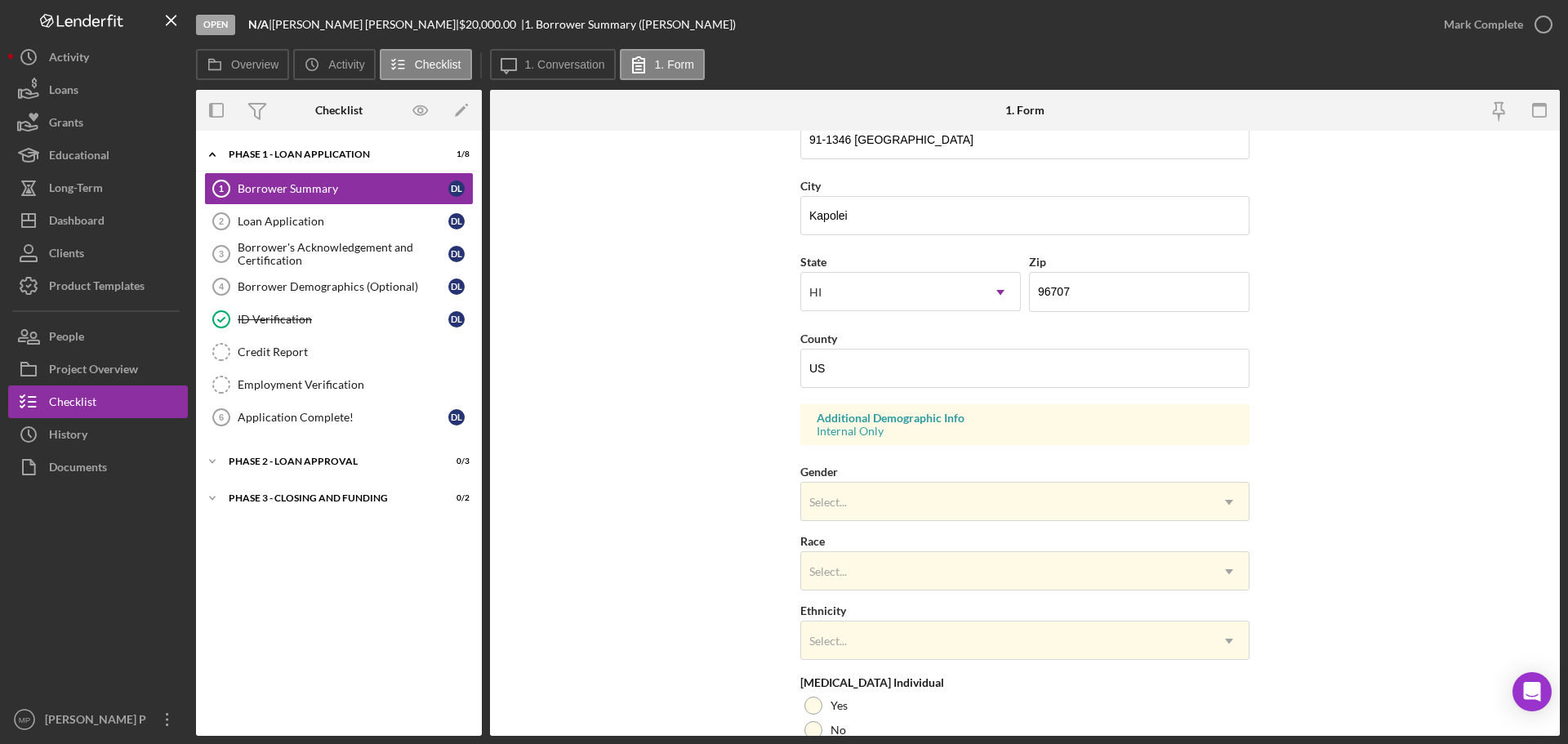
scroll to position [408, 0]
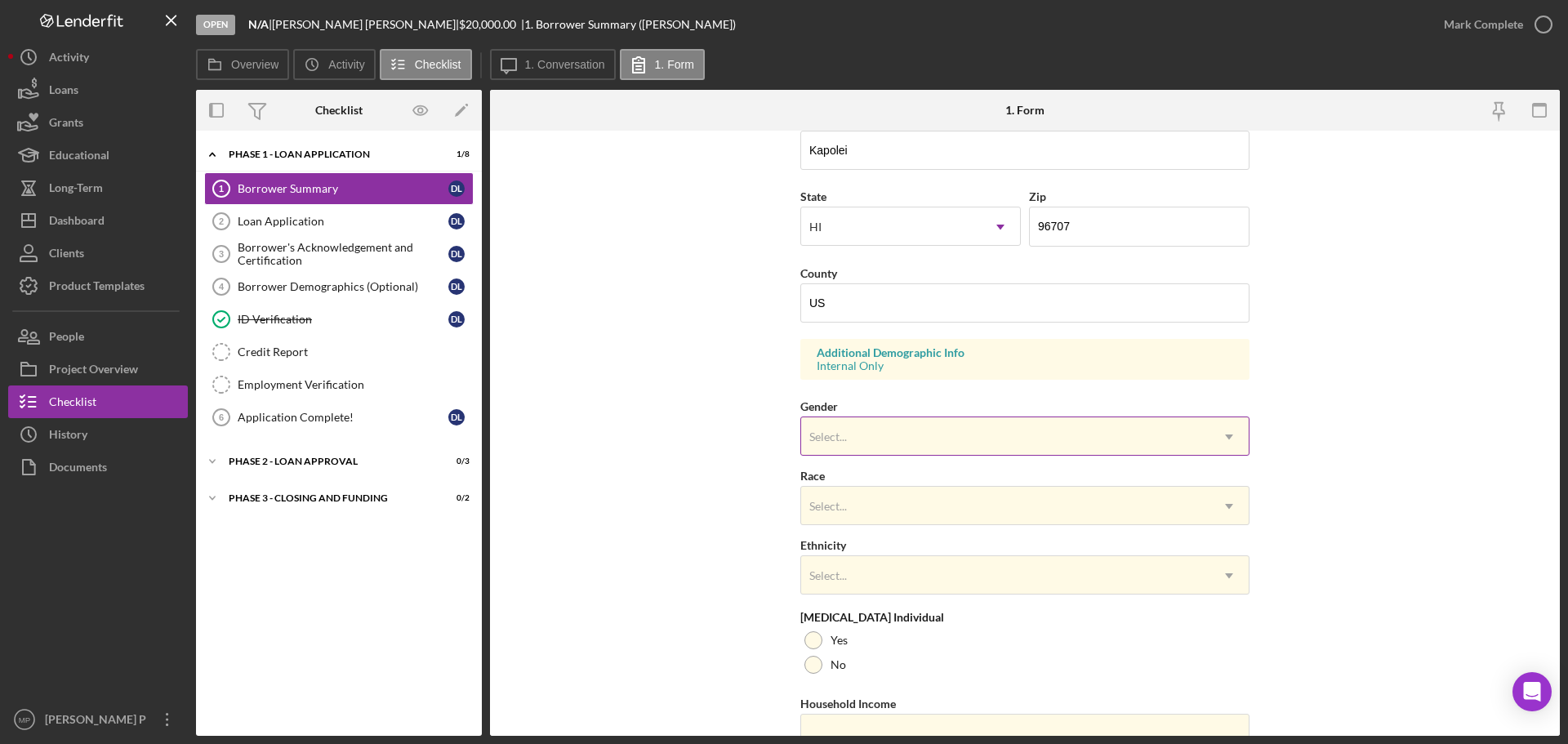
click at [1027, 437] on div "Select..." at bounding box center [1004, 437] width 408 height 38
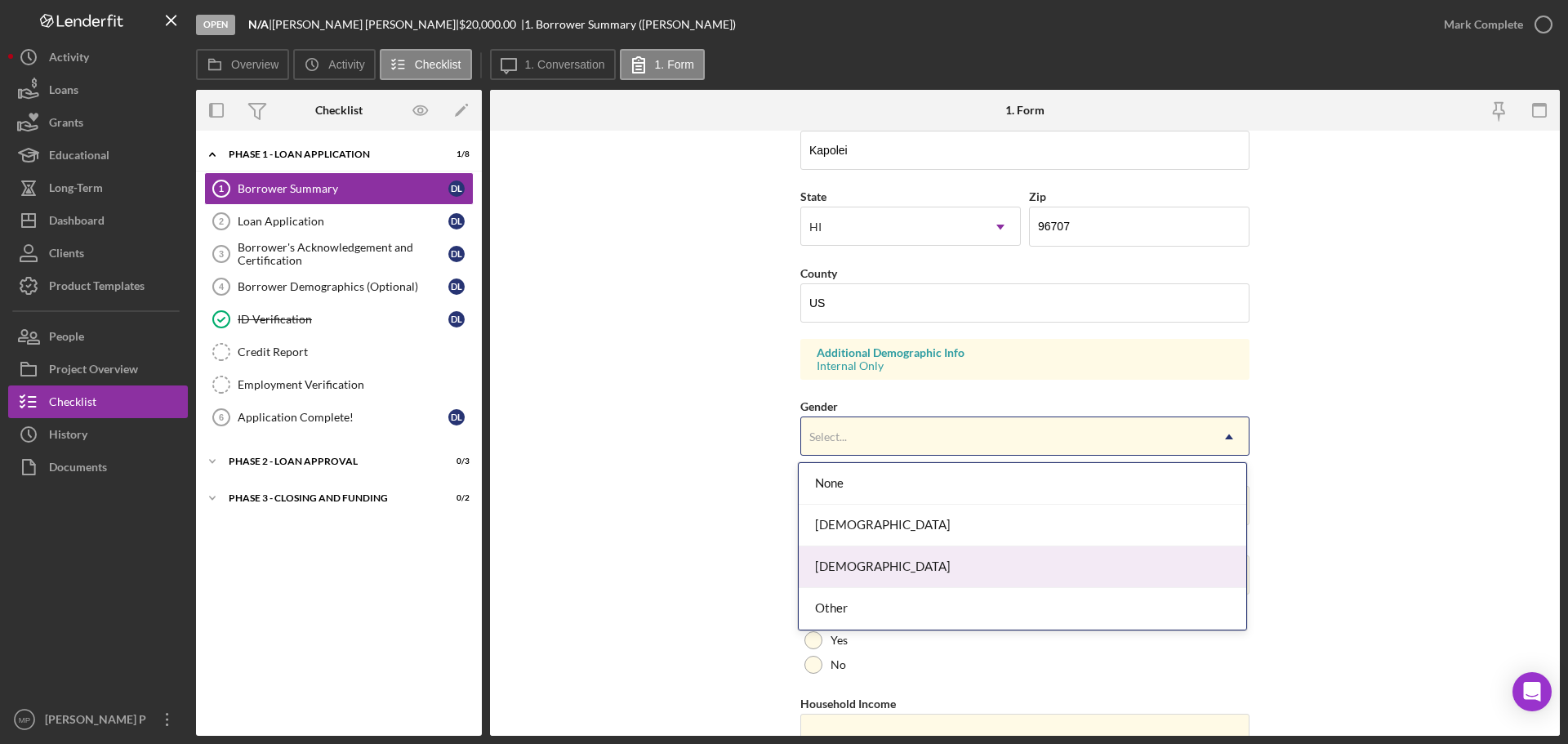
click at [980, 565] on div "Male" at bounding box center [1022, 567] width 447 height 42
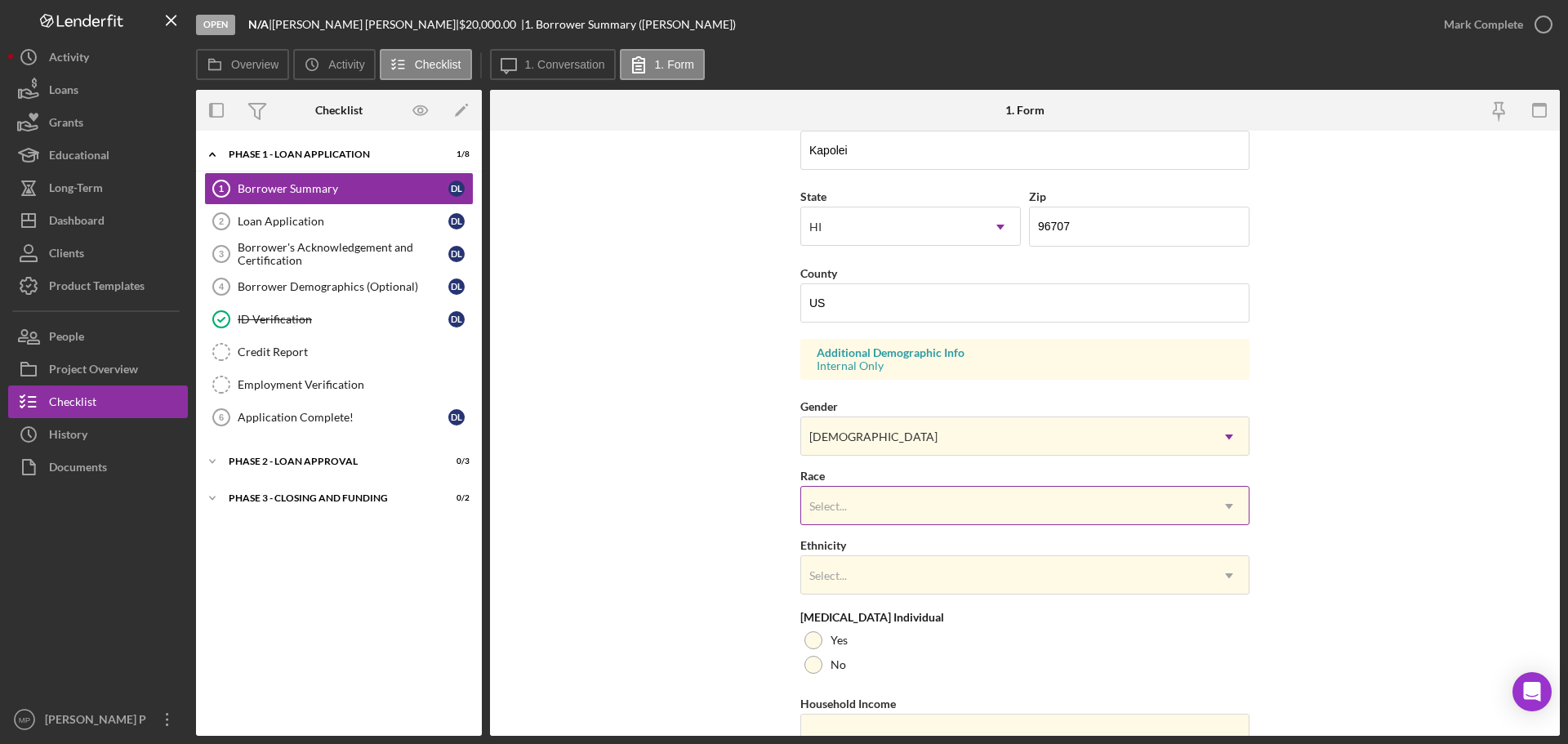
click at [912, 510] on div "Select..." at bounding box center [1004, 506] width 408 height 38
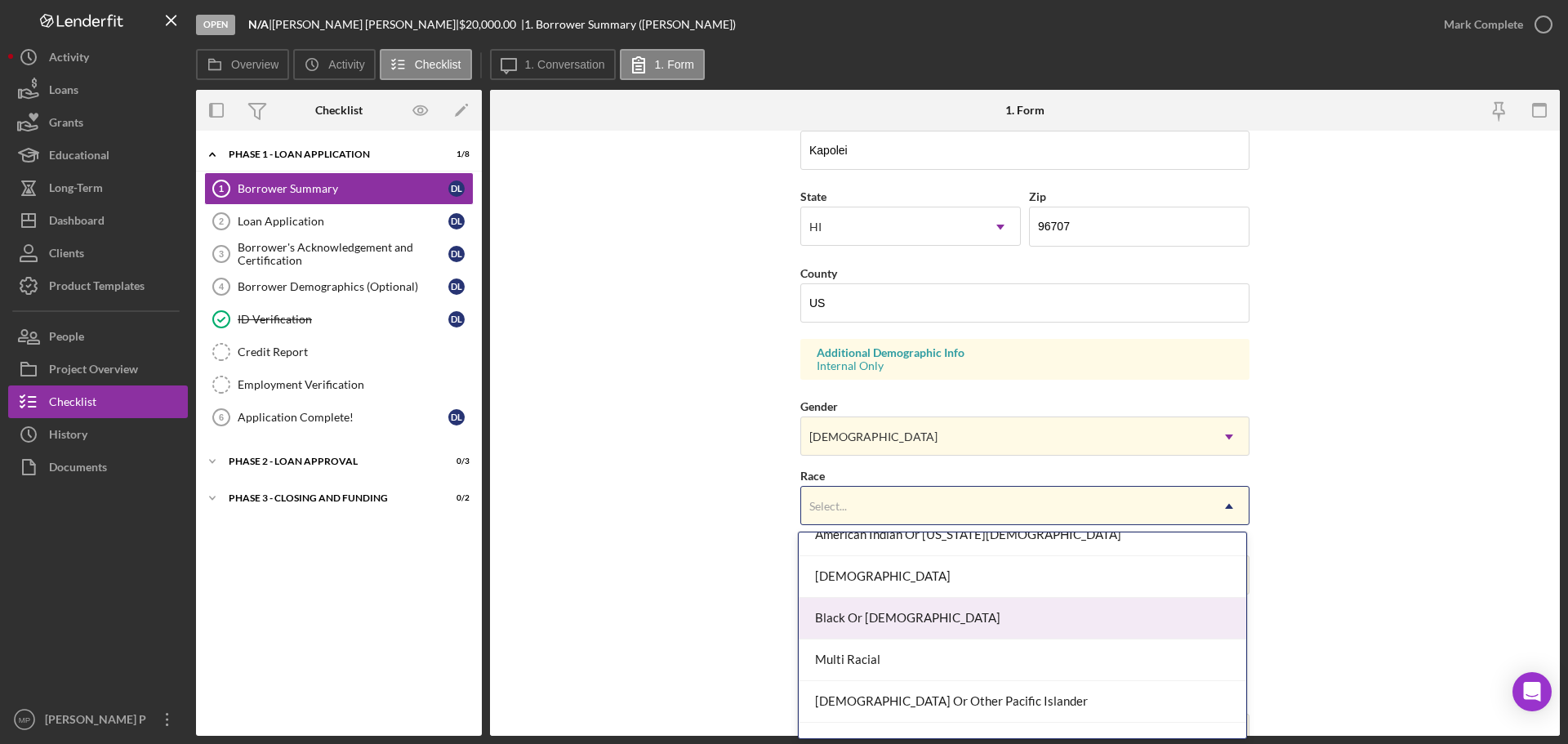
scroll to position [127, 0]
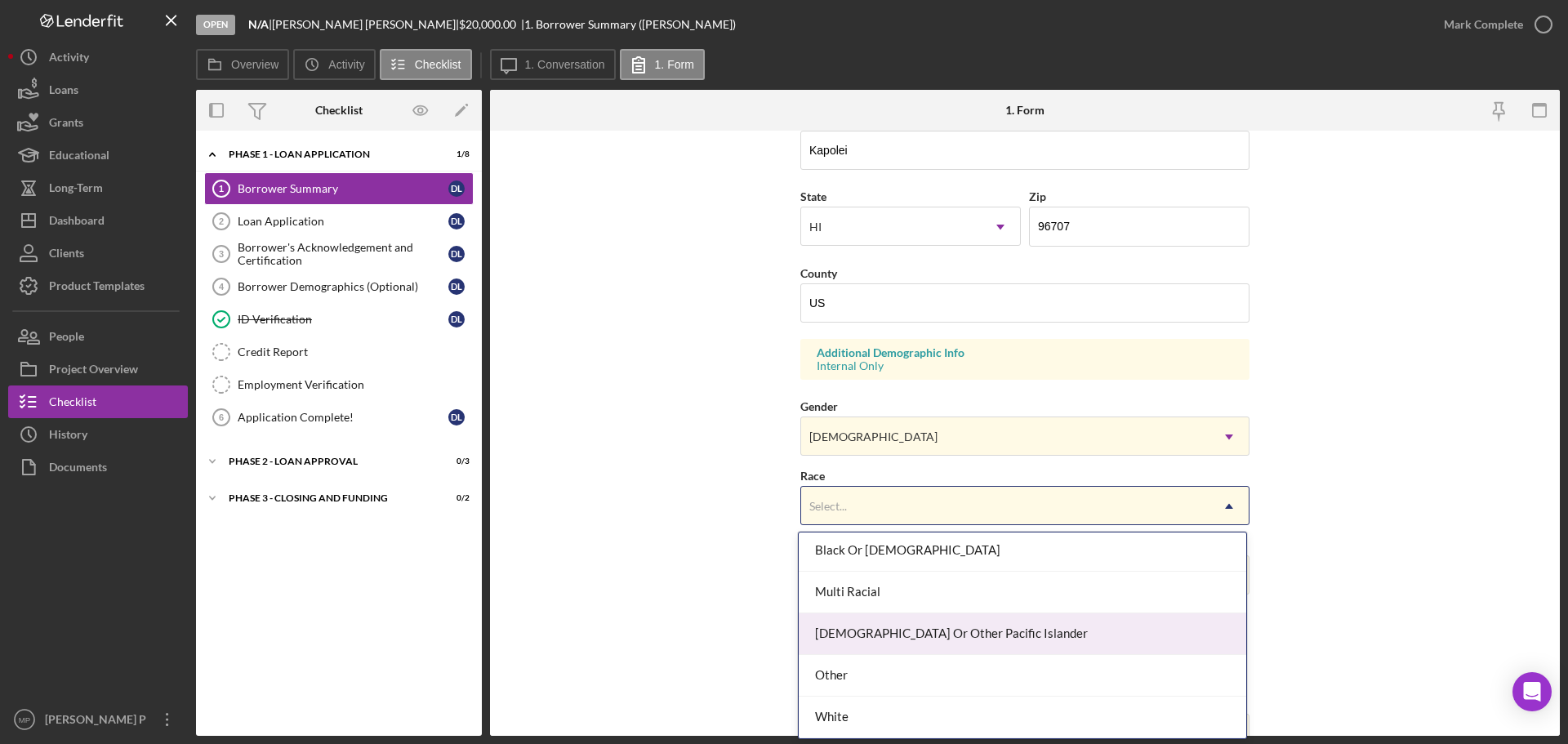
click at [1049, 640] on div "Native Hawaiian Or Other Pacific Islander" at bounding box center [1022, 634] width 447 height 42
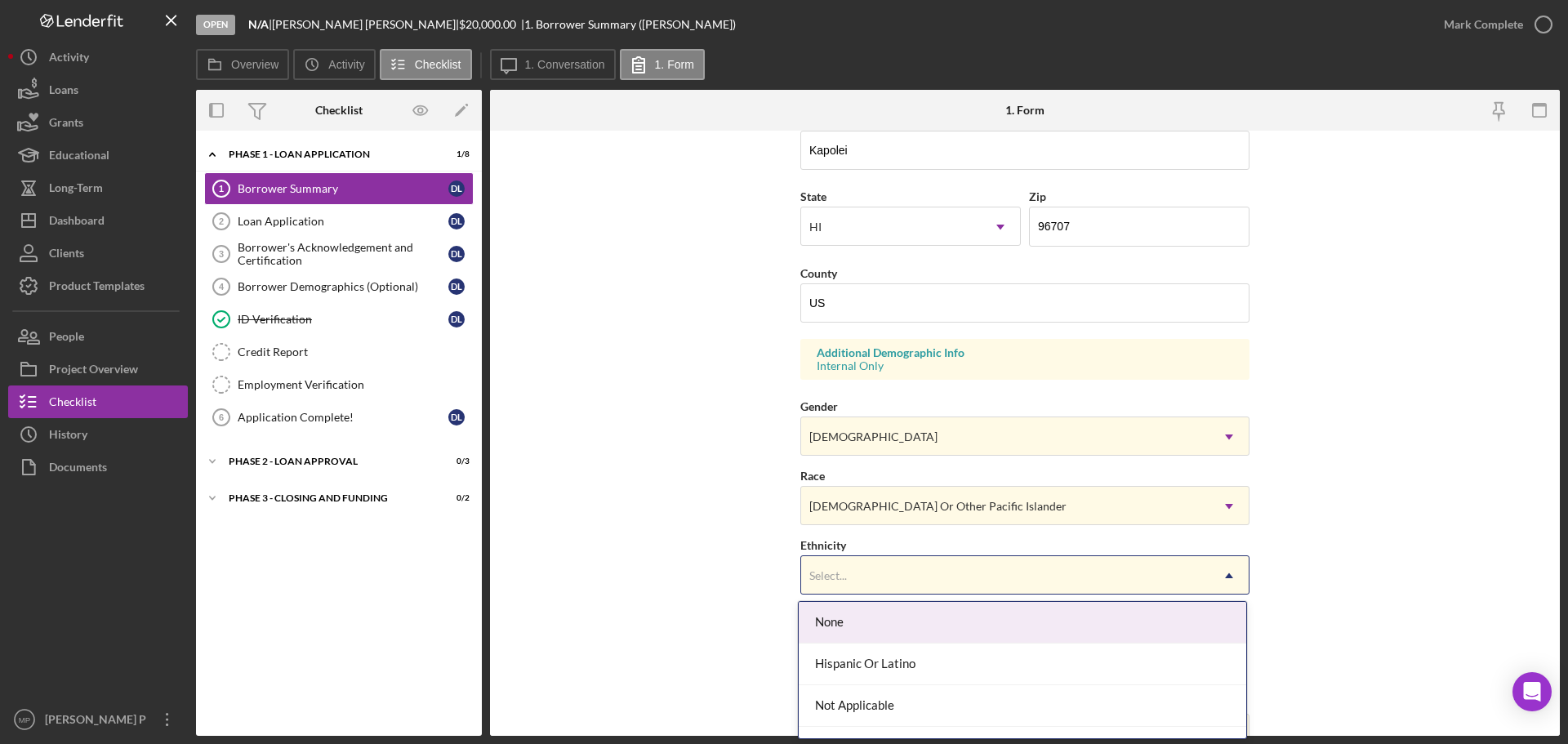
click at [1012, 579] on div "Select..." at bounding box center [1004, 576] width 408 height 38
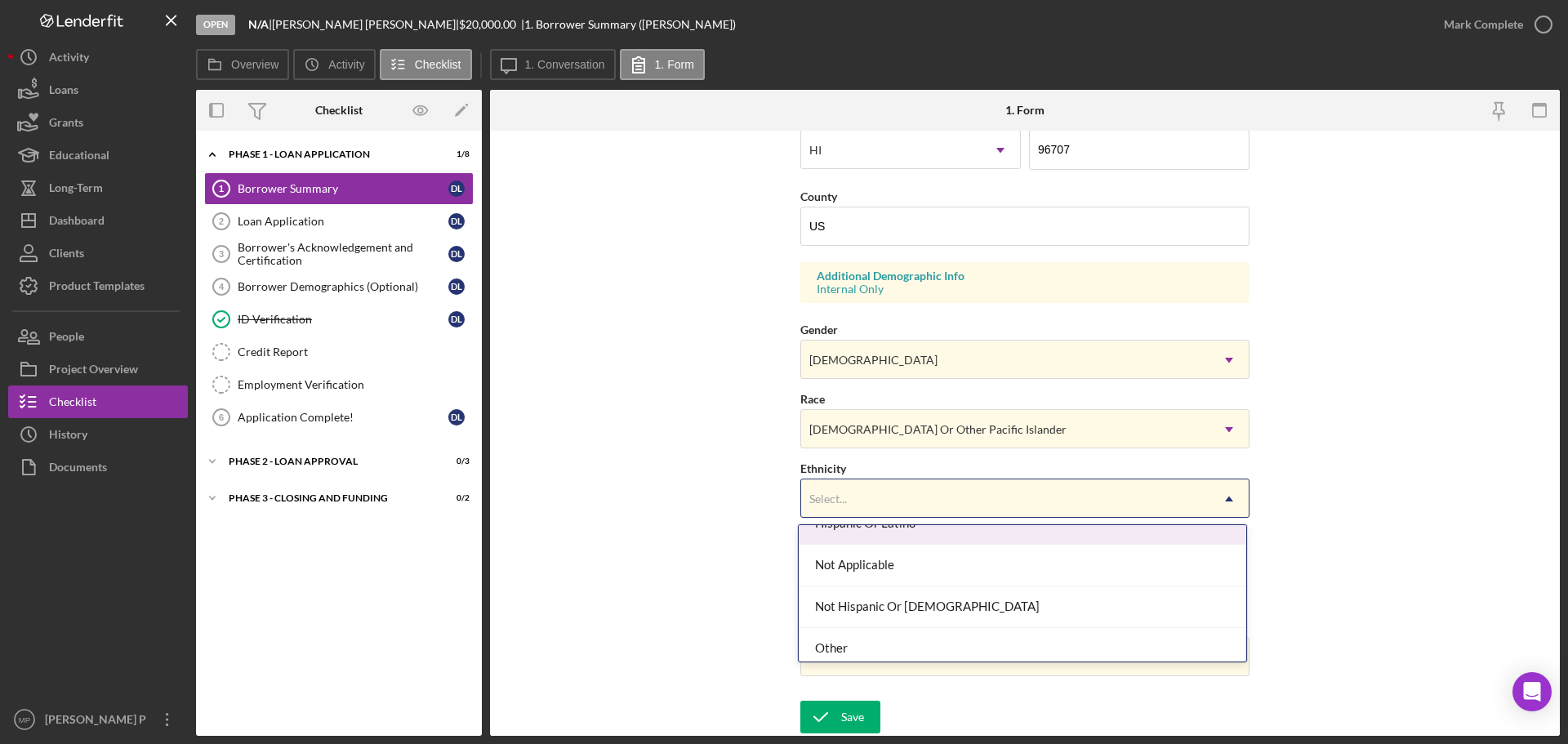
scroll to position [72, 0]
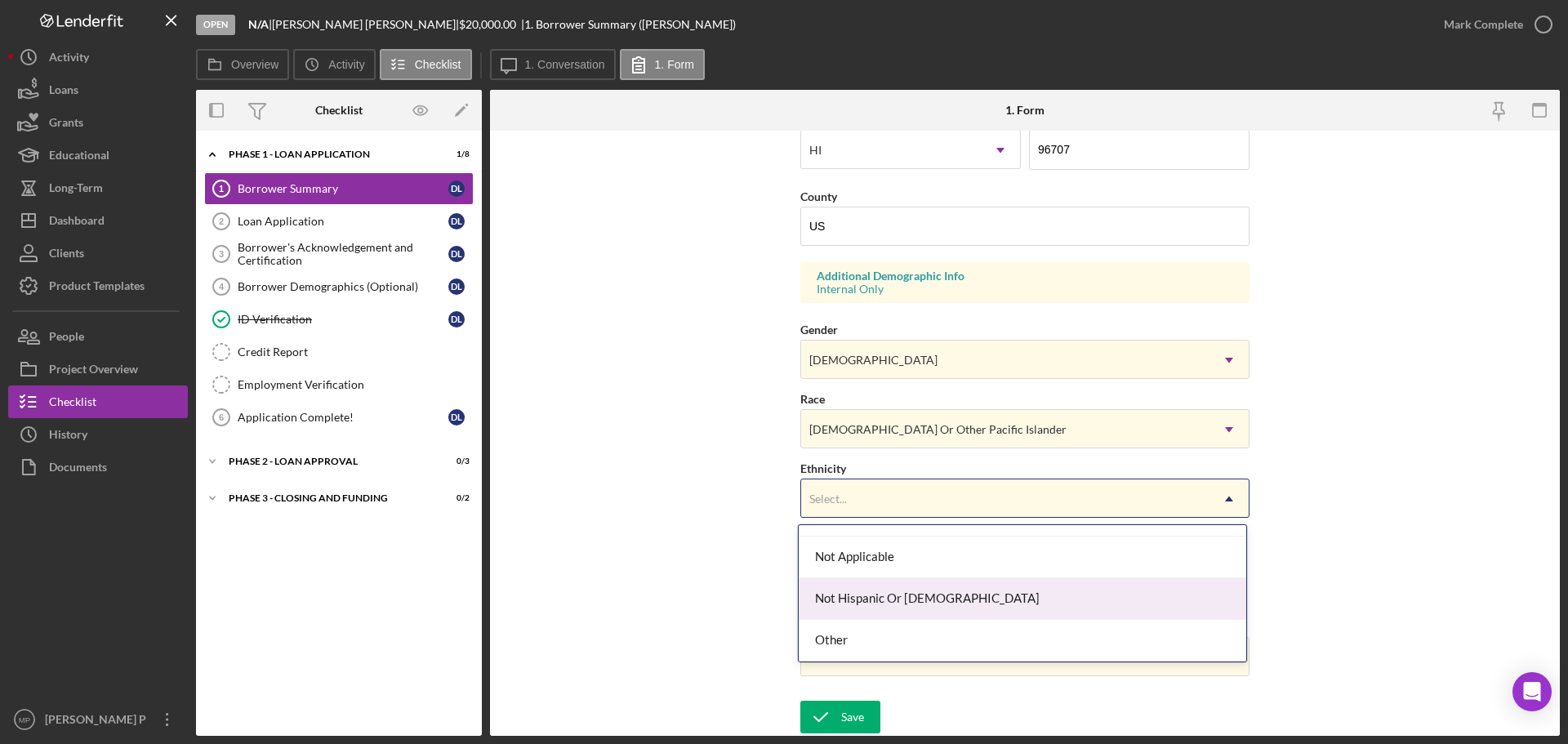
click at [988, 605] on div "Not Hispanic Or Latino" at bounding box center [1022, 599] width 447 height 42
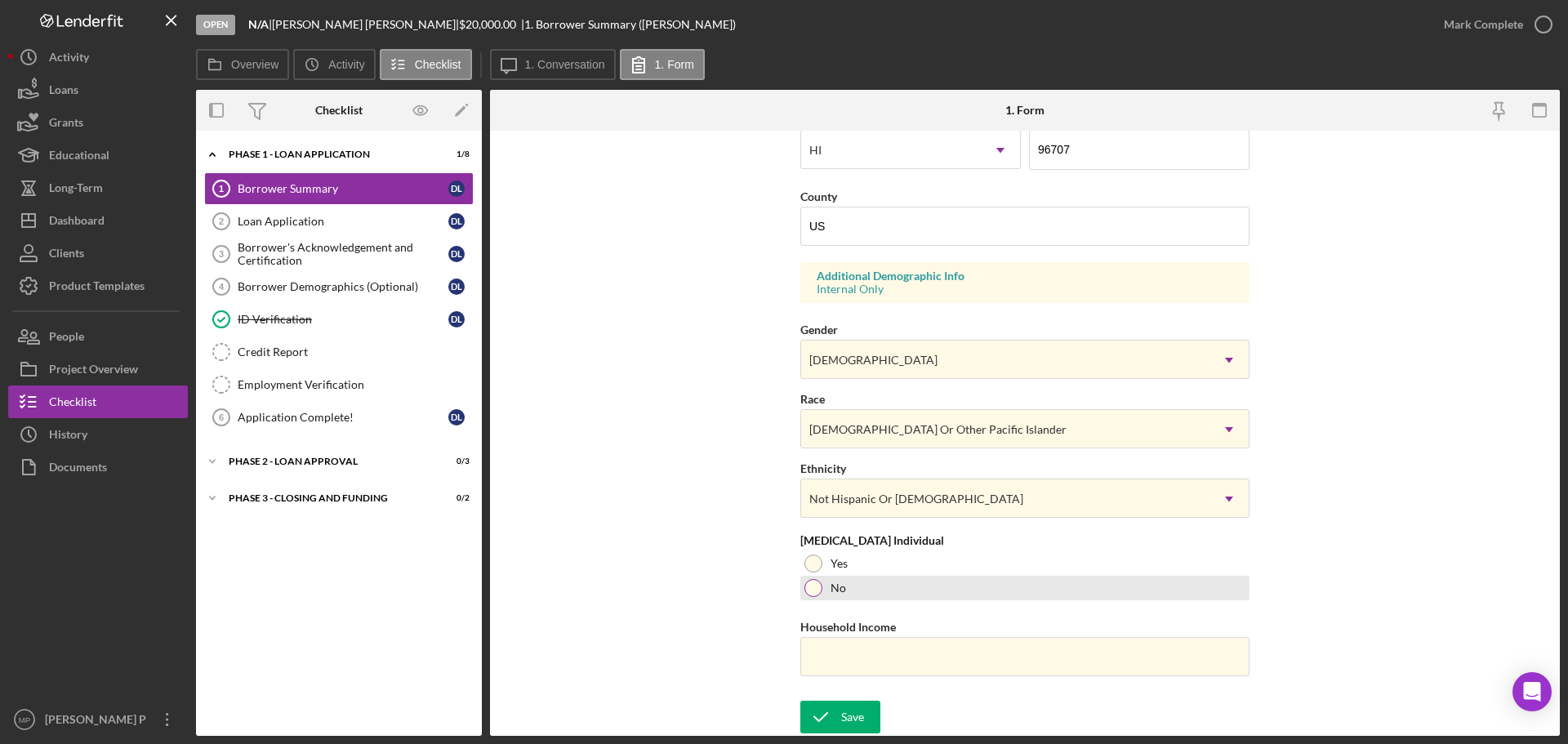
click at [812, 587] on div at bounding box center [813, 588] width 18 height 18
click at [1010, 645] on input "Household Income" at bounding box center [1025, 657] width 449 height 39
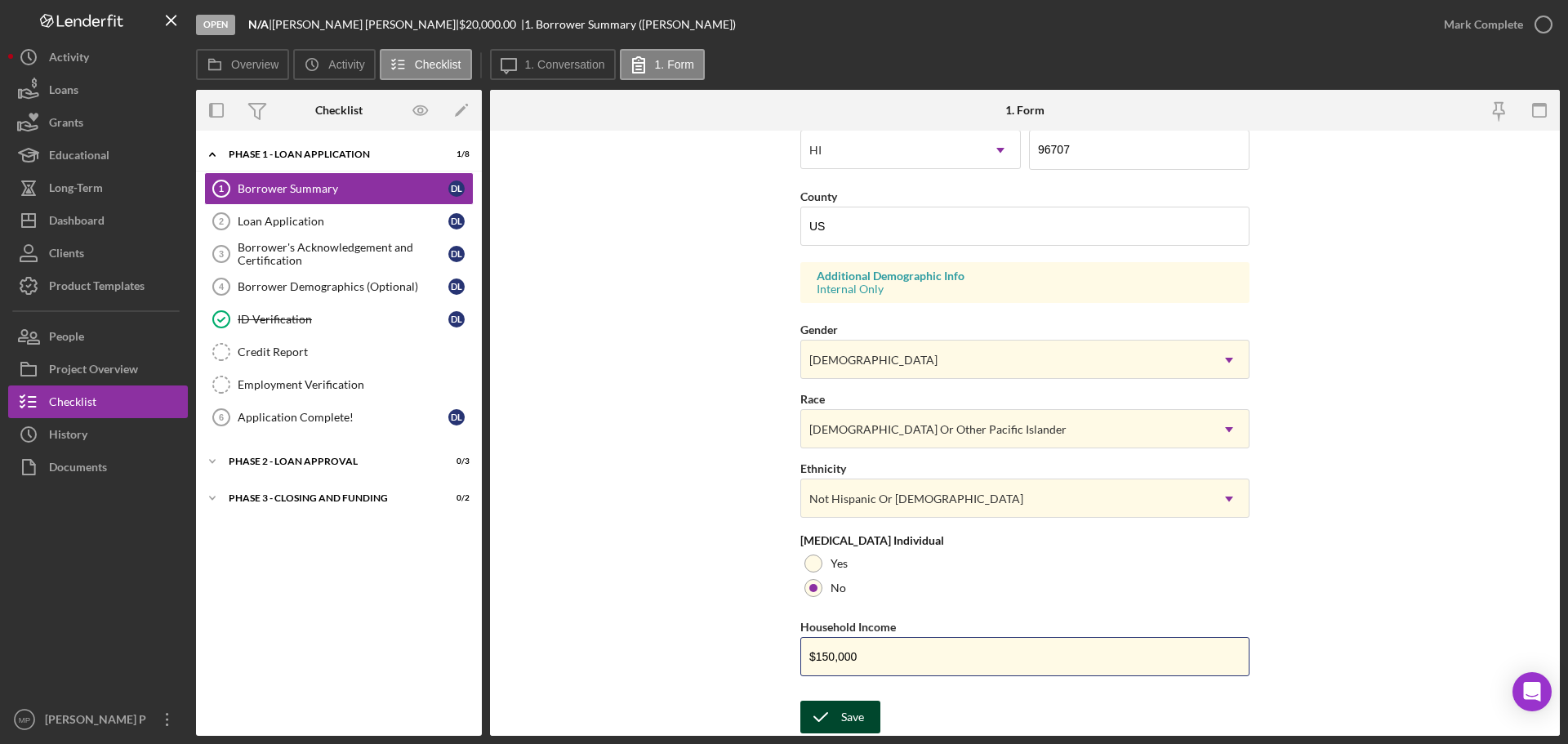
type input "$150,000"
click at [866, 645] on button "Save" at bounding box center [841, 717] width 80 height 32
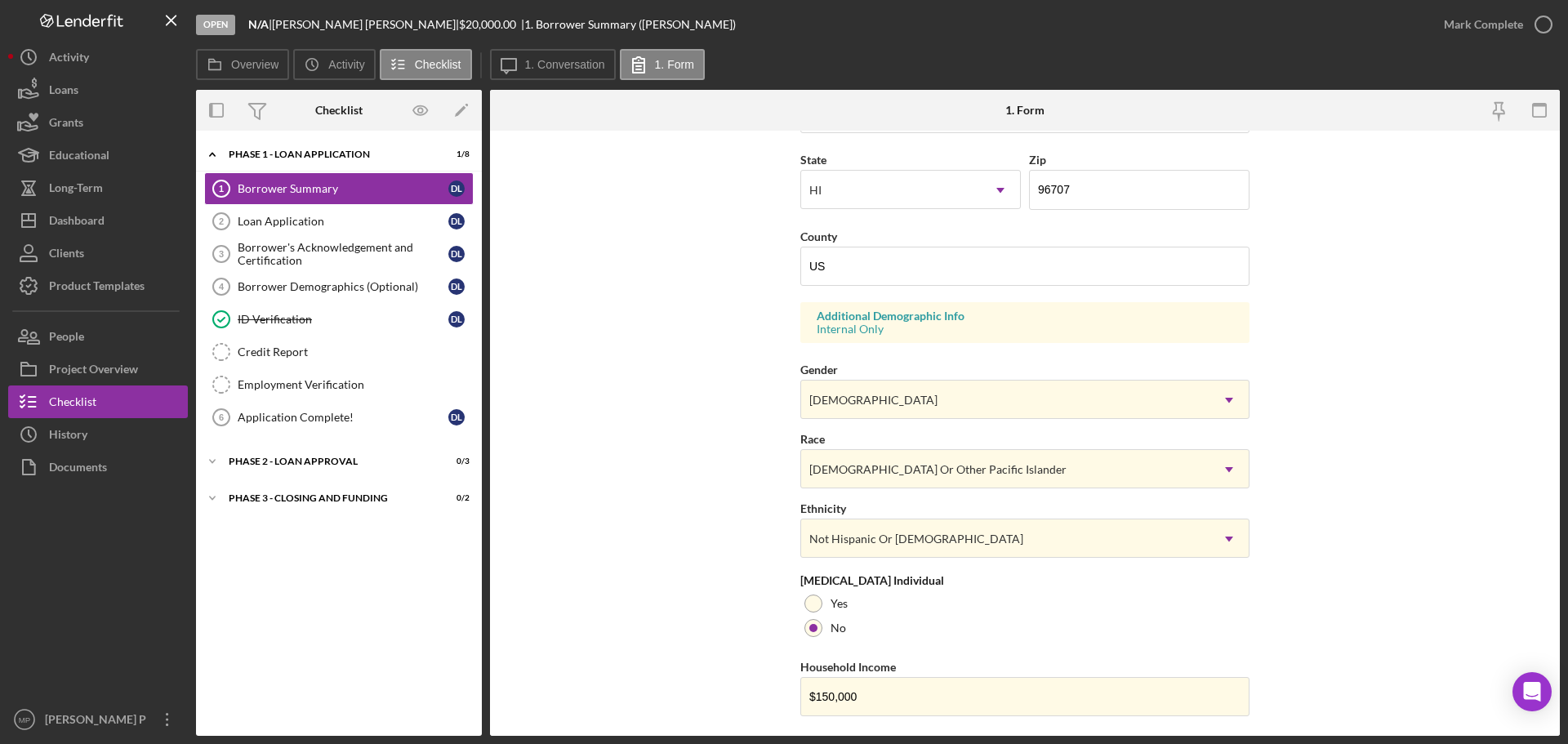
scroll to position [485, 0]
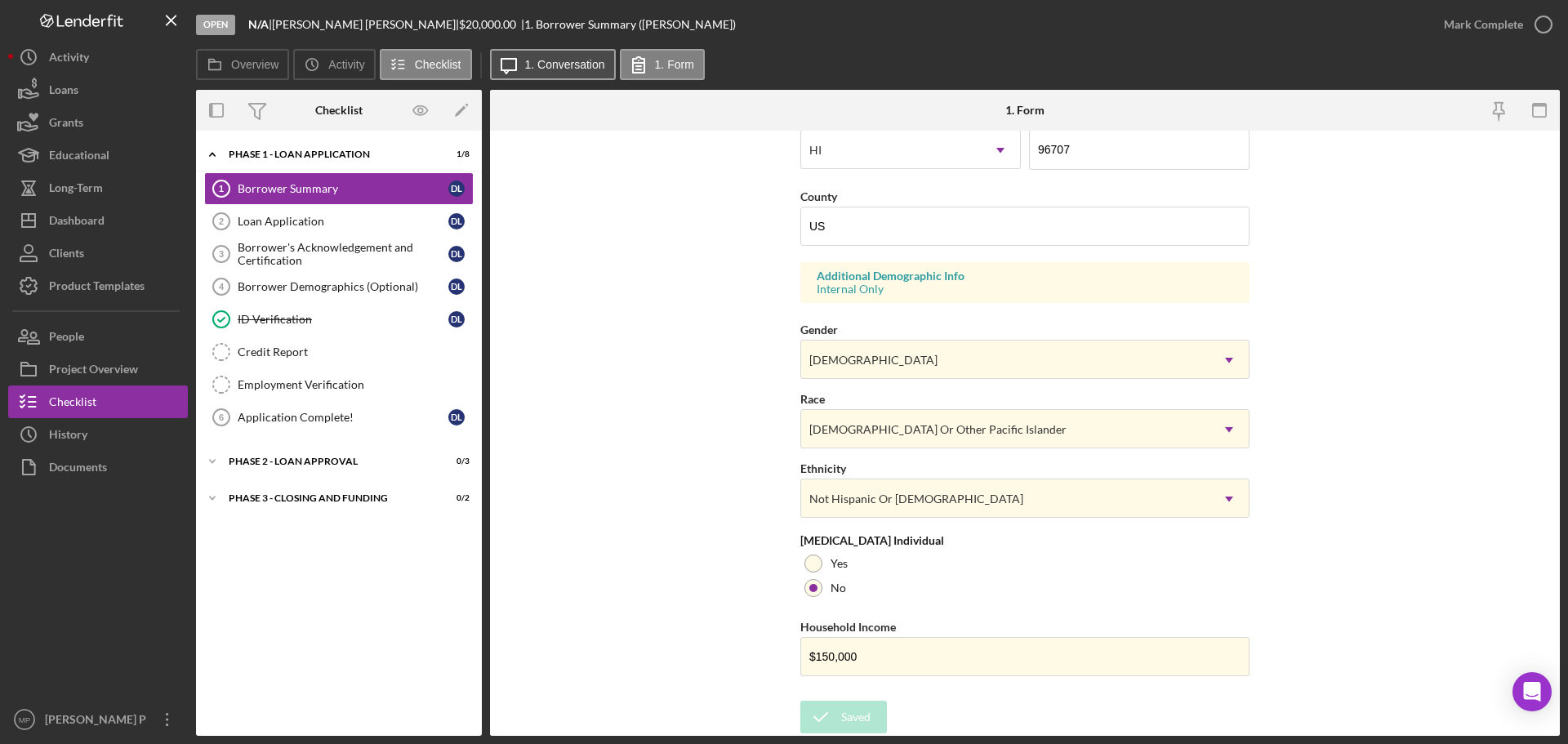
click at [556, 63] on label "1. Conversation" at bounding box center [565, 64] width 80 height 13
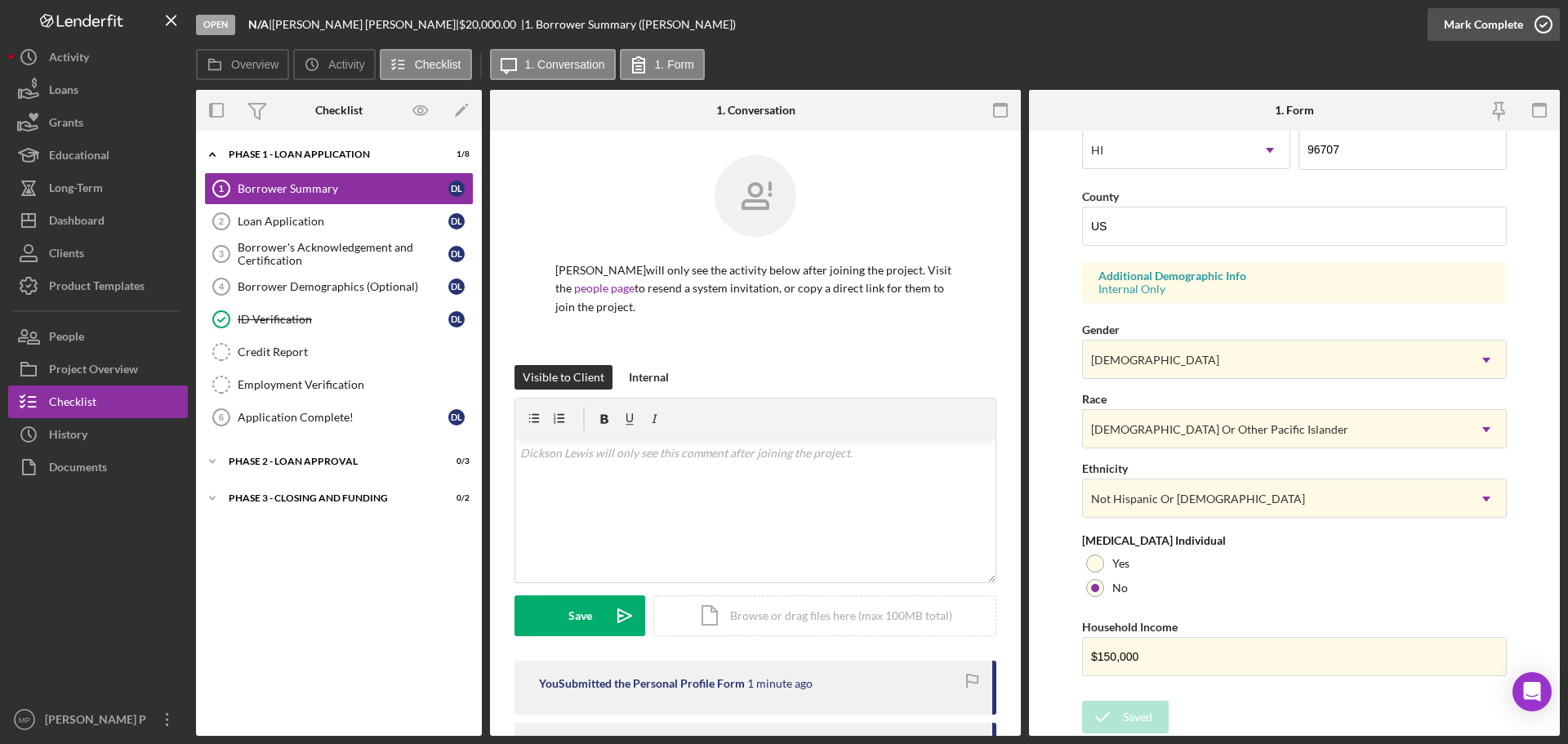
click at [1253, 22] on div "Mark Complete" at bounding box center [1483, 25] width 80 height 32
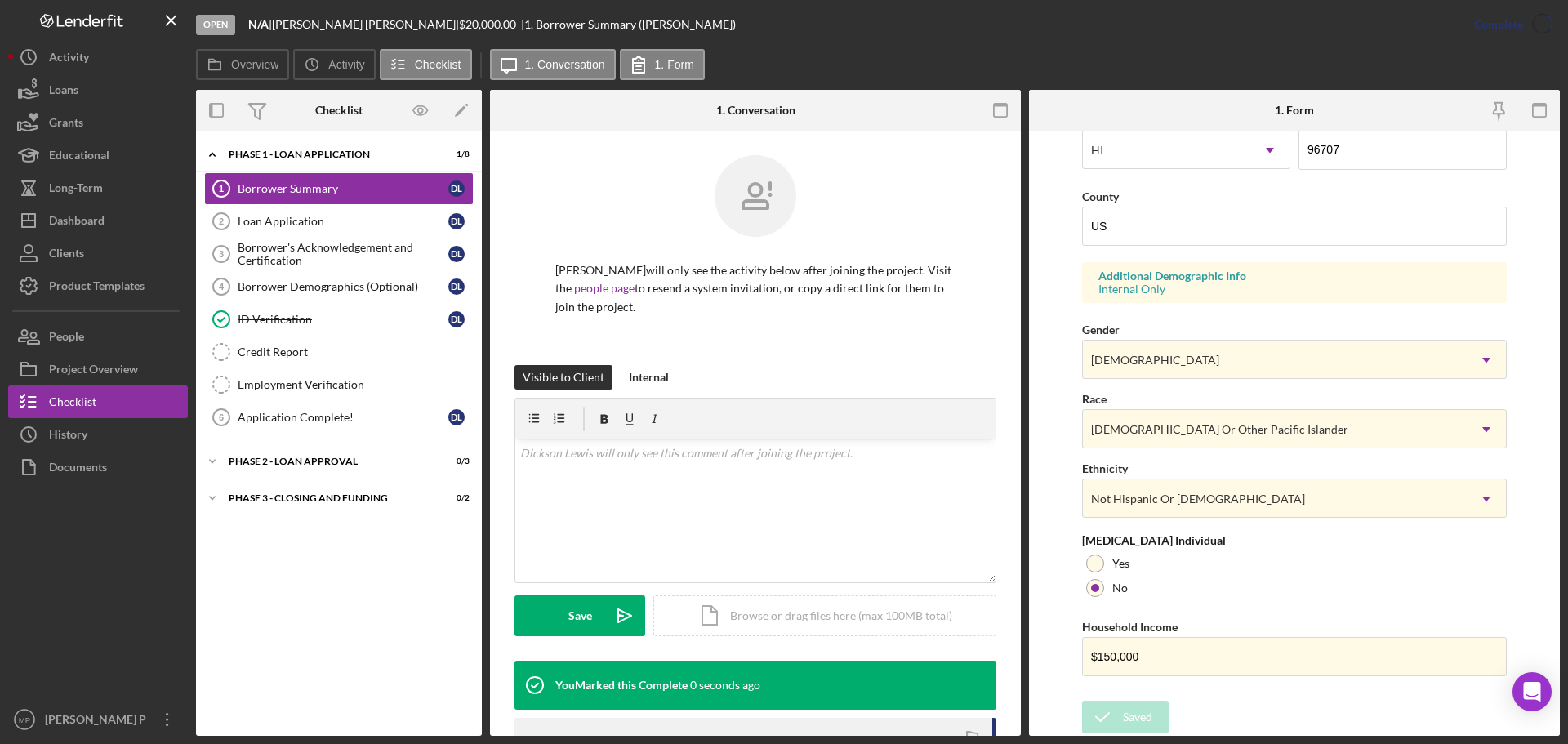
scroll to position [156, 0]
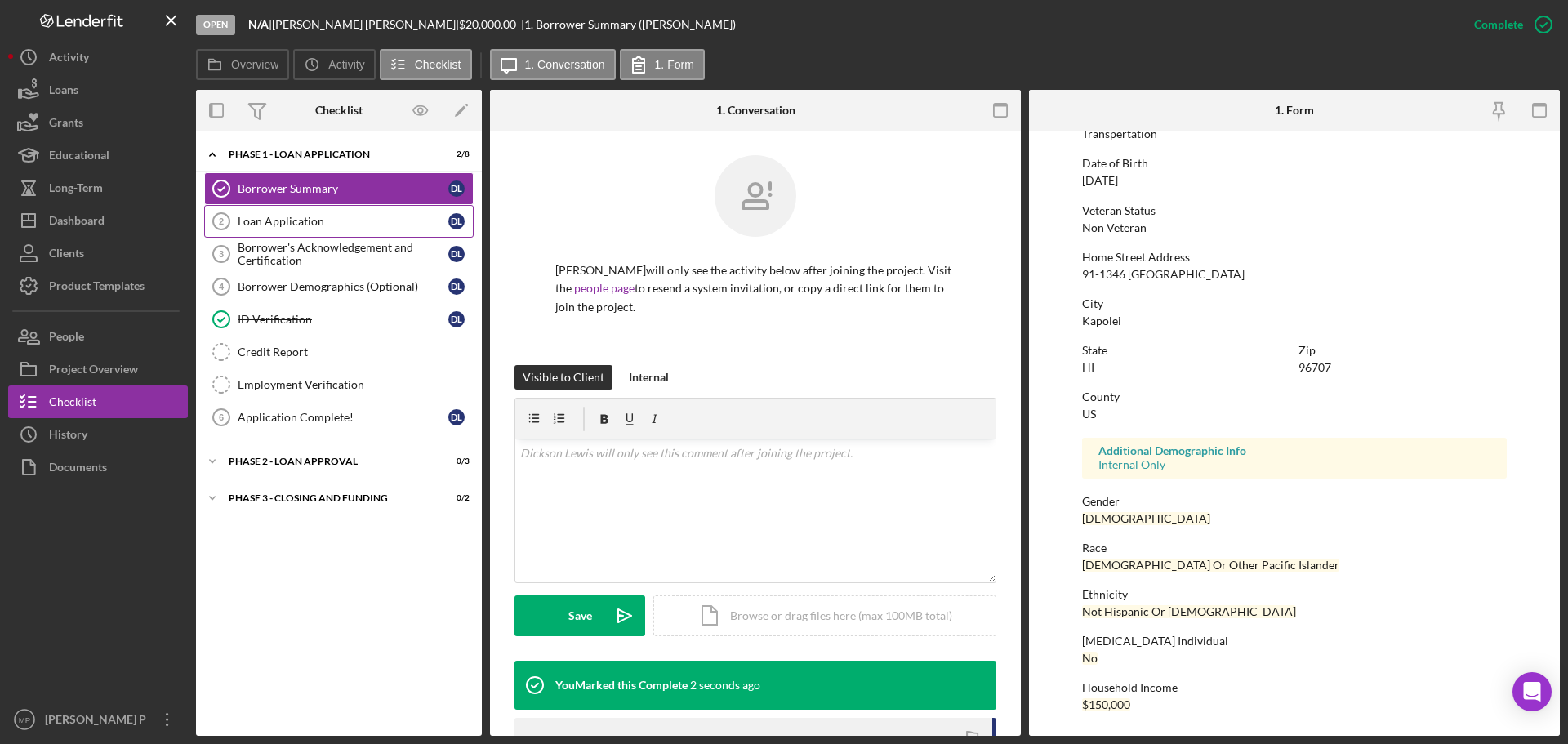
click at [304, 217] on div "Loan Application" at bounding box center [343, 221] width 210 height 13
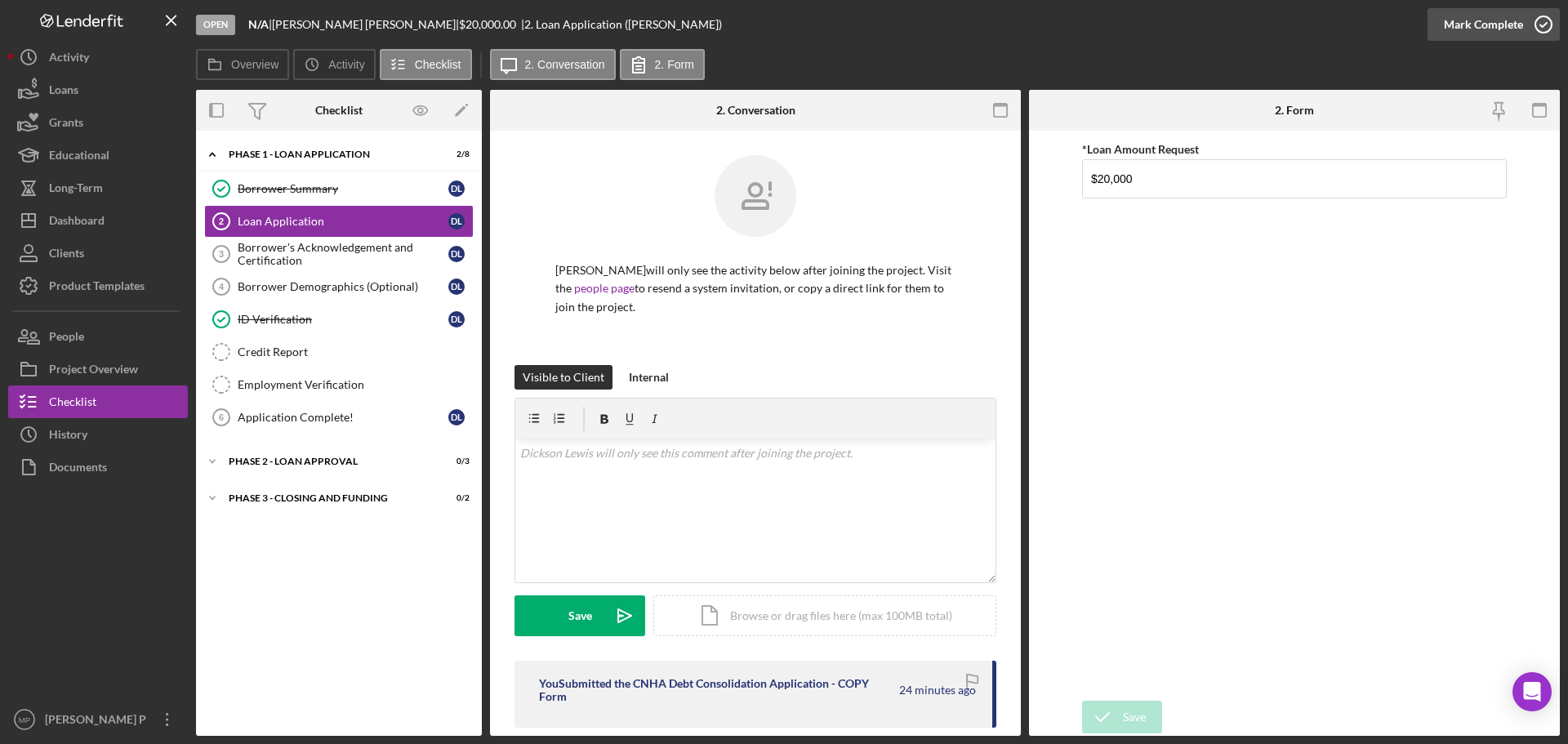
click at [1253, 24] on div "Mark Complete" at bounding box center [1483, 25] width 80 height 32
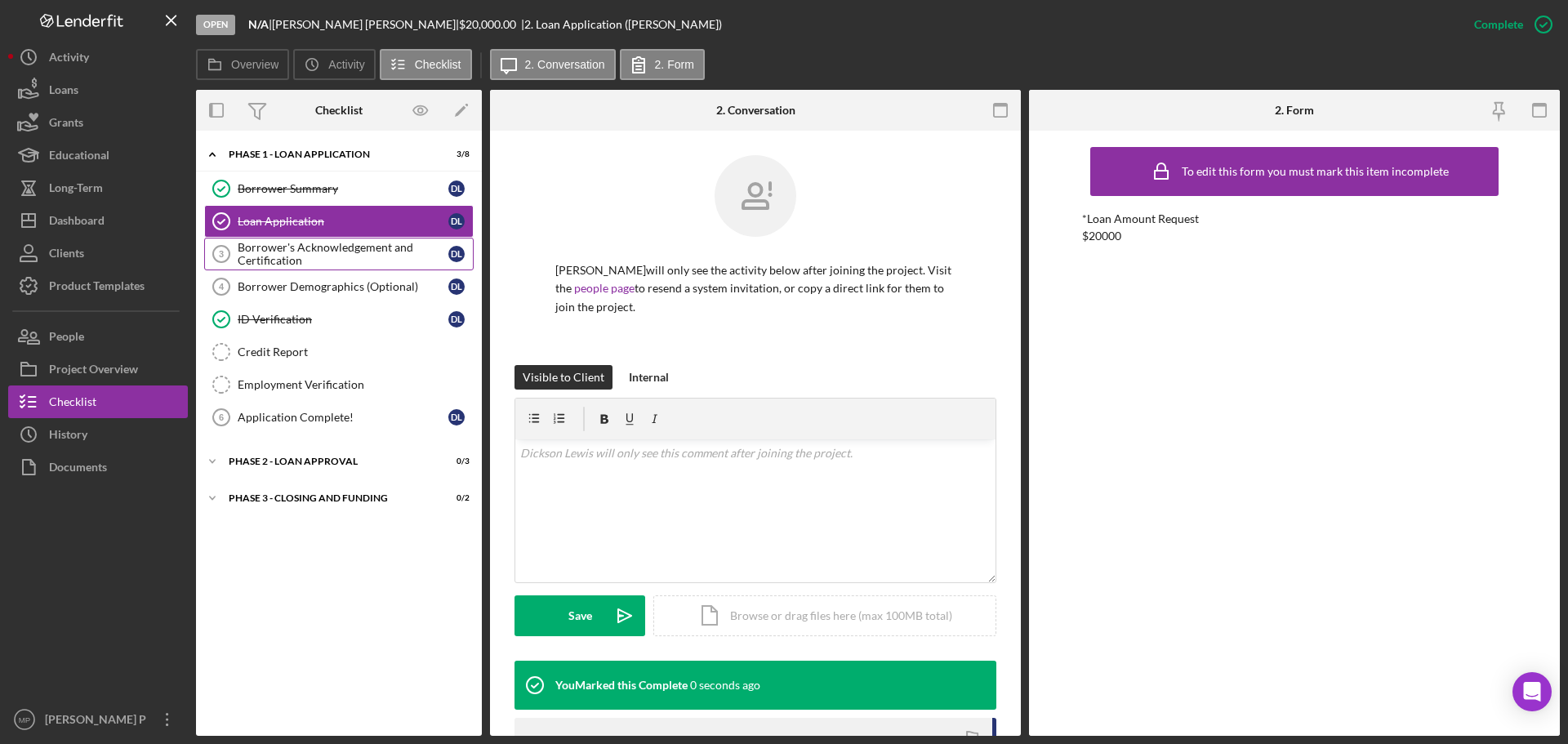
click at [325, 258] on div "Borrower's Acknowledgement and Certification" at bounding box center [343, 254] width 210 height 27
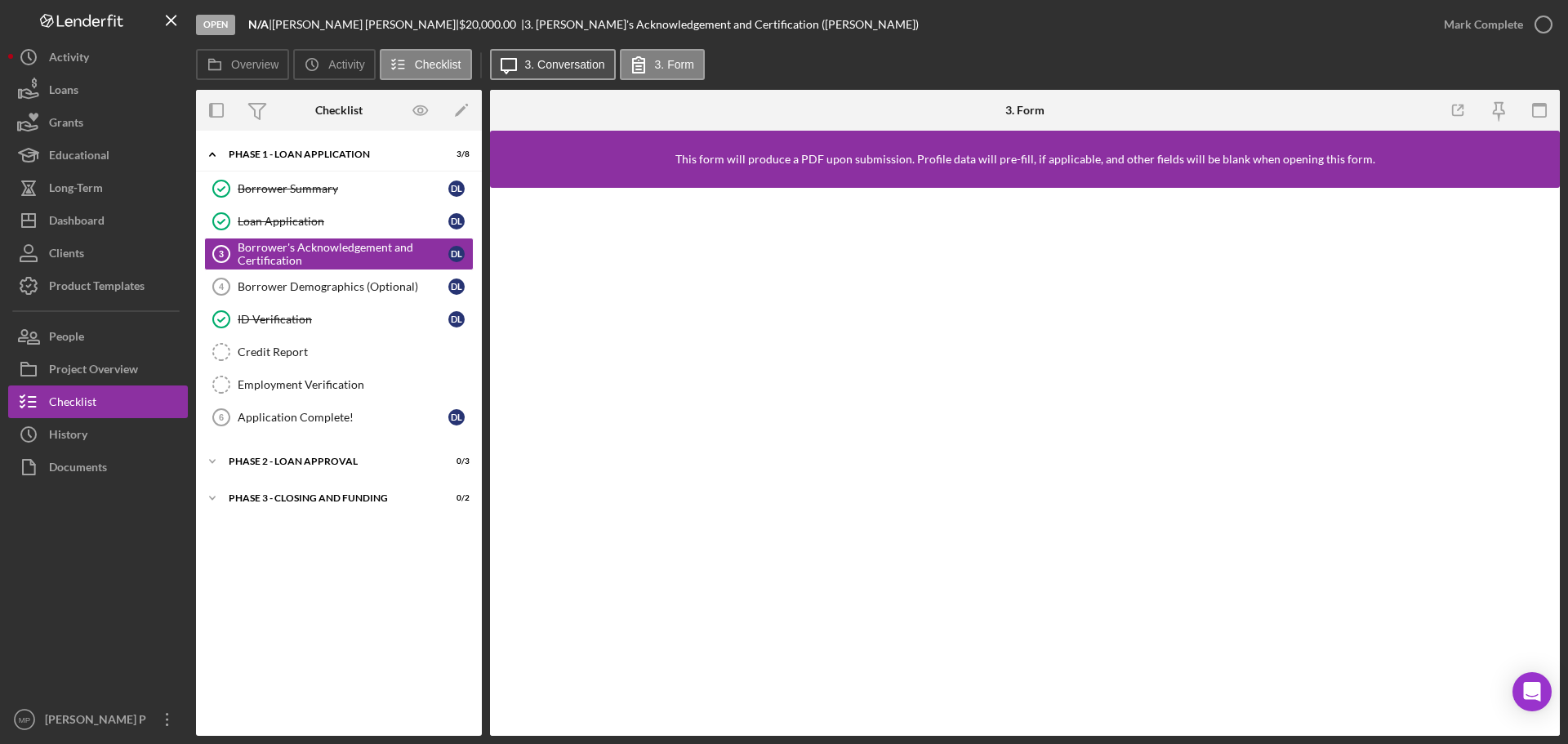
click at [539, 72] on button "Icon/Message 3. Conversation" at bounding box center [553, 64] width 126 height 31
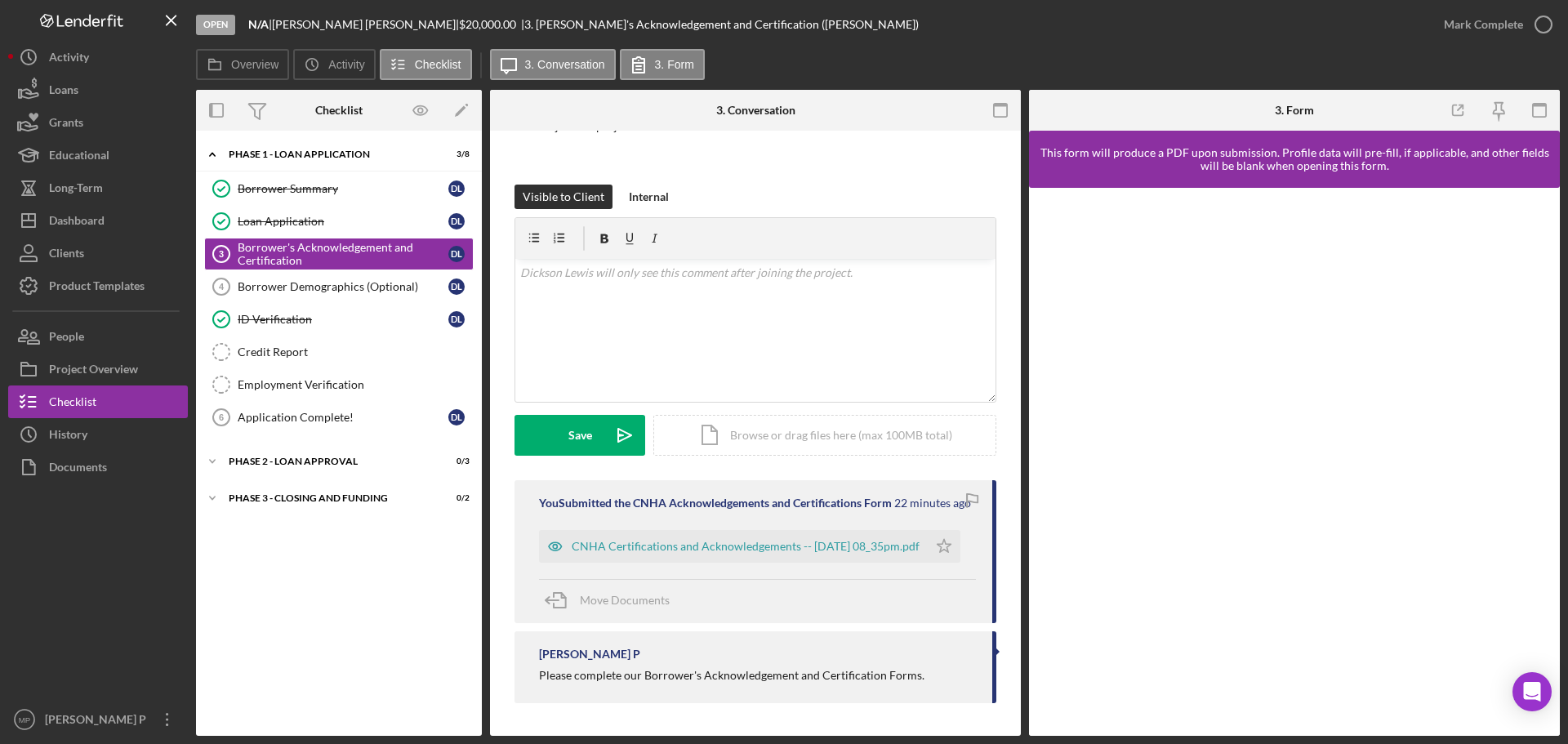
scroll to position [193, 0]
click at [1253, 27] on div "Mark Complete" at bounding box center [1483, 25] width 80 height 32
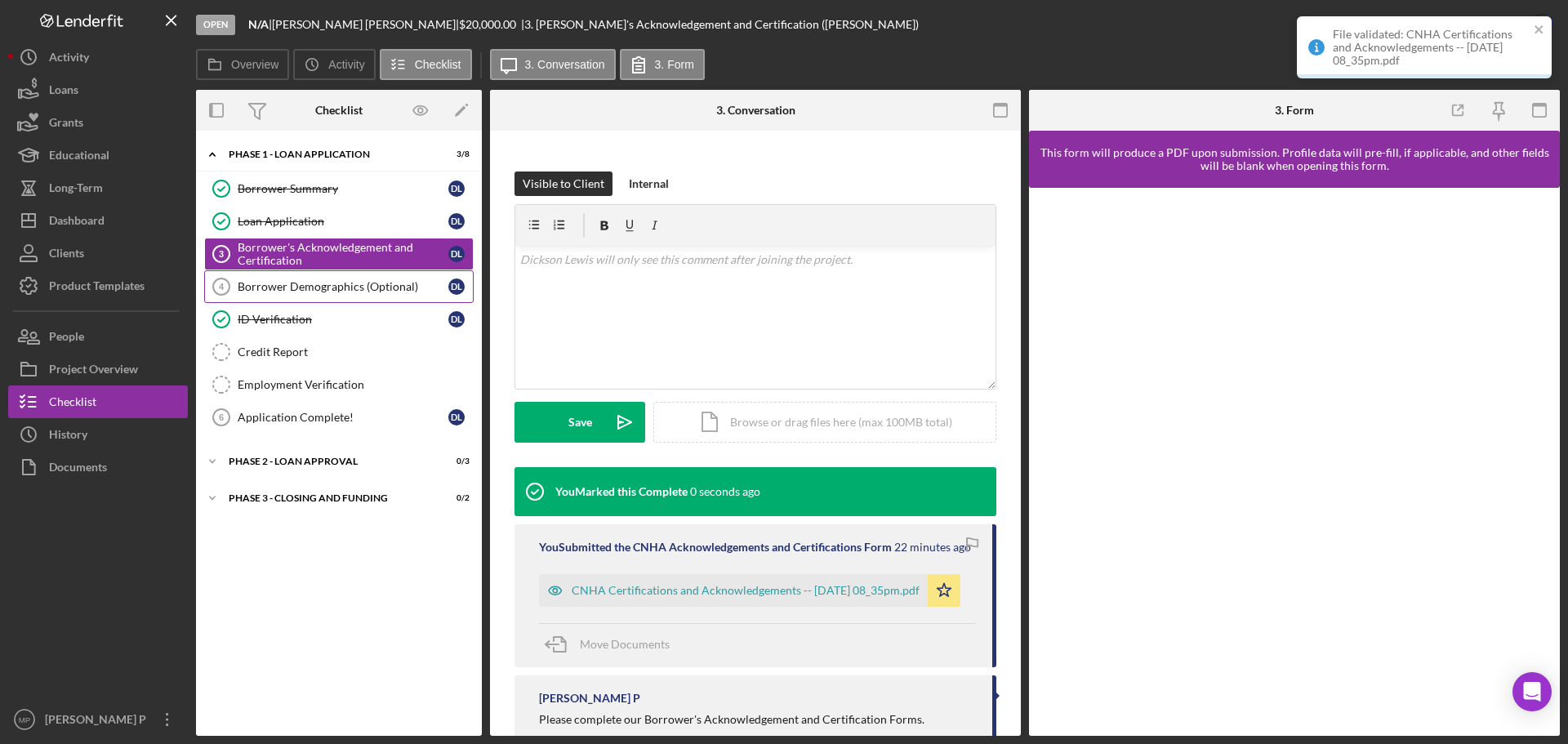
click at [322, 296] on link "Borrower Demographics (Optional) 4 Borrower Demographics (Optional) D L" at bounding box center [339, 286] width 269 height 32
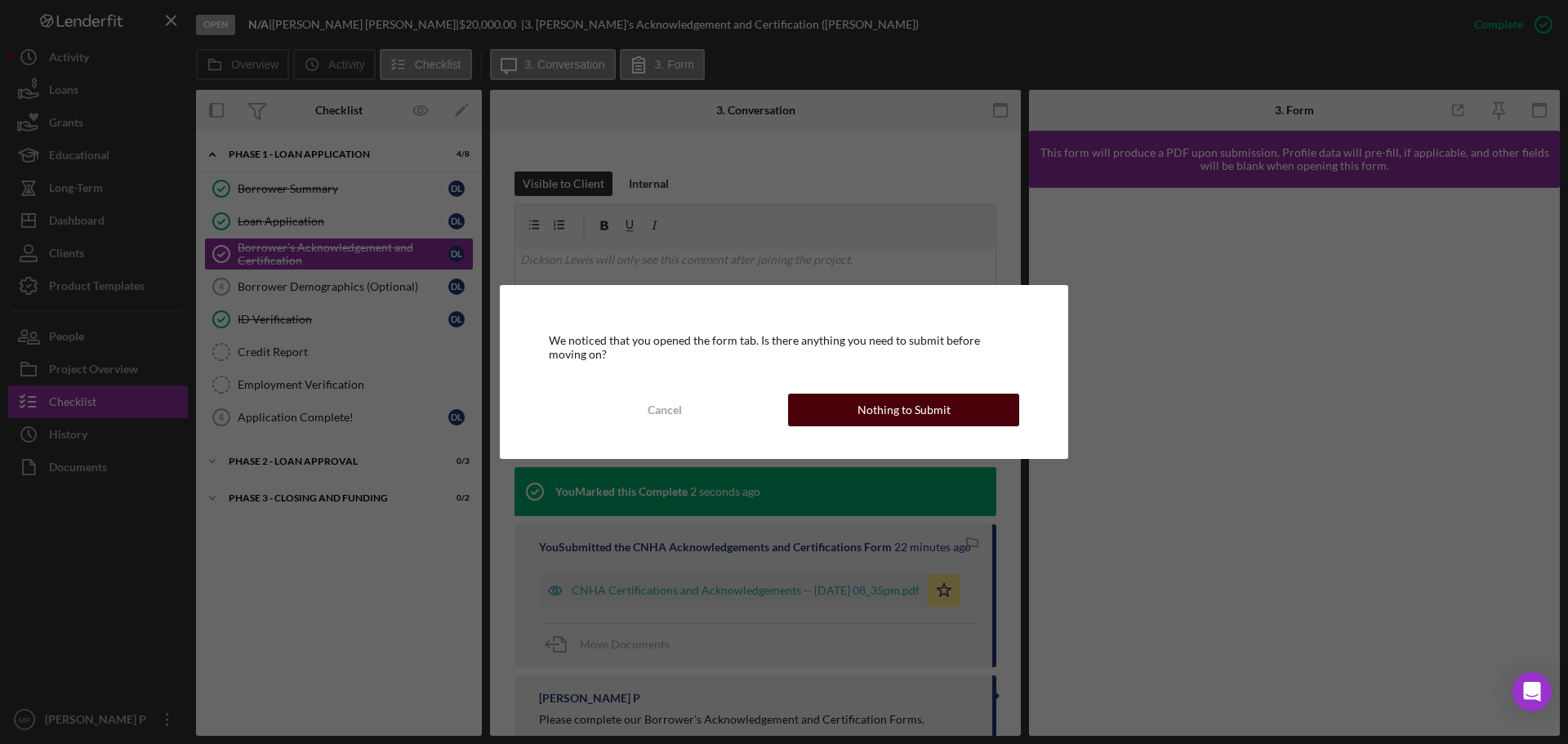
click at [843, 421] on button "Nothing to Submit" at bounding box center [903, 410] width 231 height 32
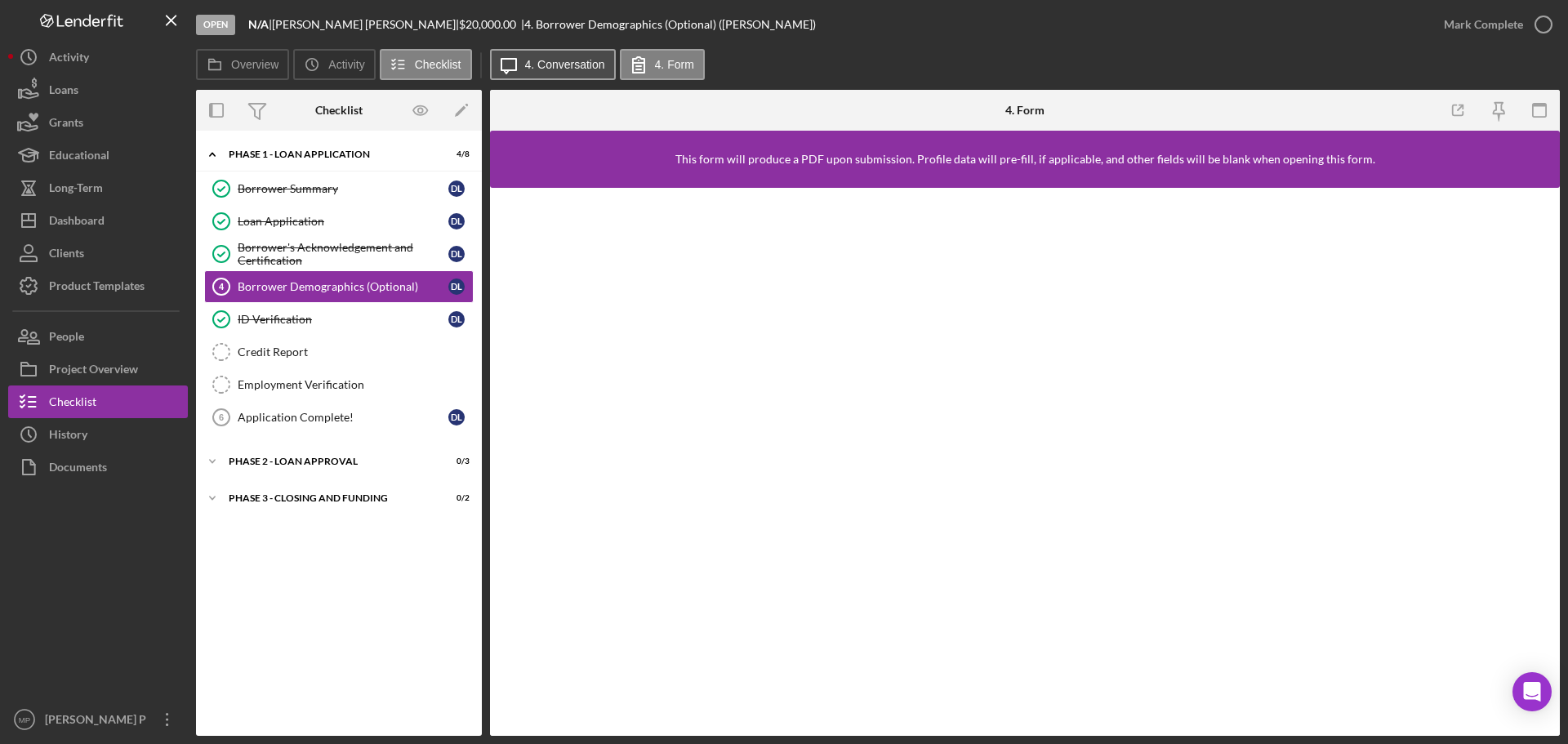
click at [579, 63] on label "4. Conversation" at bounding box center [565, 64] width 80 height 13
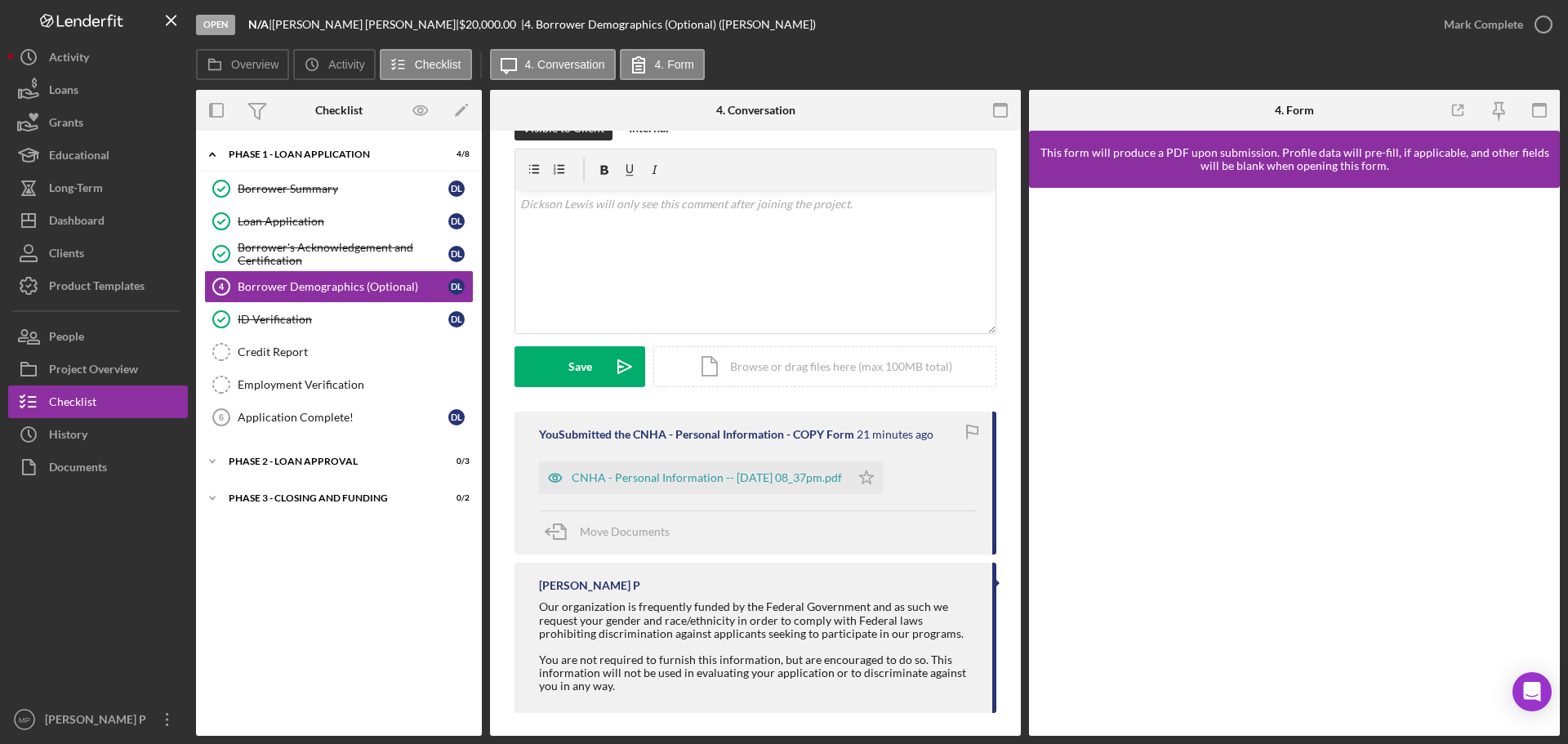
scroll to position [259, 0]
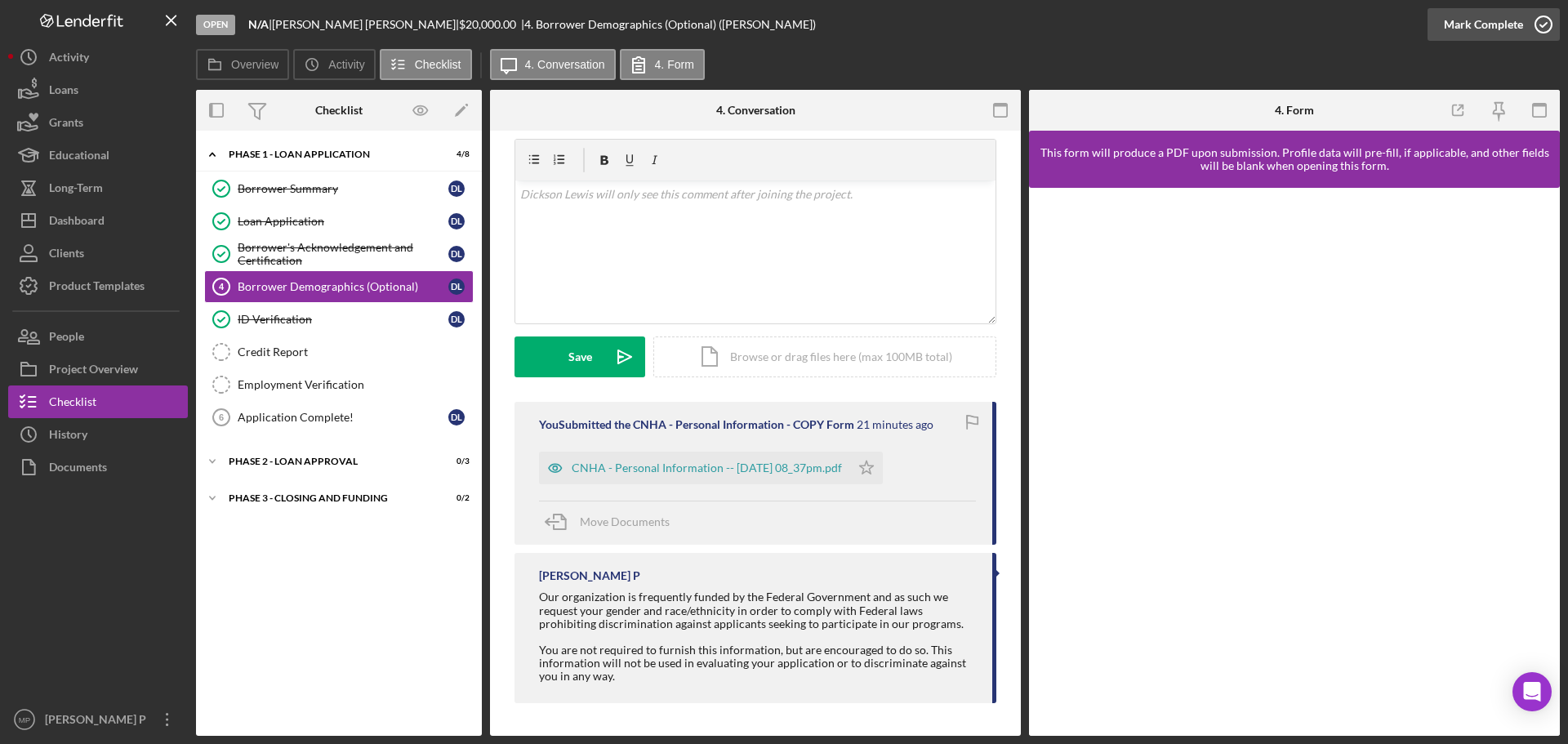
click at [1253, 23] on div "Mark Complete" at bounding box center [1483, 25] width 80 height 32
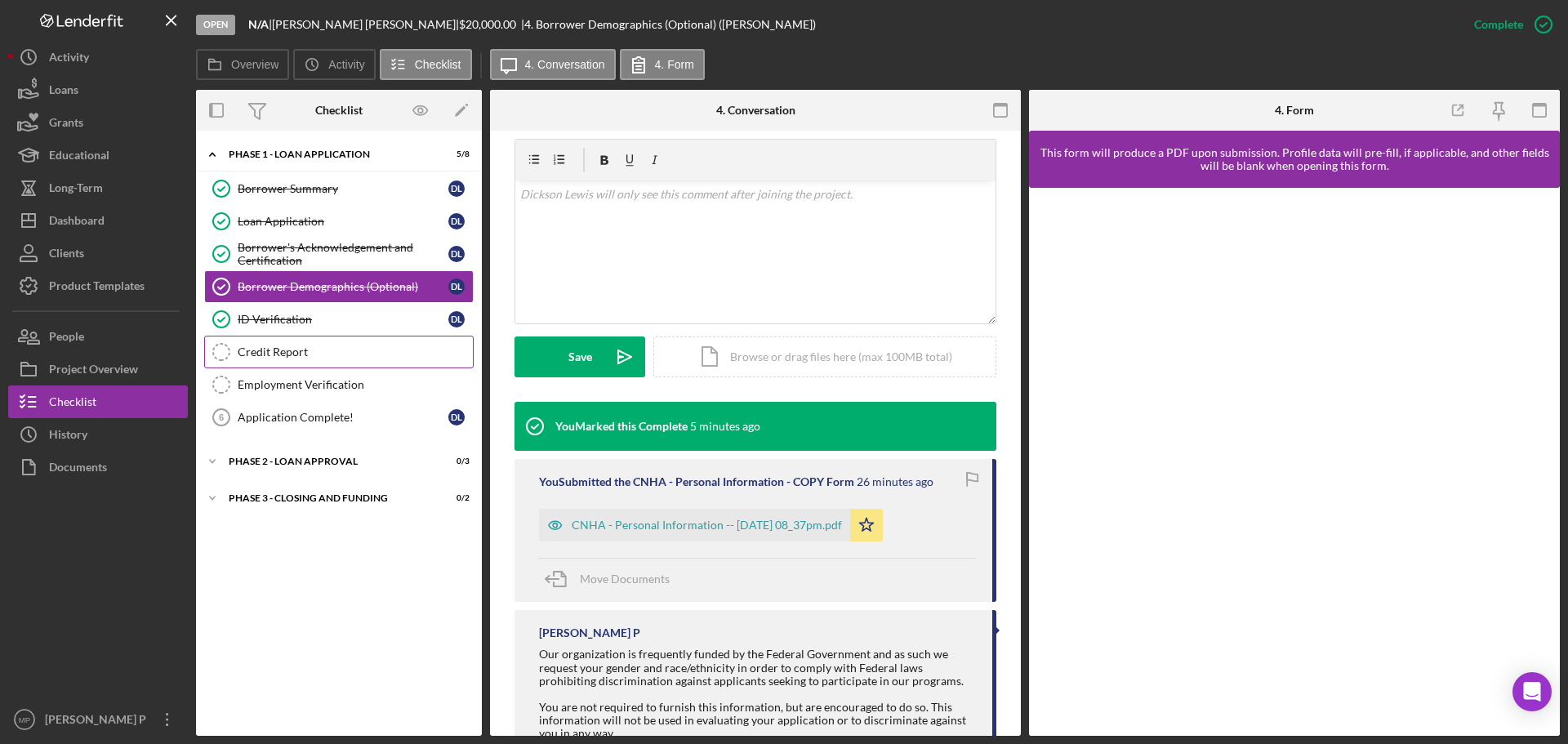
click at [334, 357] on div "Credit Report" at bounding box center [355, 351] width 235 height 13
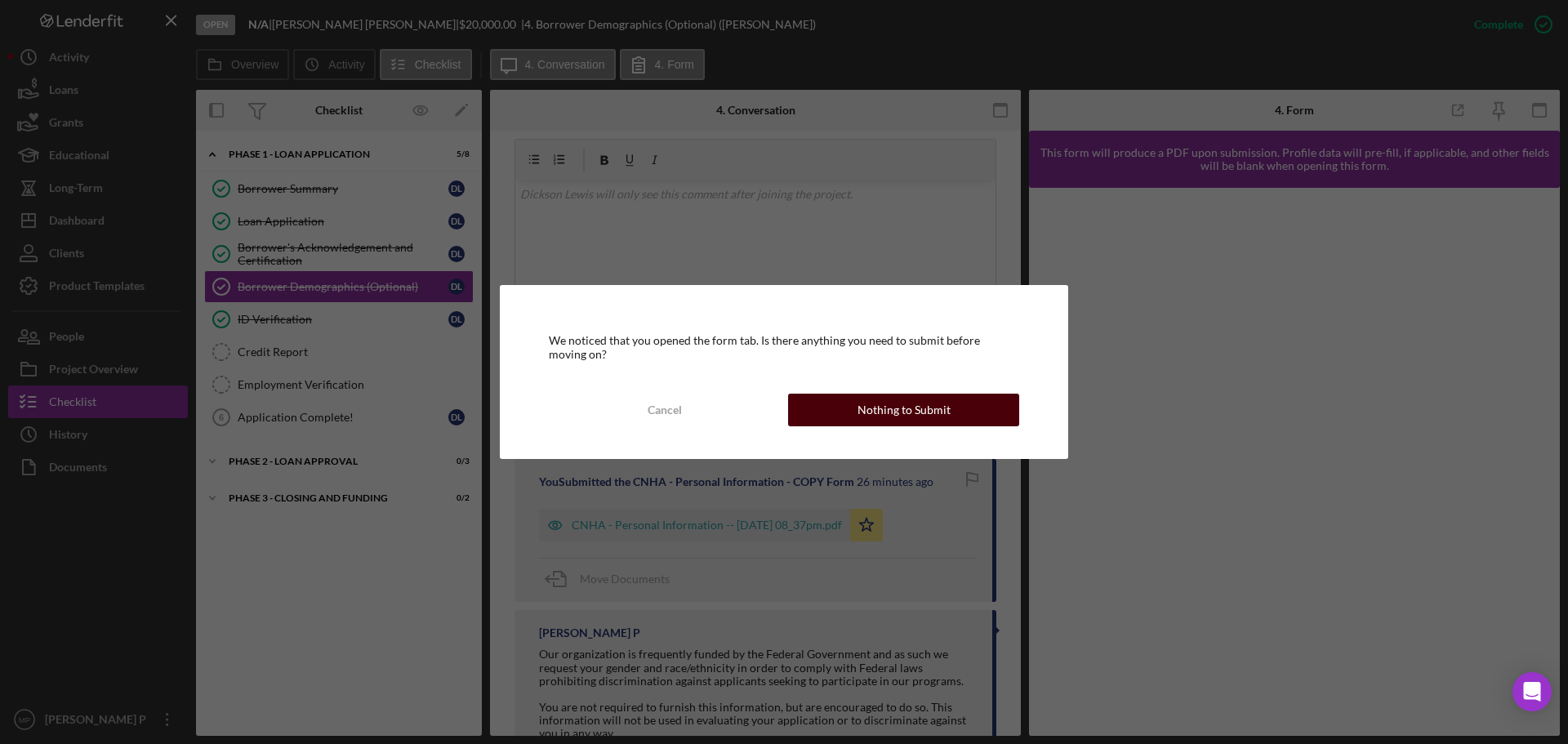
click at [920, 404] on div "Nothing to Submit" at bounding box center [903, 410] width 93 height 32
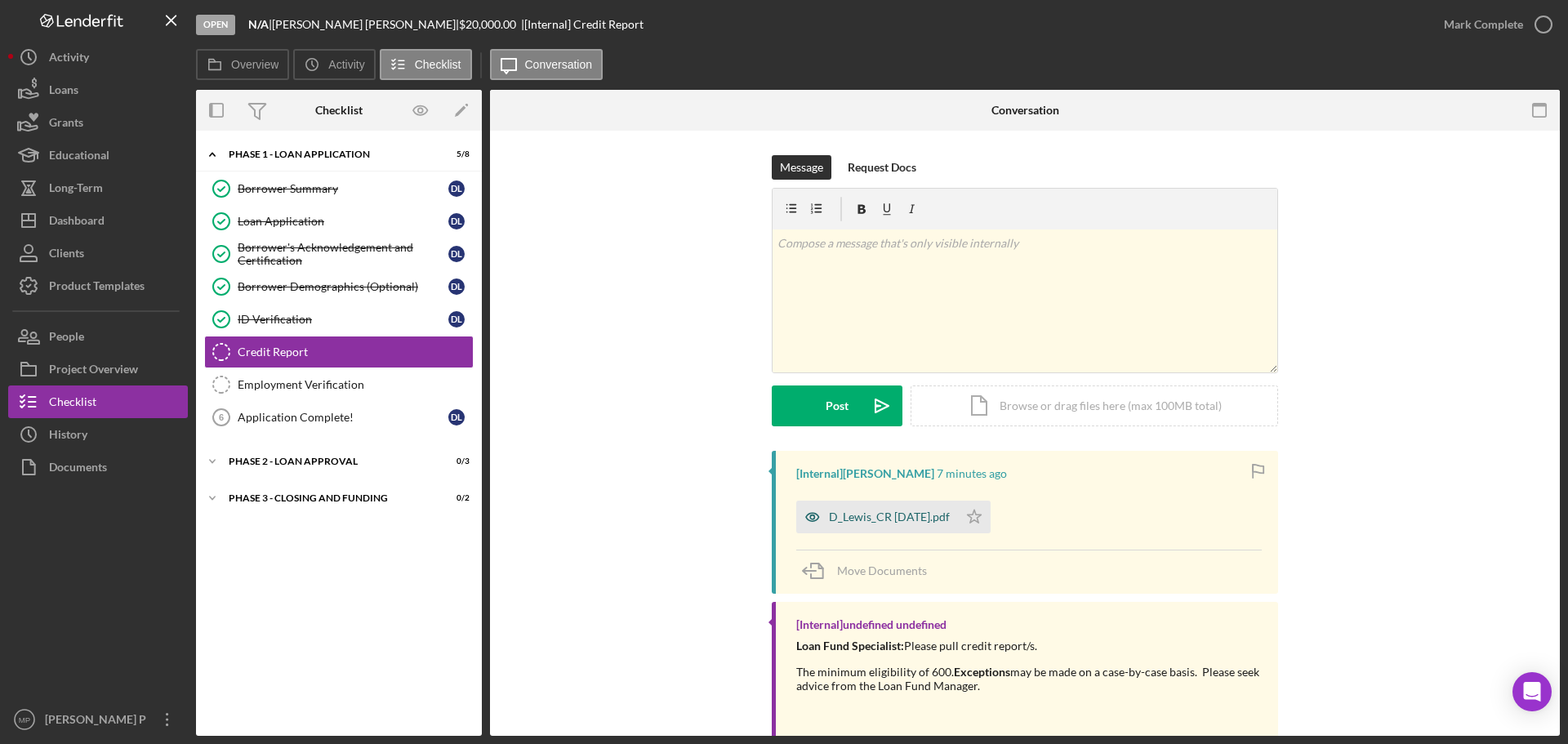
click at [913, 519] on div "D_Lewis_CR 8.13.25.pdf" at bounding box center [889, 517] width 121 height 13
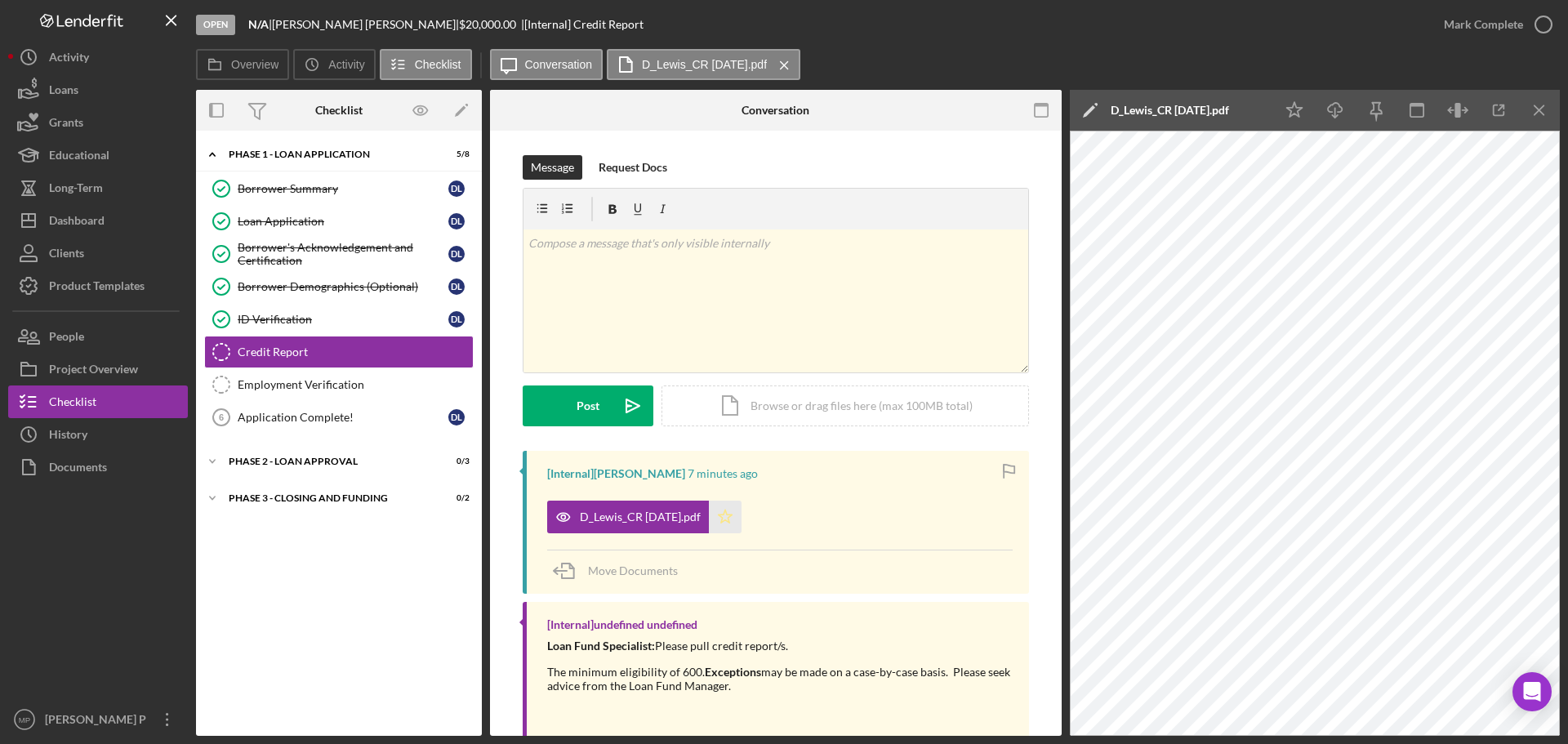
click at [719, 516] on polygon "button" at bounding box center [725, 516] width 14 height 13
click at [1253, 114] on icon "Icon/Download" at bounding box center [1335, 110] width 37 height 37
